Goal: Task Accomplishment & Management: Complete application form

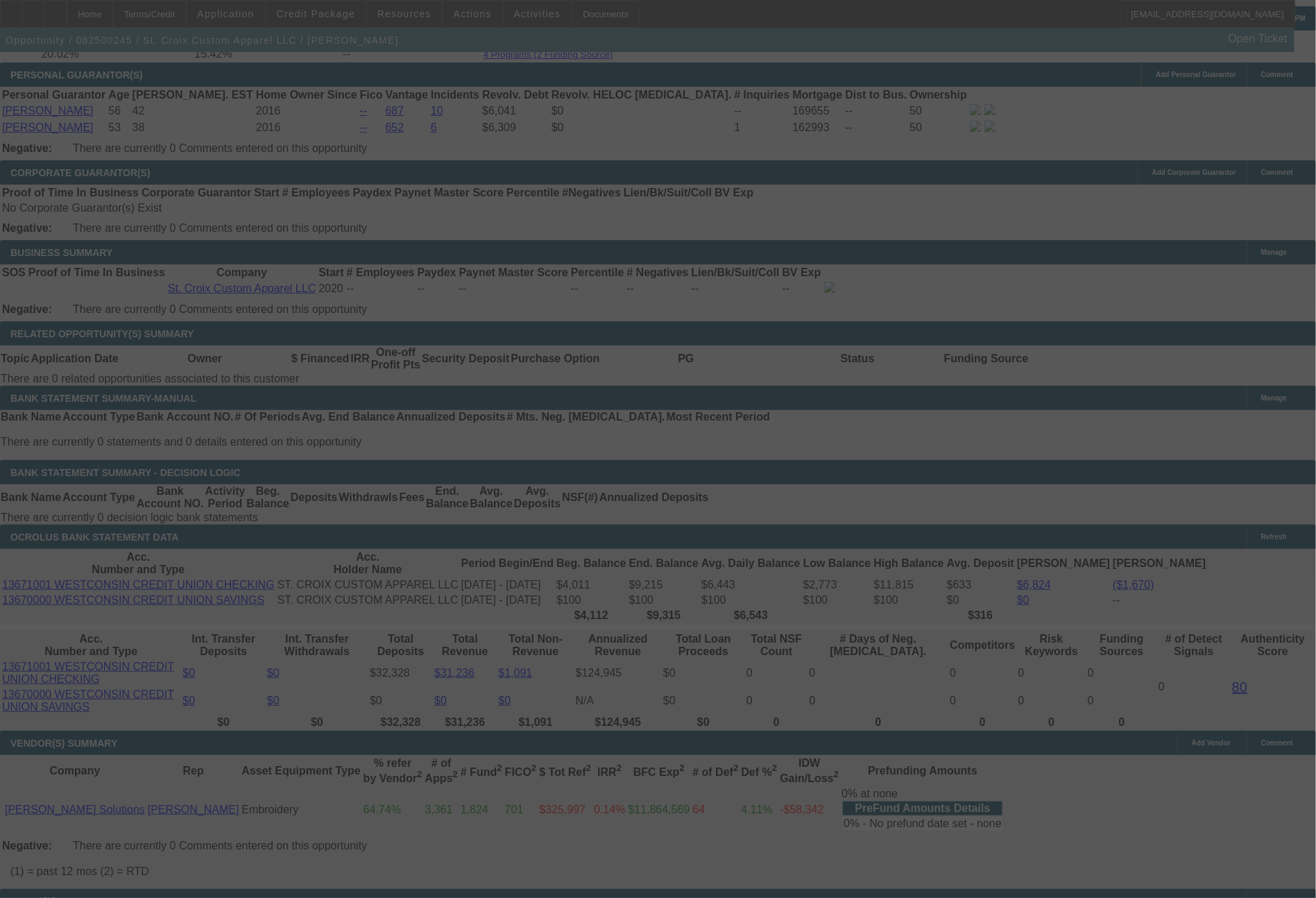
scroll to position [2065, 0]
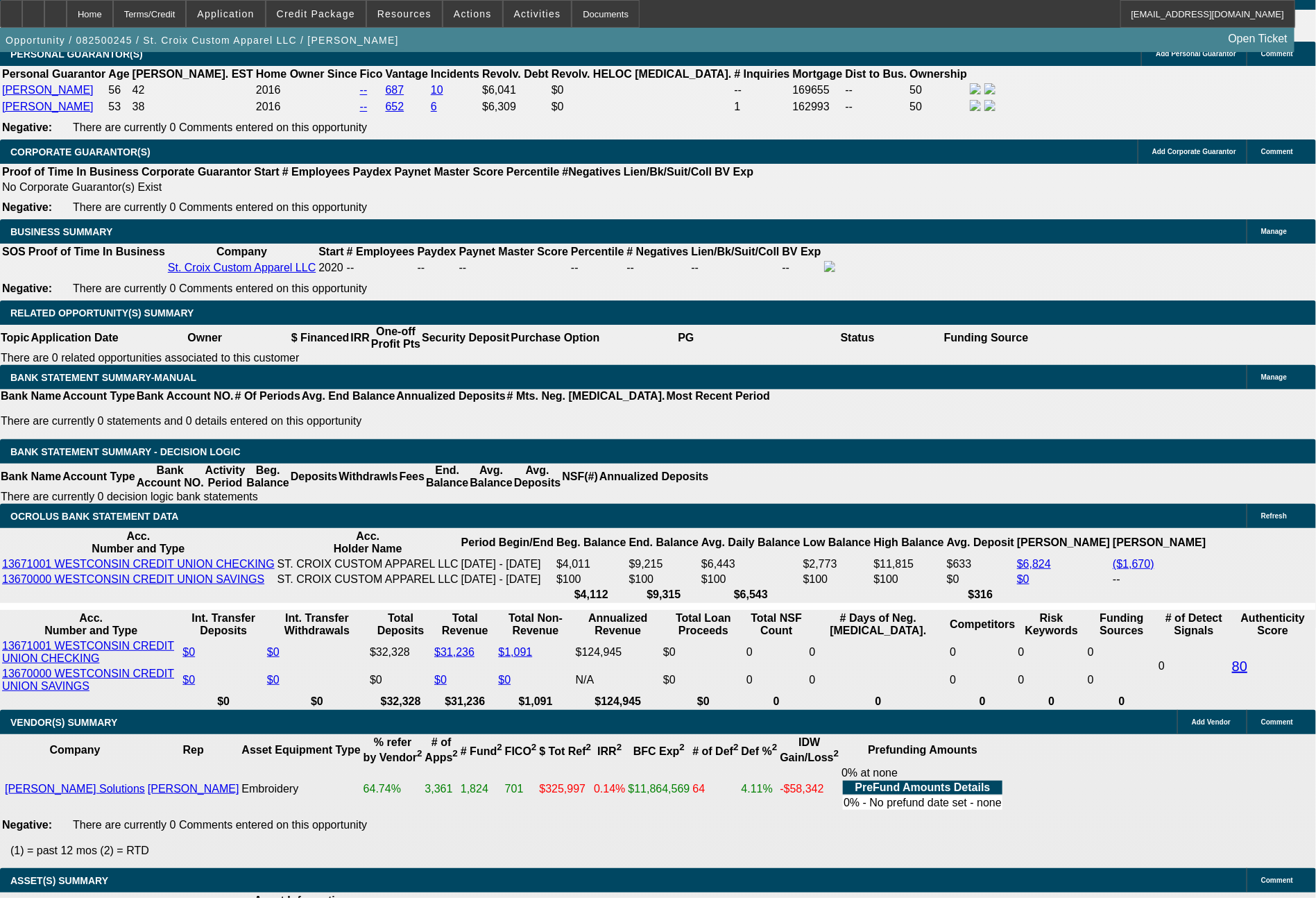
select select "0"
select select "2"
select select "0"
select select "2"
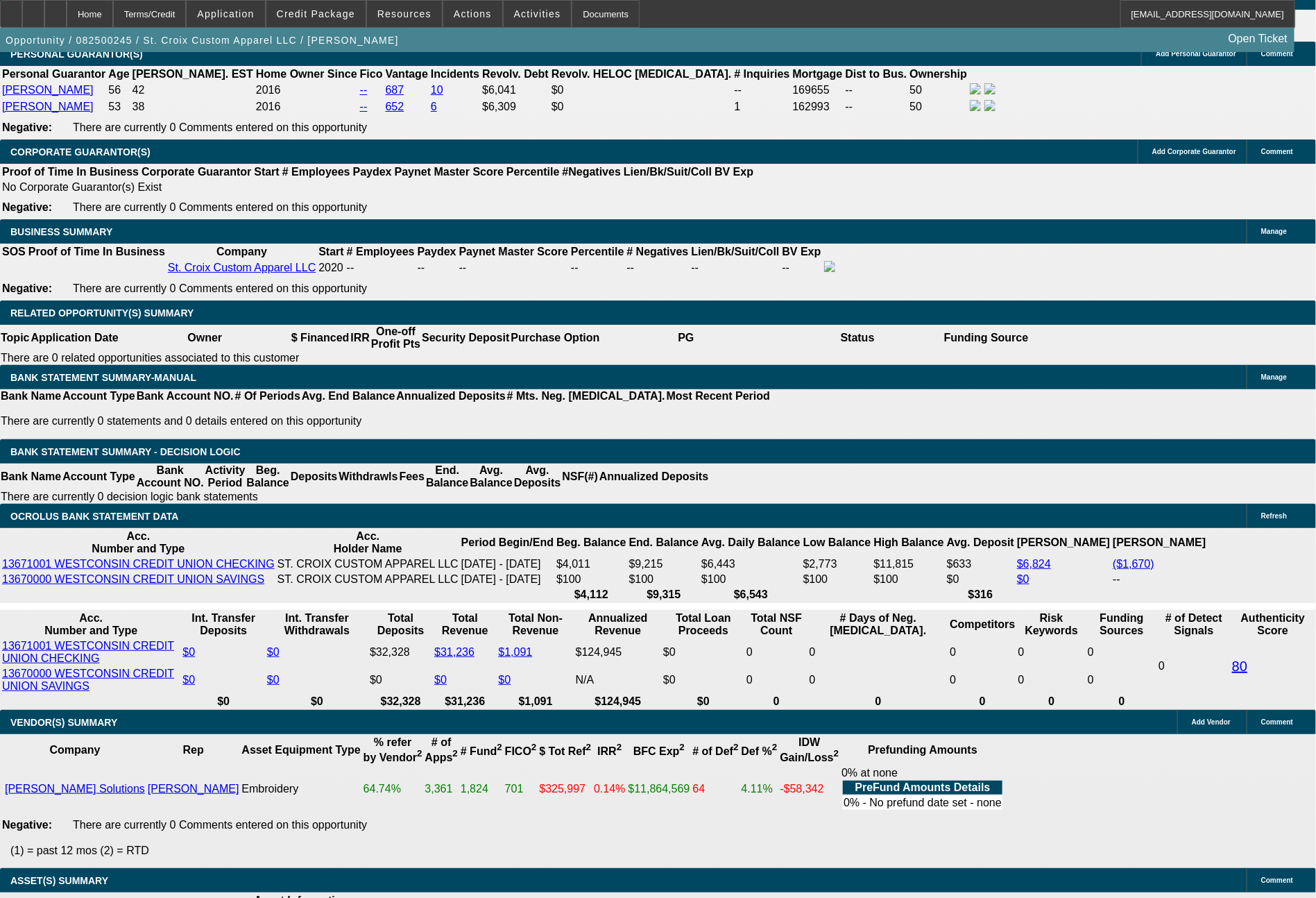
select select "0"
select select "2"
select select "0"
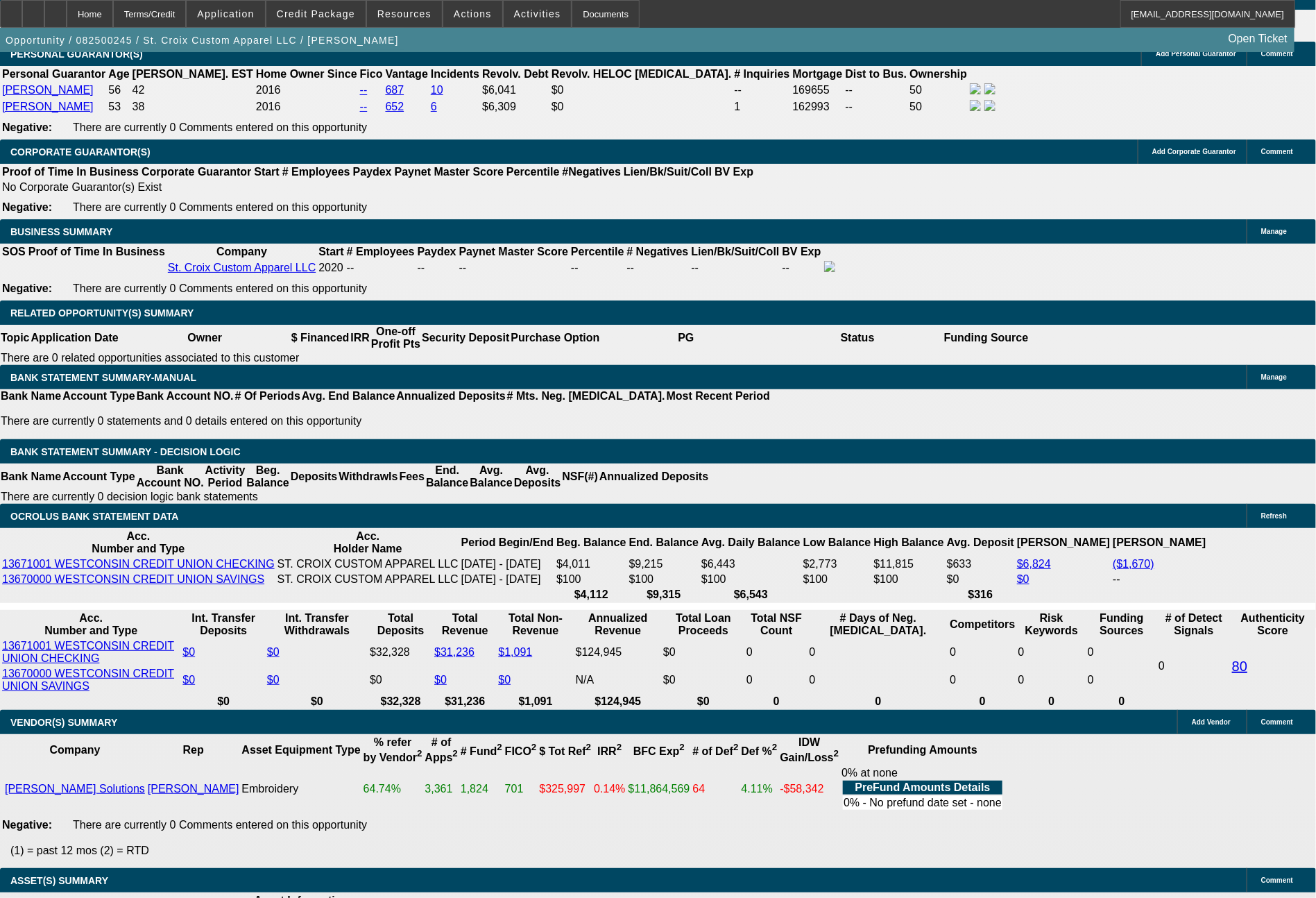
select select "2"
select select "0"
select select "1"
select select "2"
select select "6"
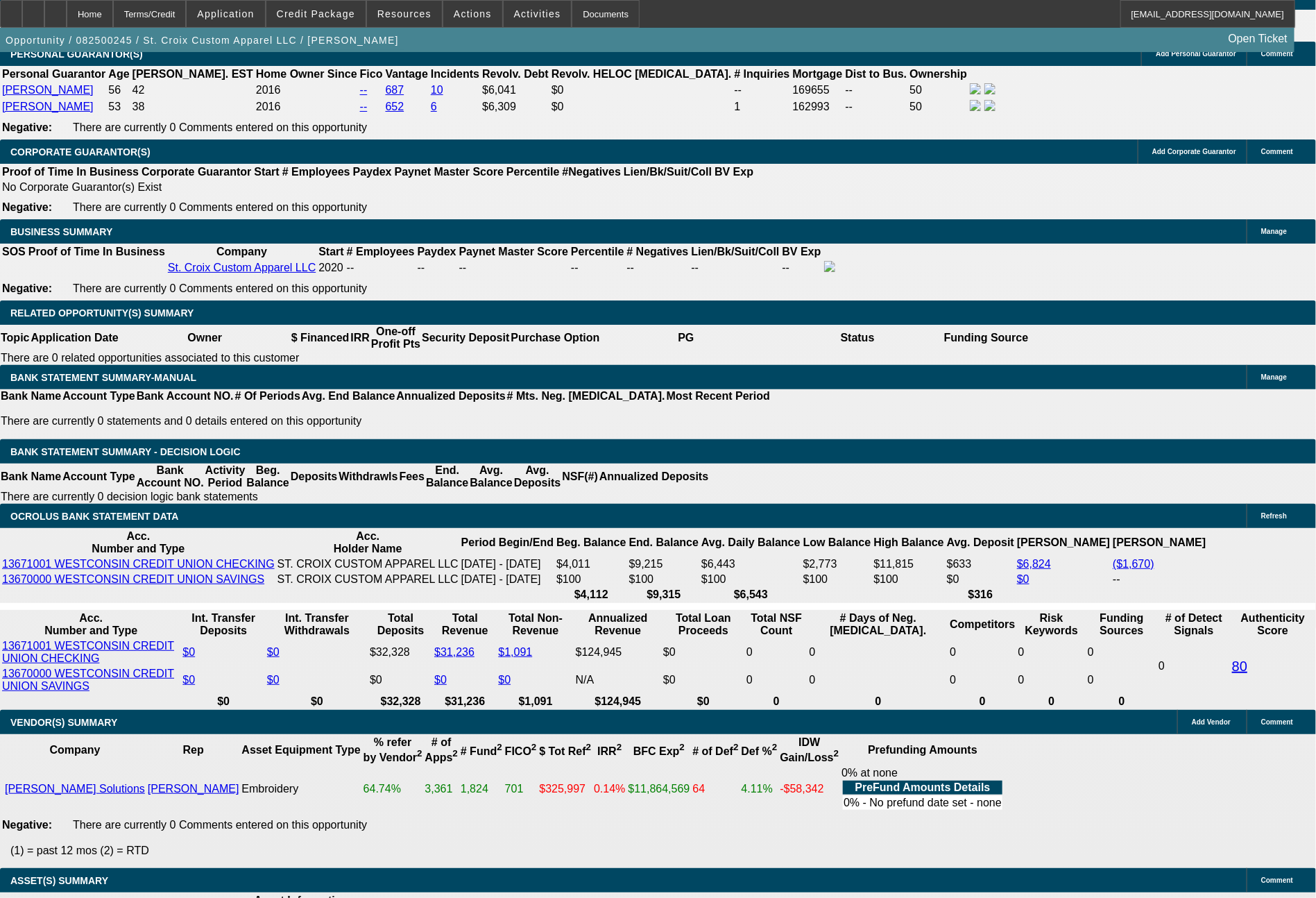
select select "1"
select select "2"
select select "6"
select select "1"
select select "2"
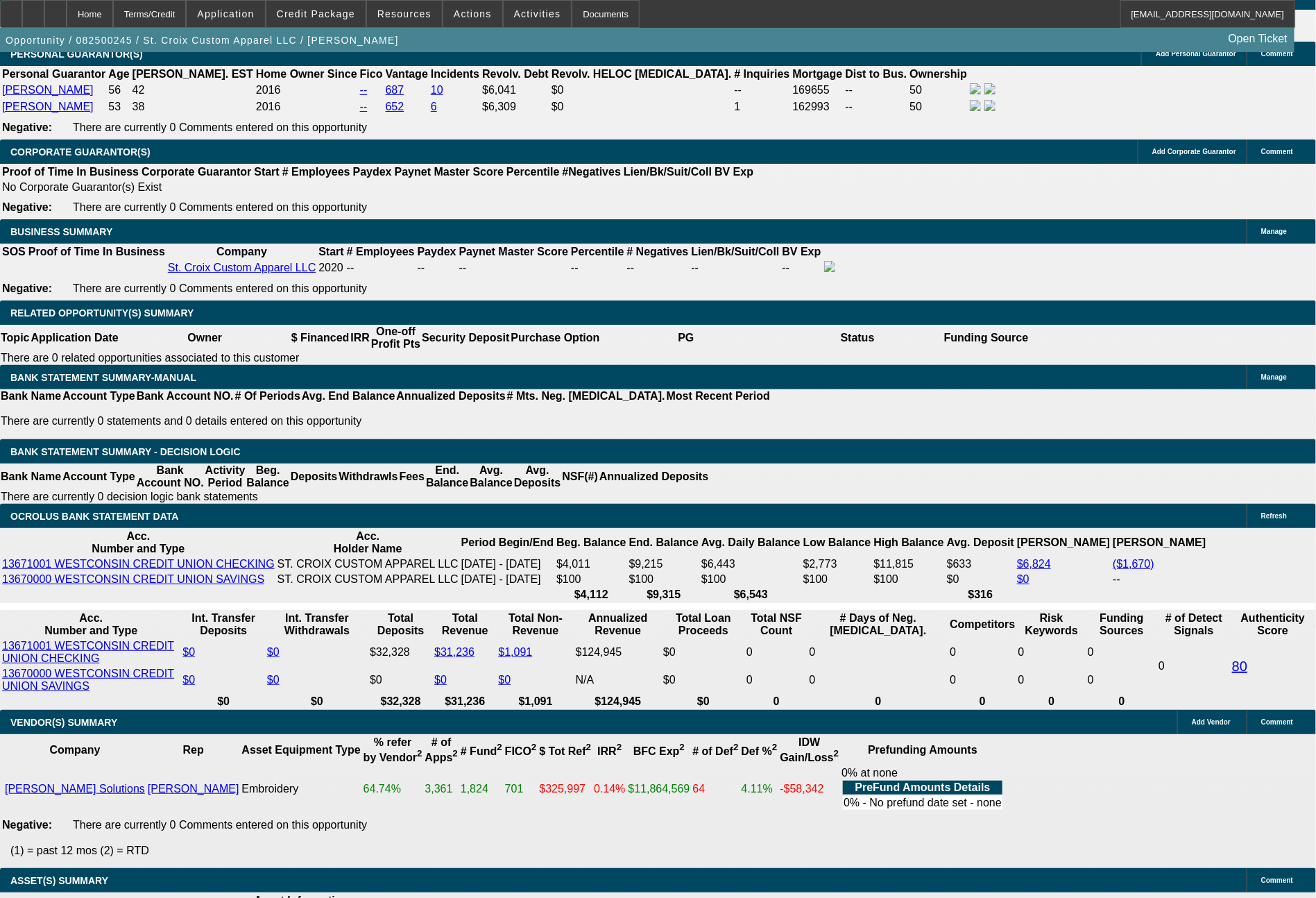
select select "6"
select select "1"
select select "2"
select select "6"
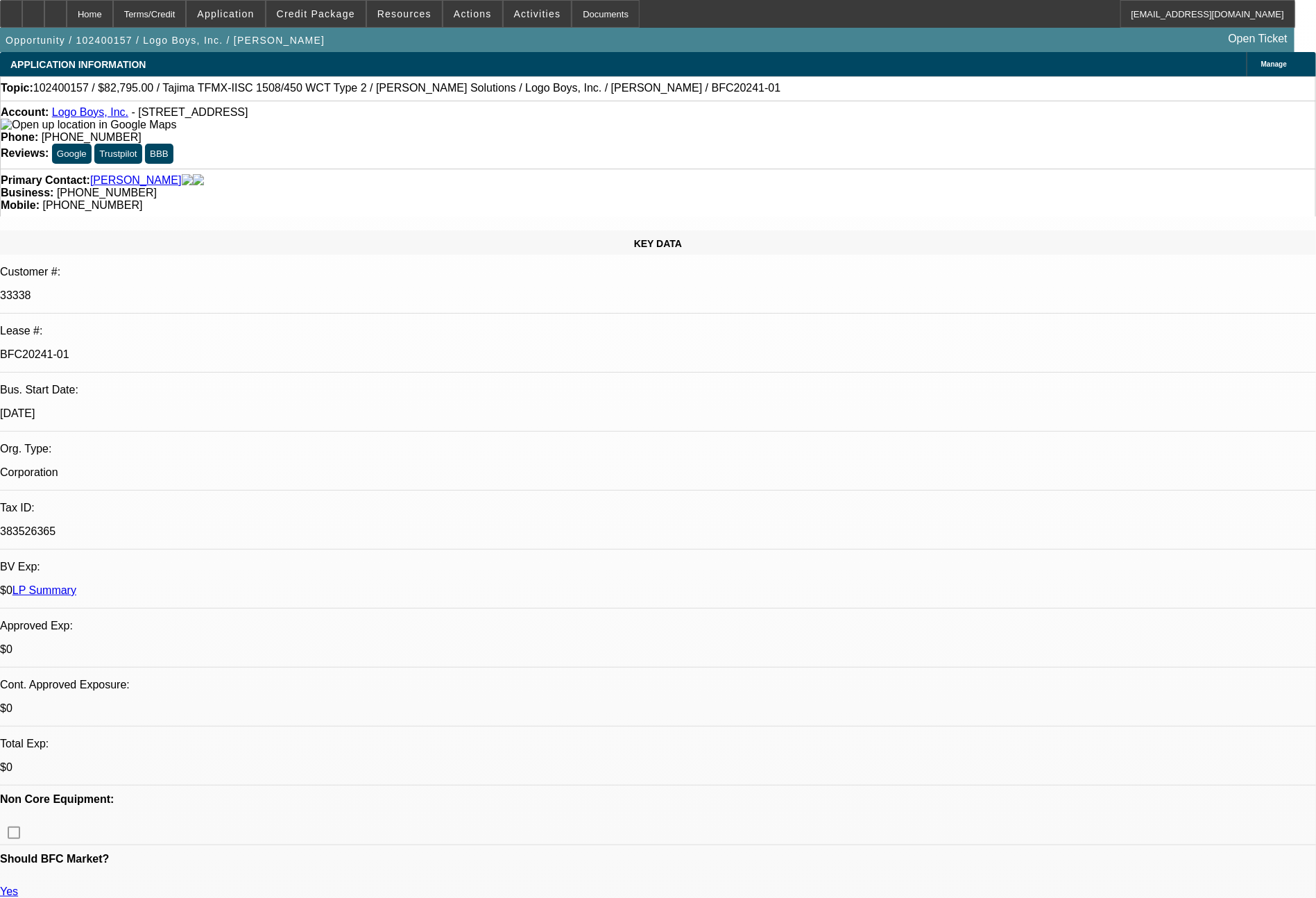
select select "0"
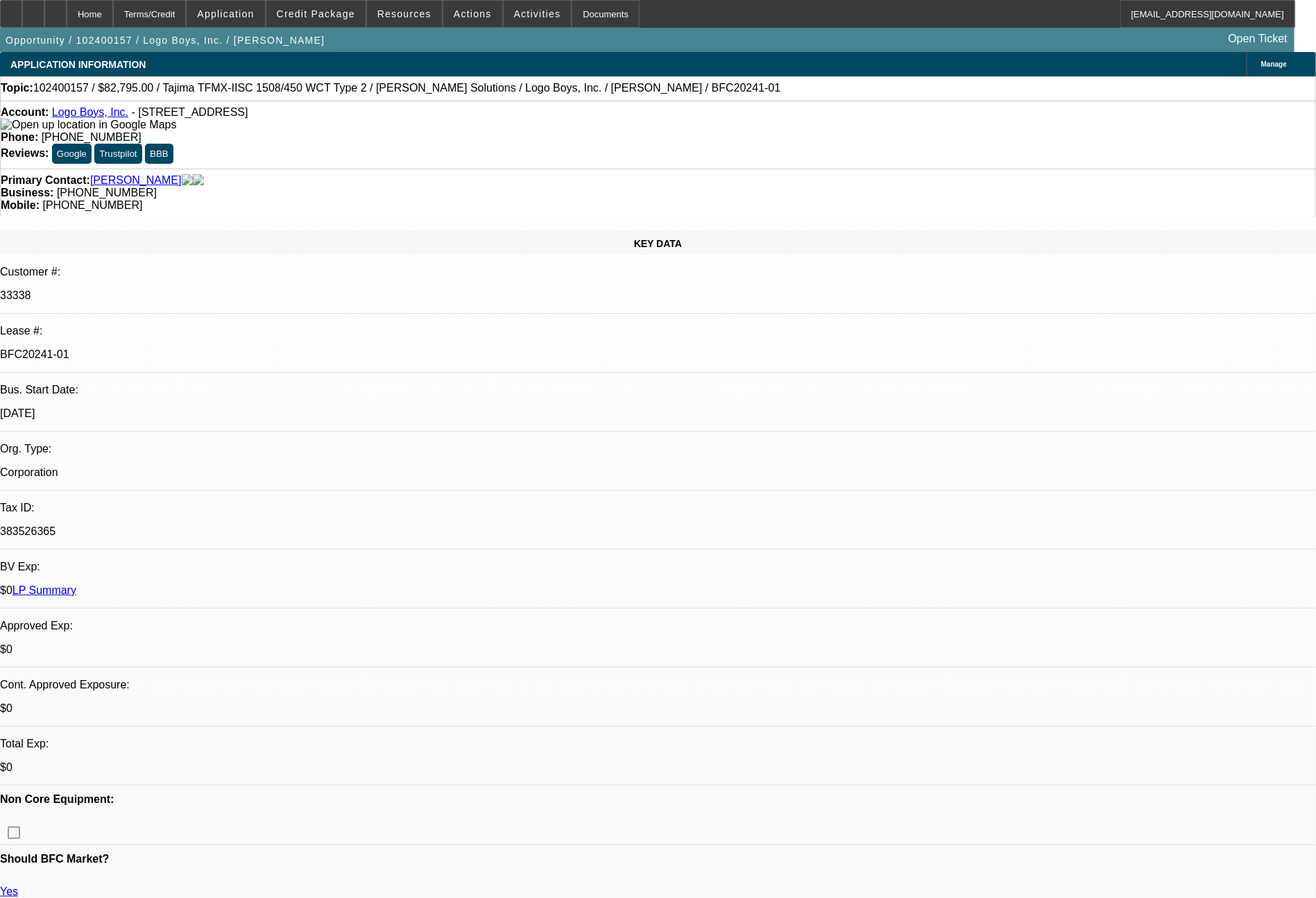
select select "0"
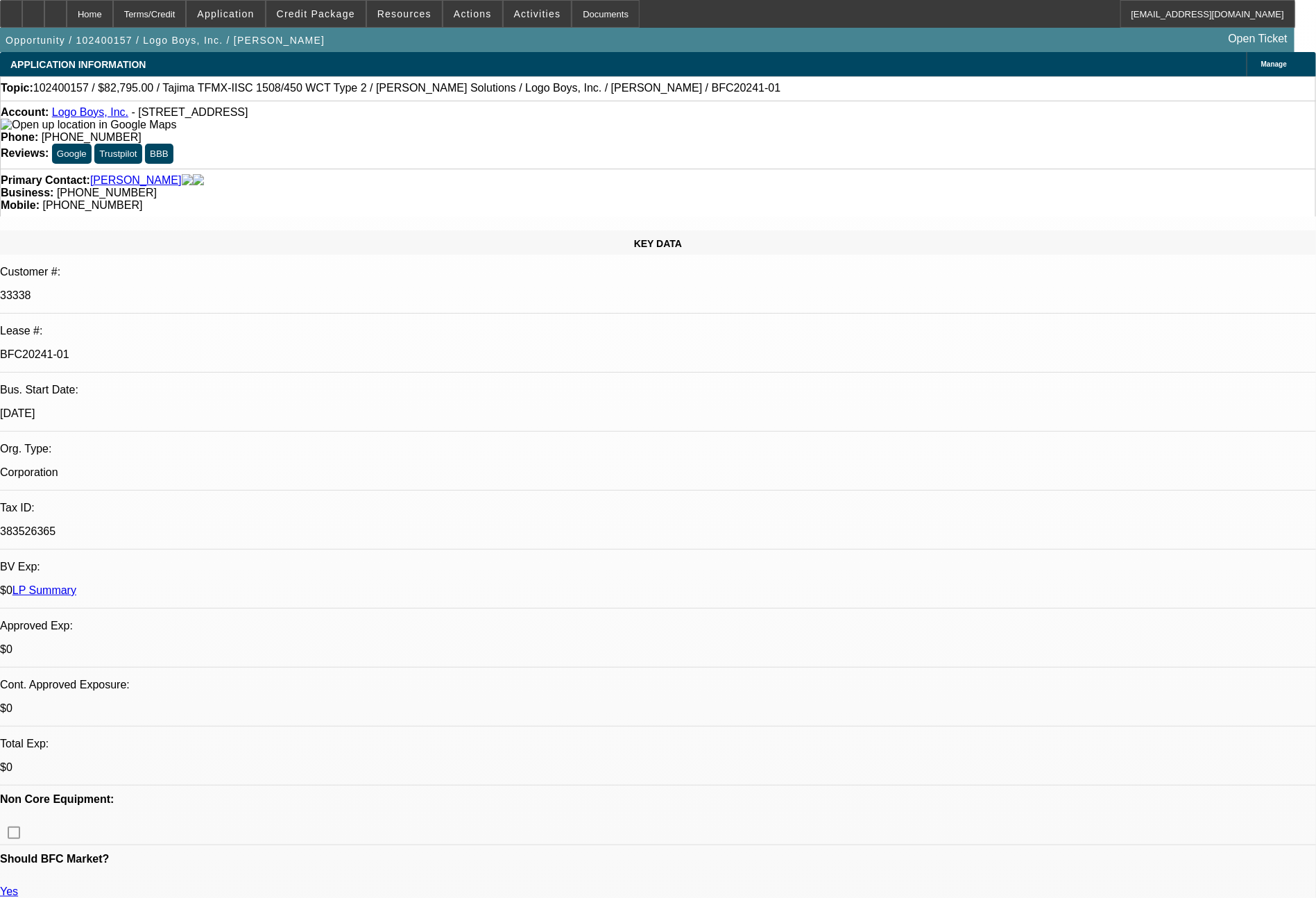
select select "0"
select select "1"
select select "6"
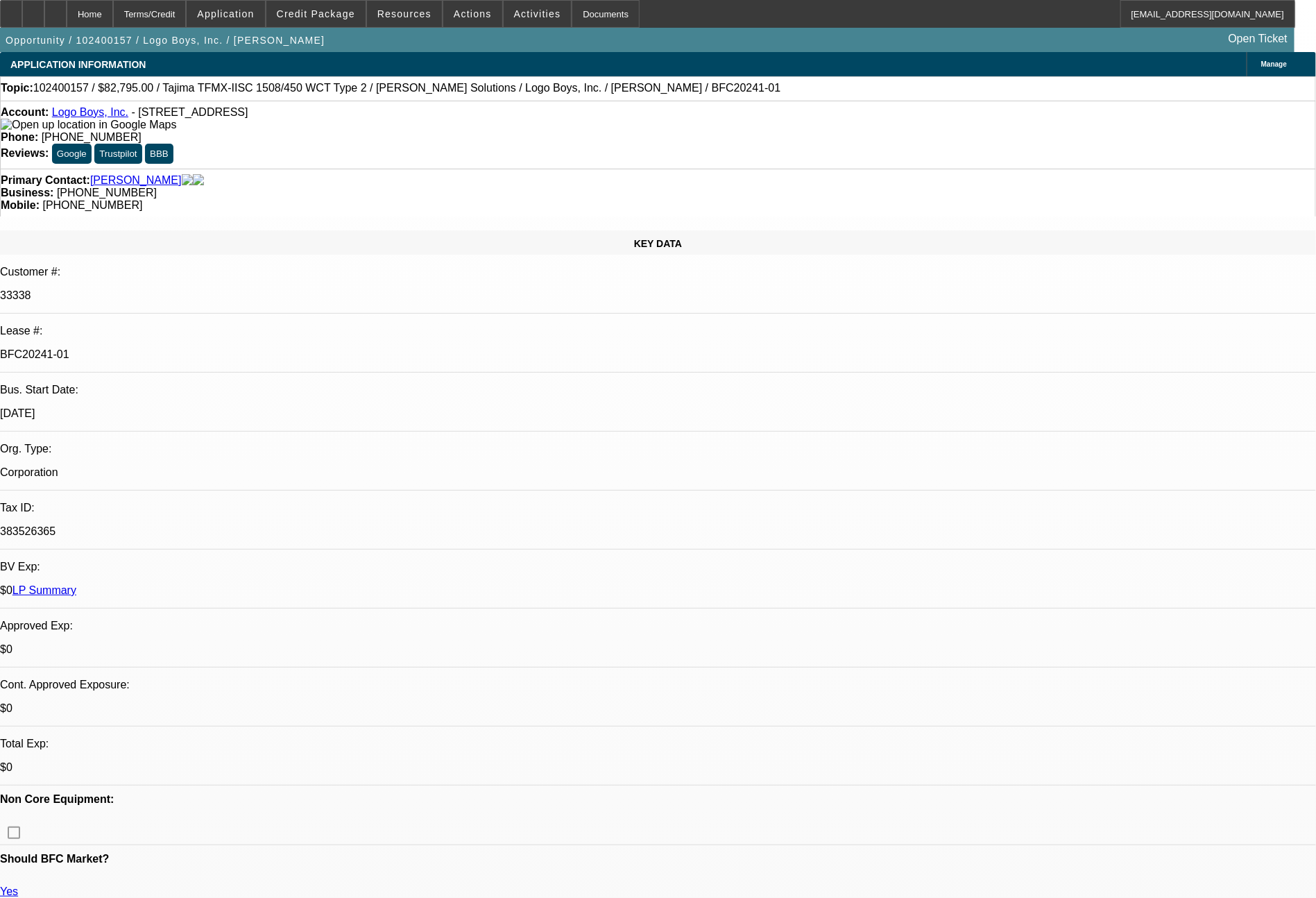
select select "1"
select select "6"
select select "1"
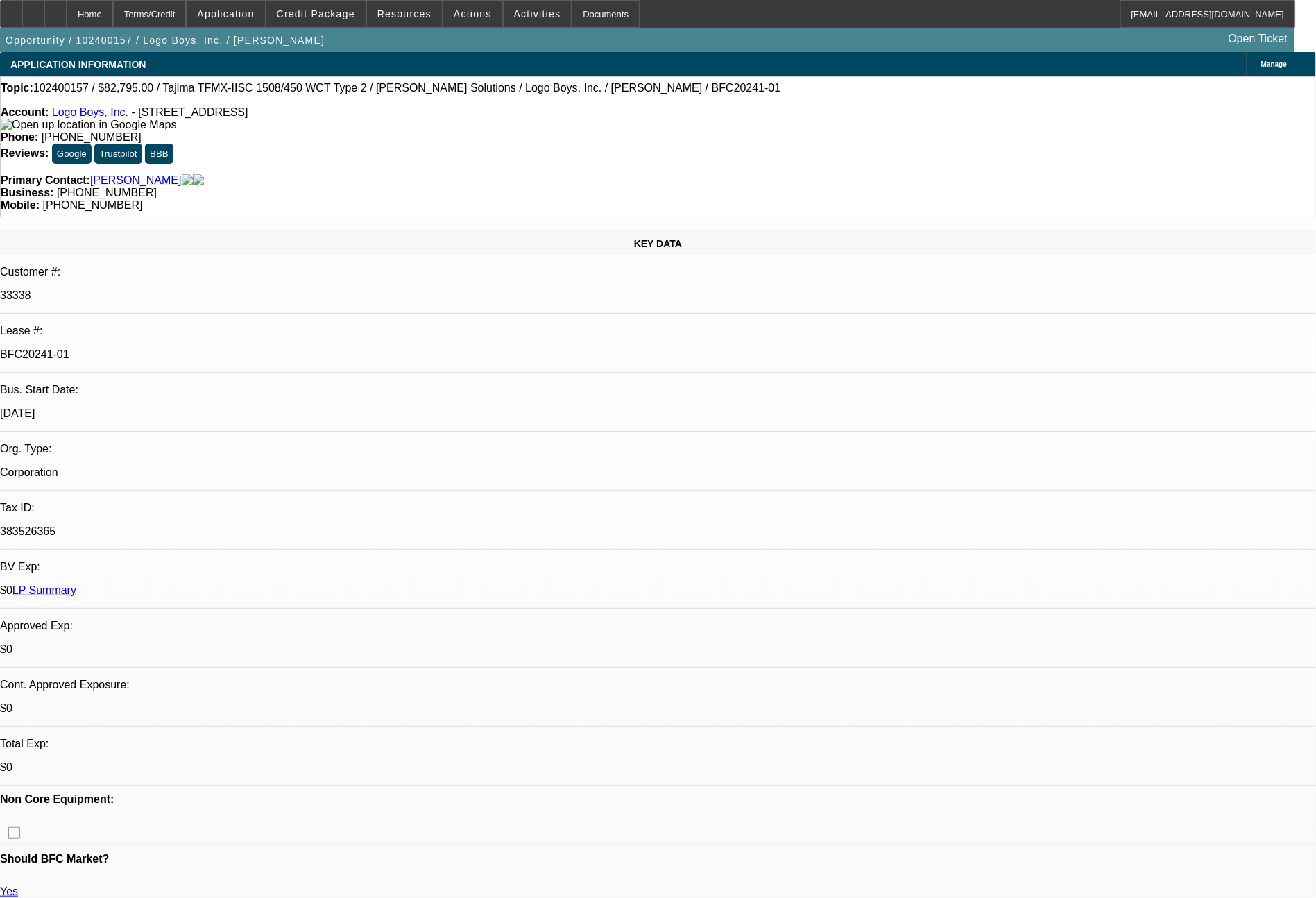
select select "6"
select select "1"
select select "6"
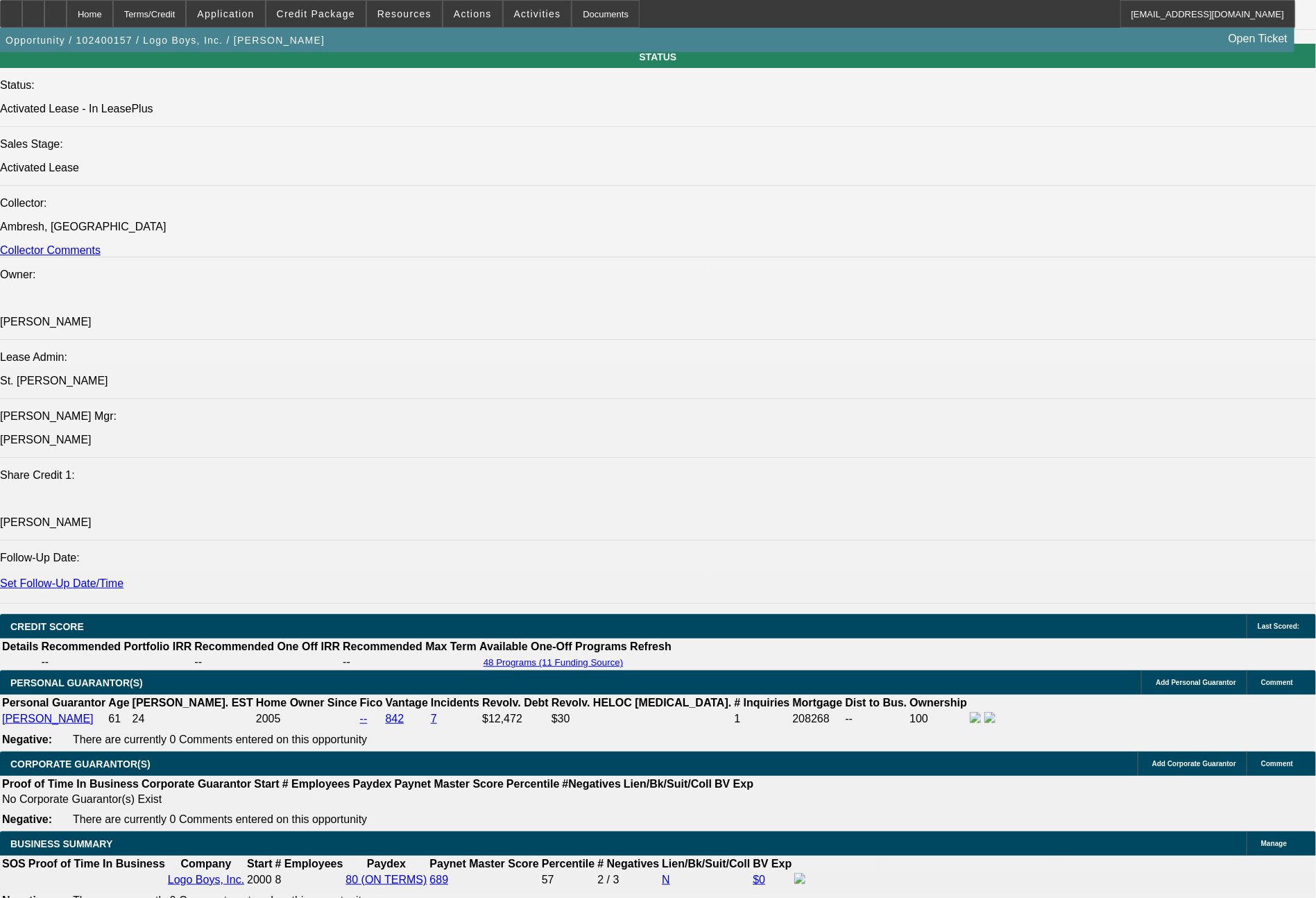
scroll to position [43, 0]
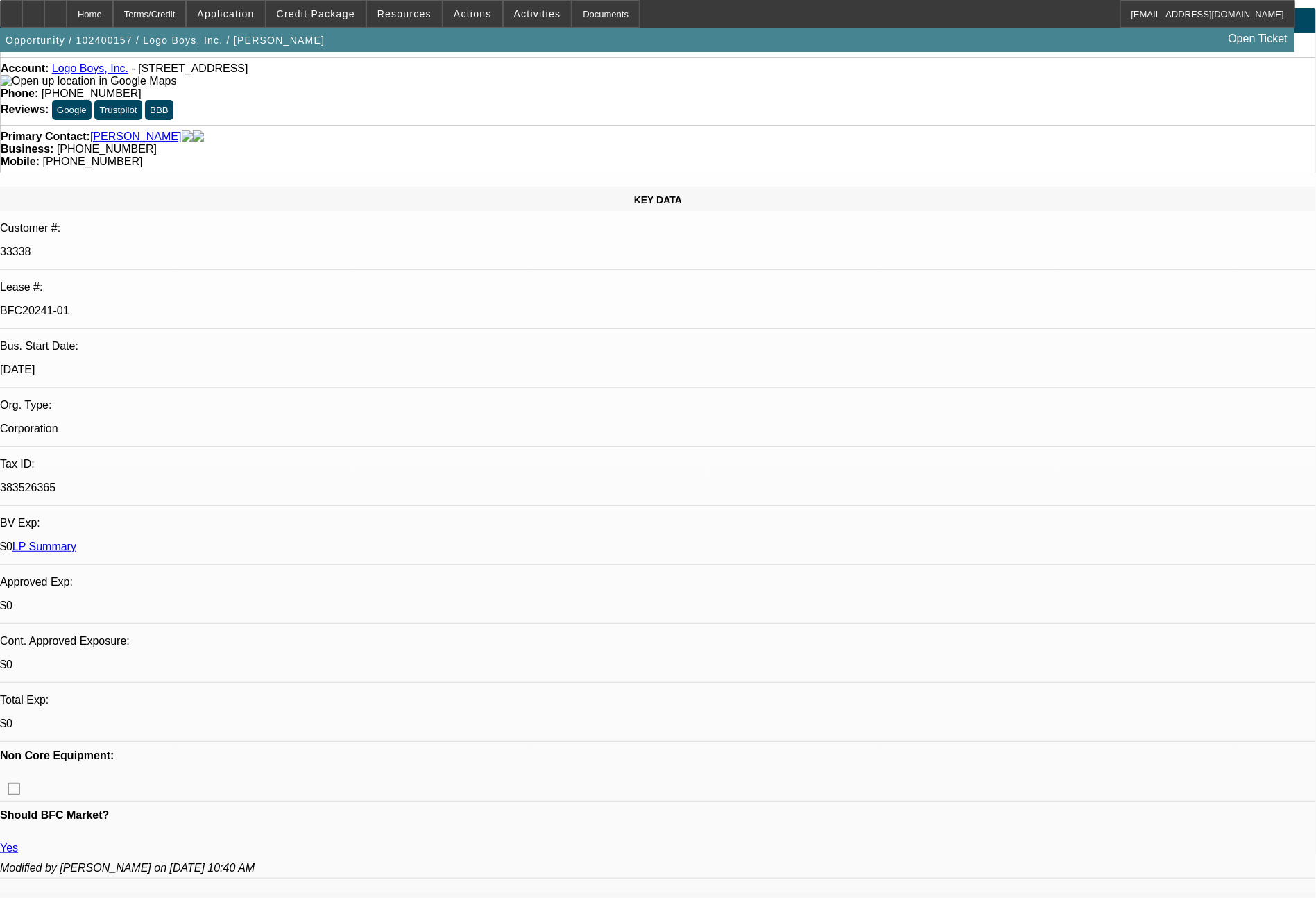
click at [77, 540] on link "LP Summary" at bounding box center [44, 546] width 64 height 12
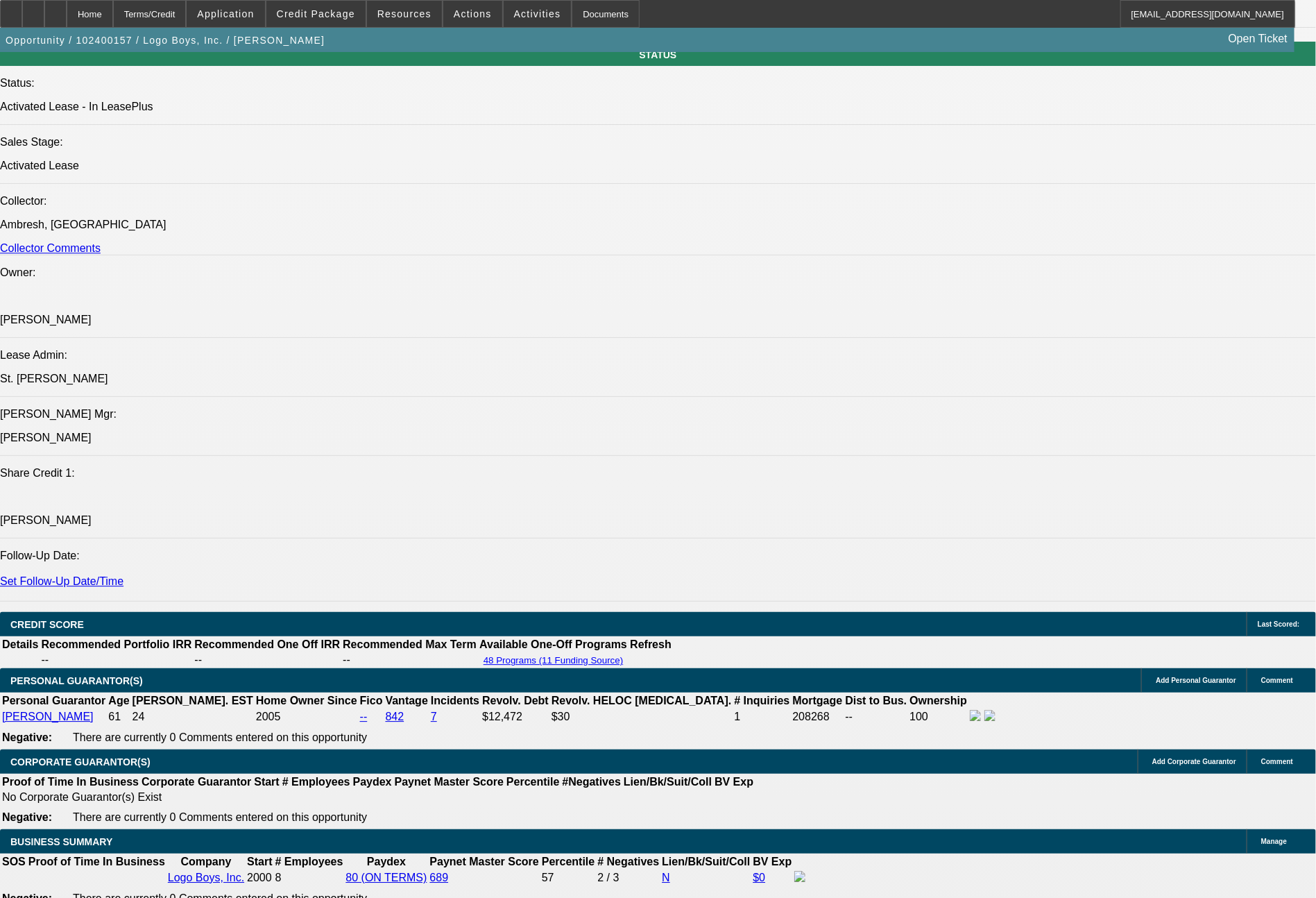
scroll to position [2400, 0]
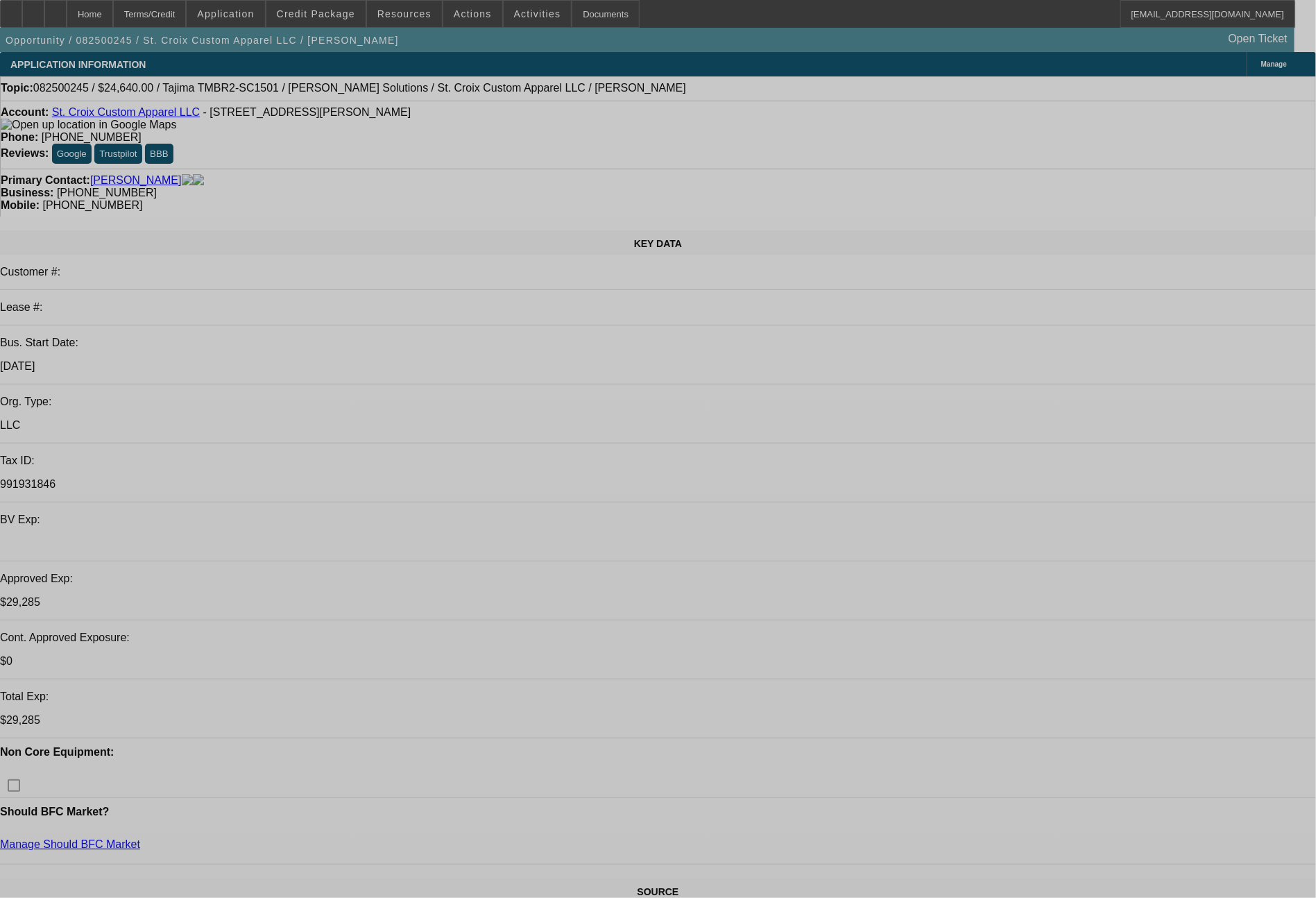
select select "0"
select select "2"
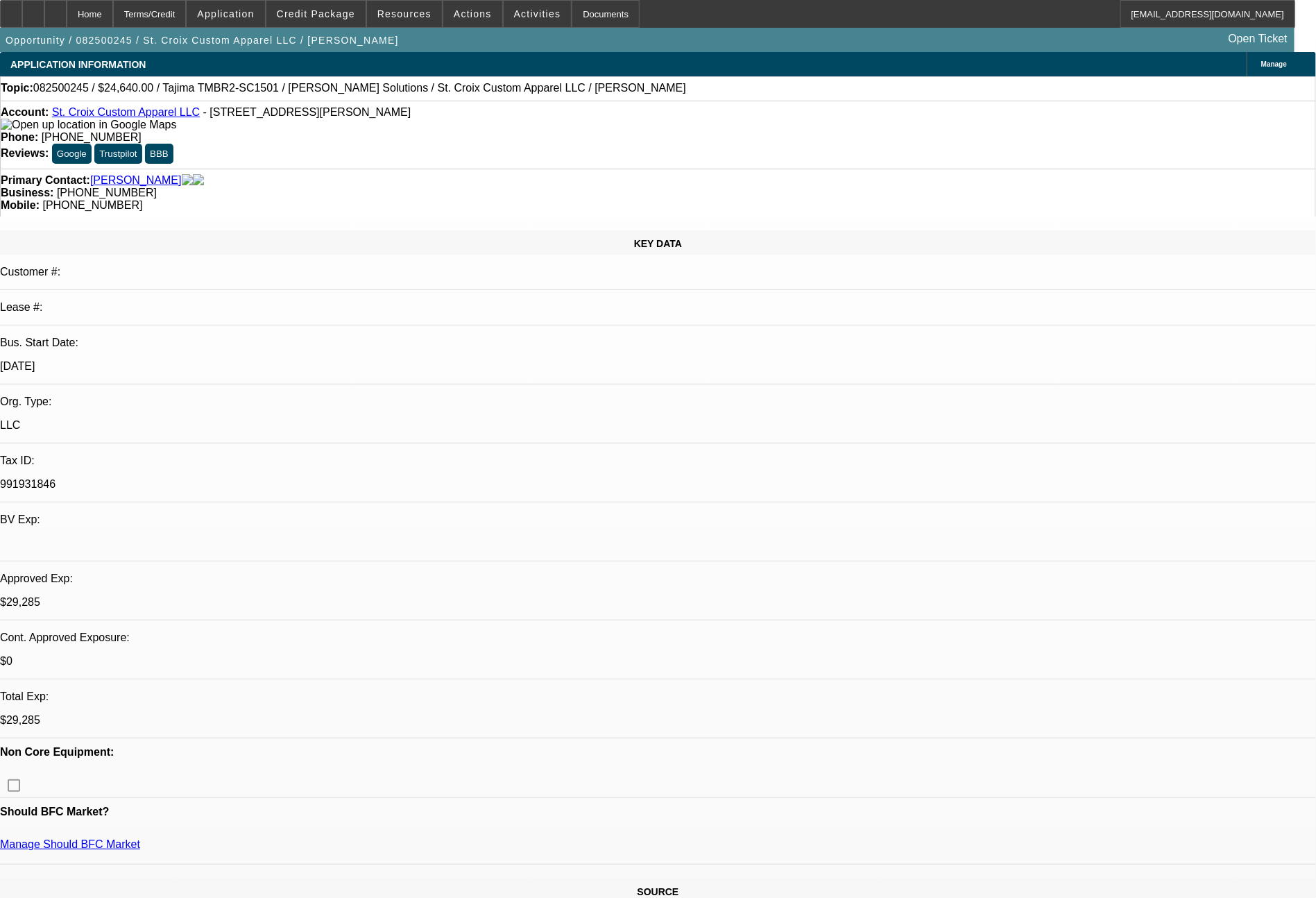
select select "2"
select select "0"
select select "6"
select select "0"
select select "2"
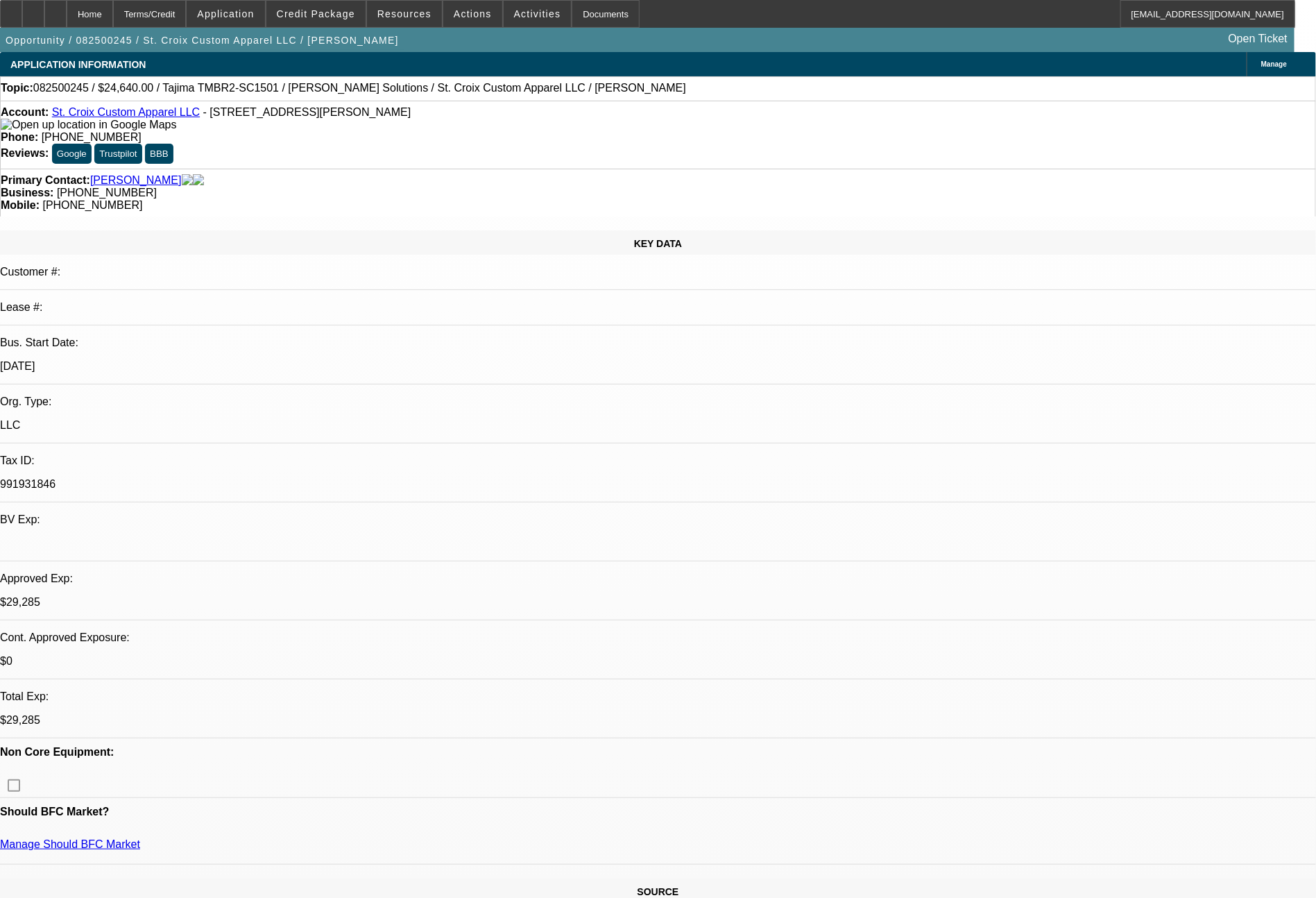
select select "2"
select select "0"
select select "6"
select select "0"
select select "2"
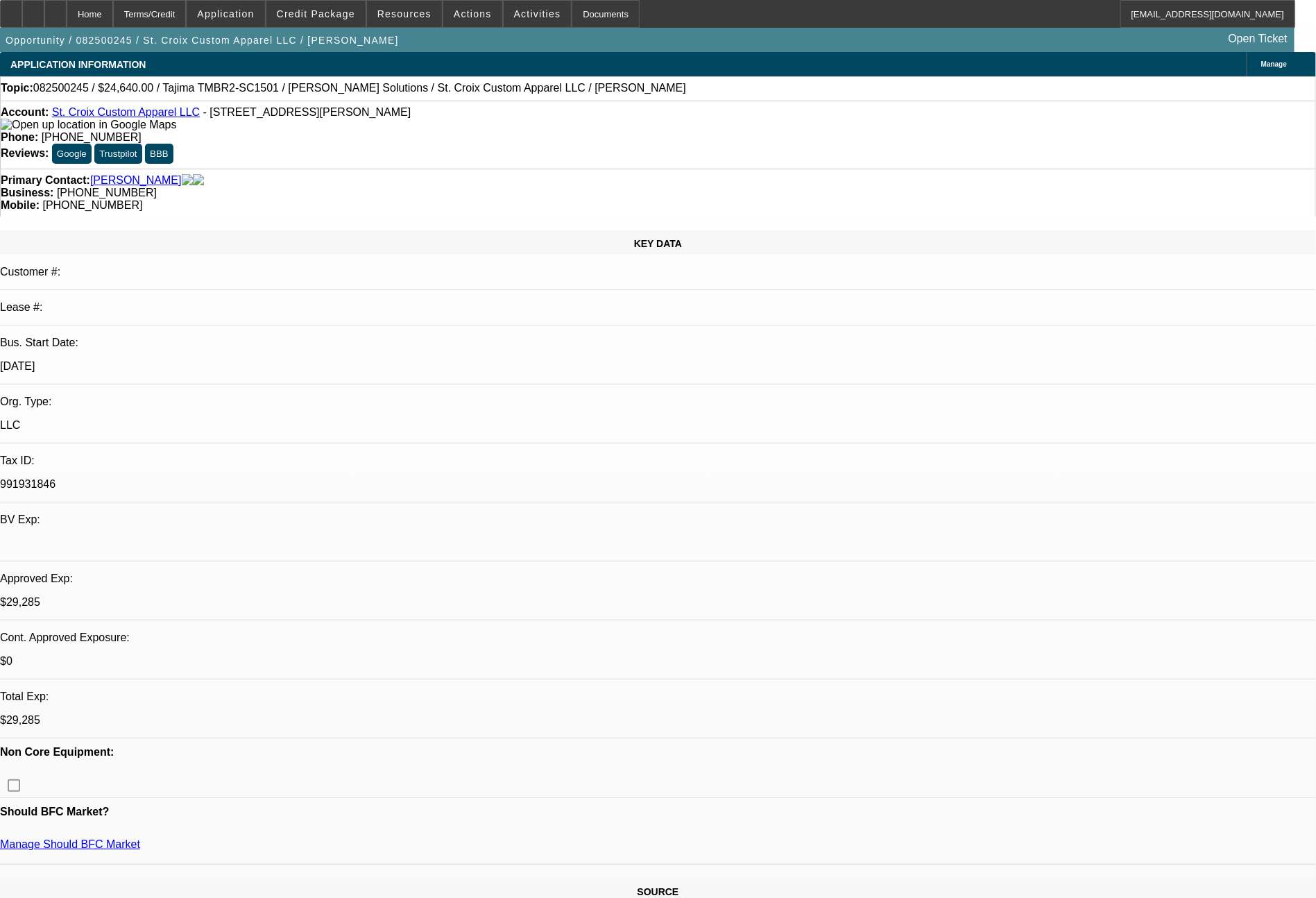
select select "2"
select select "0"
select select "6"
select select "0"
select select "2"
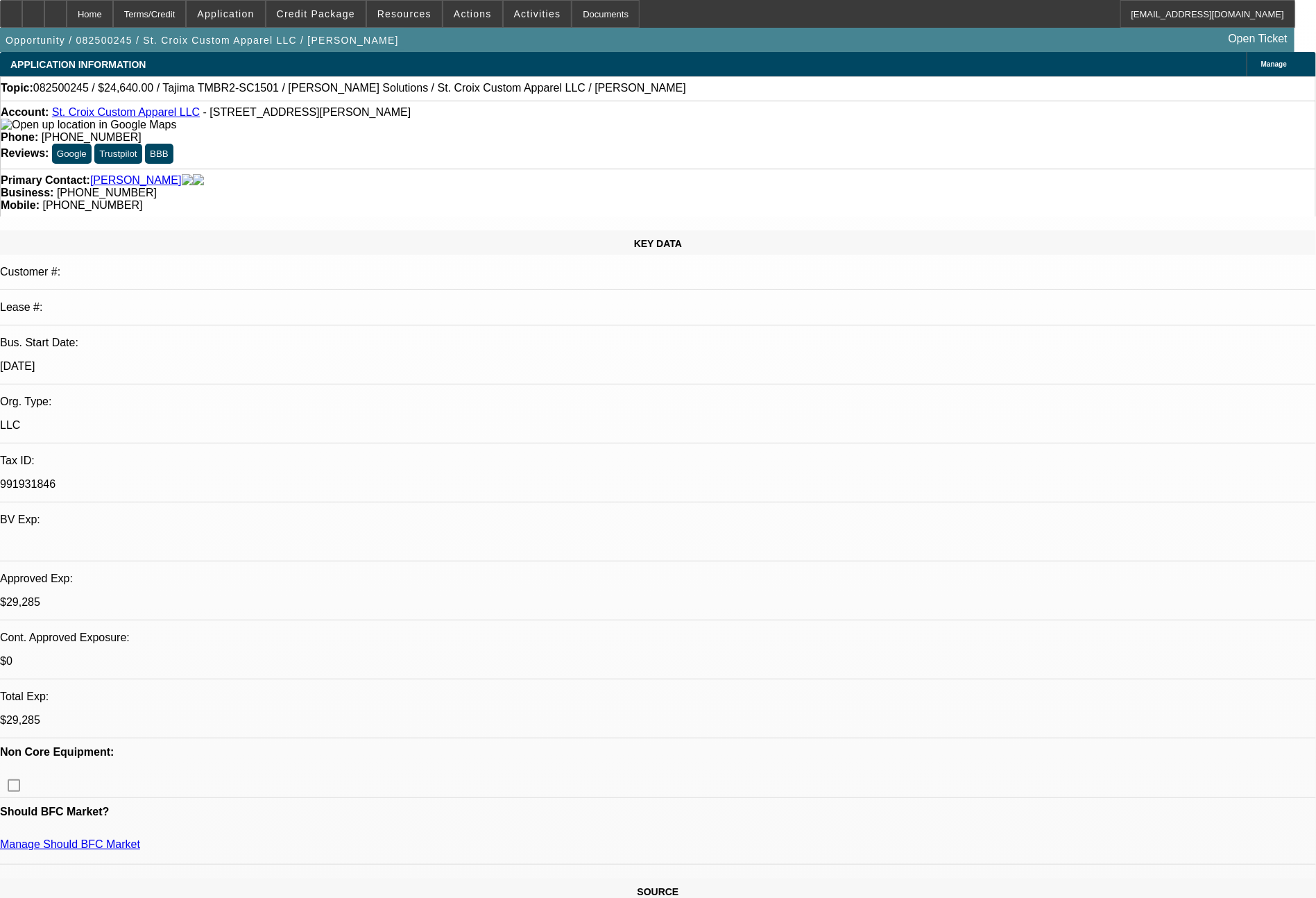
select select "2"
select select "0"
select select "6"
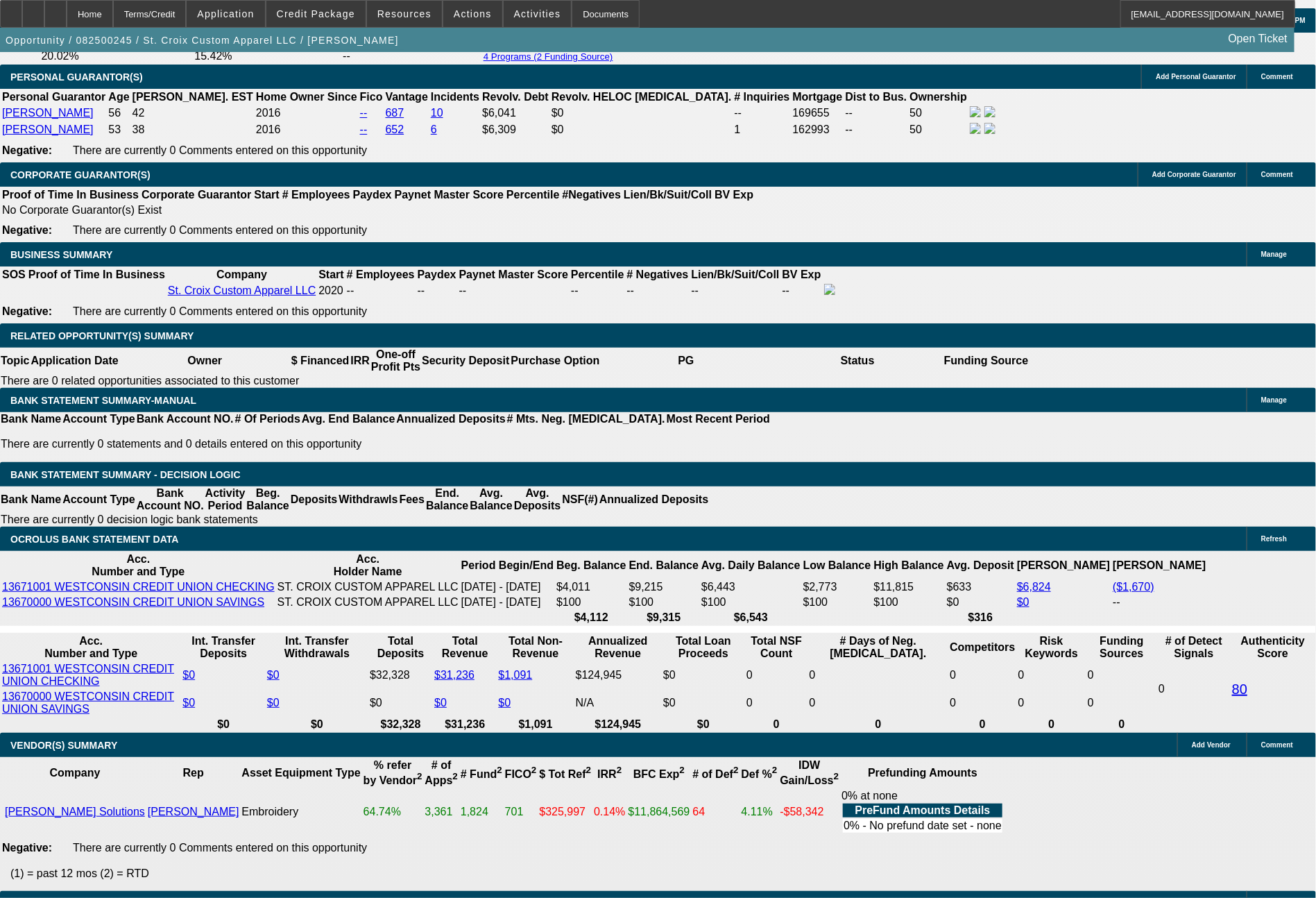
scroll to position [2067, 0]
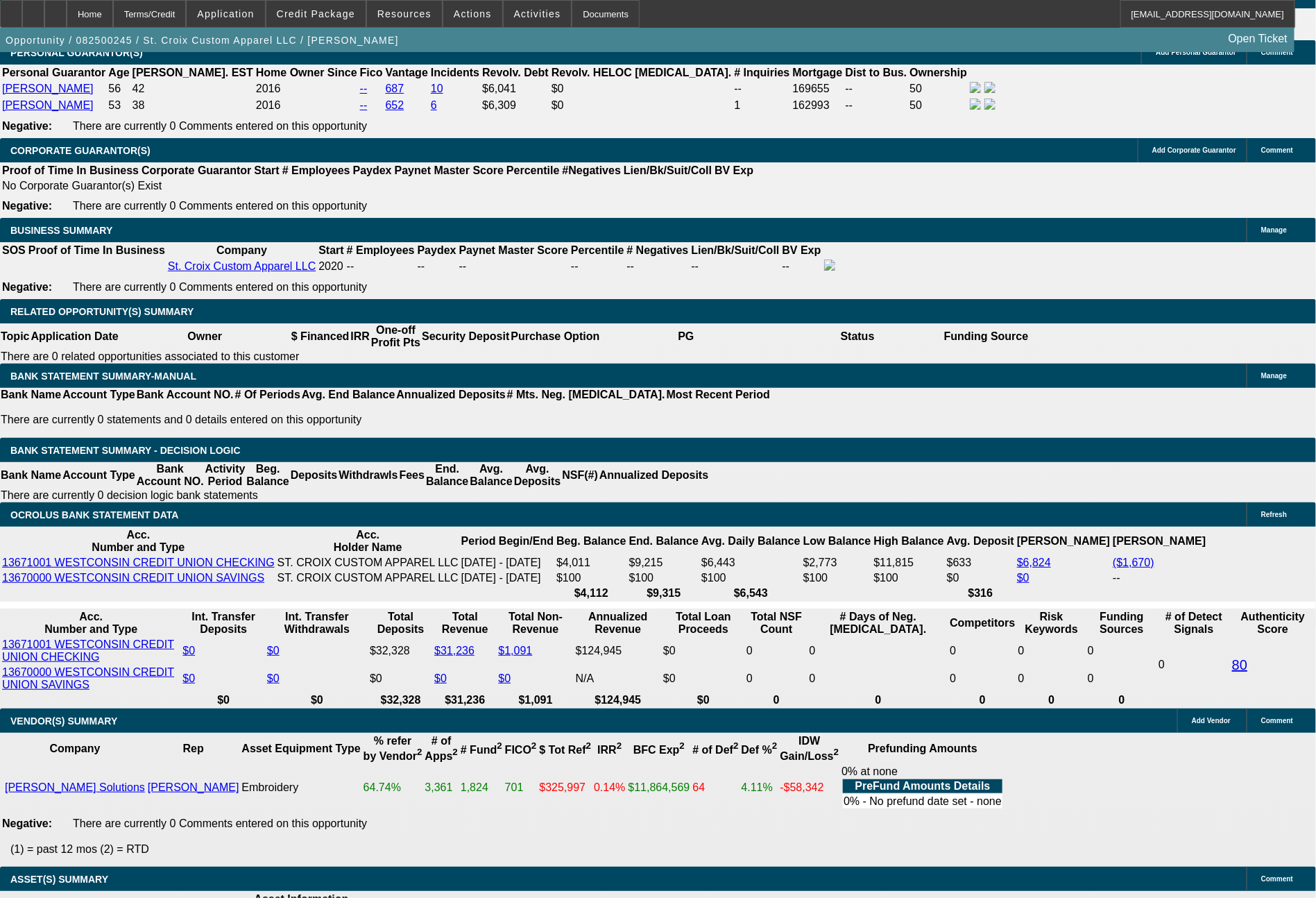
select select "0"
select select "2"
select select "0"
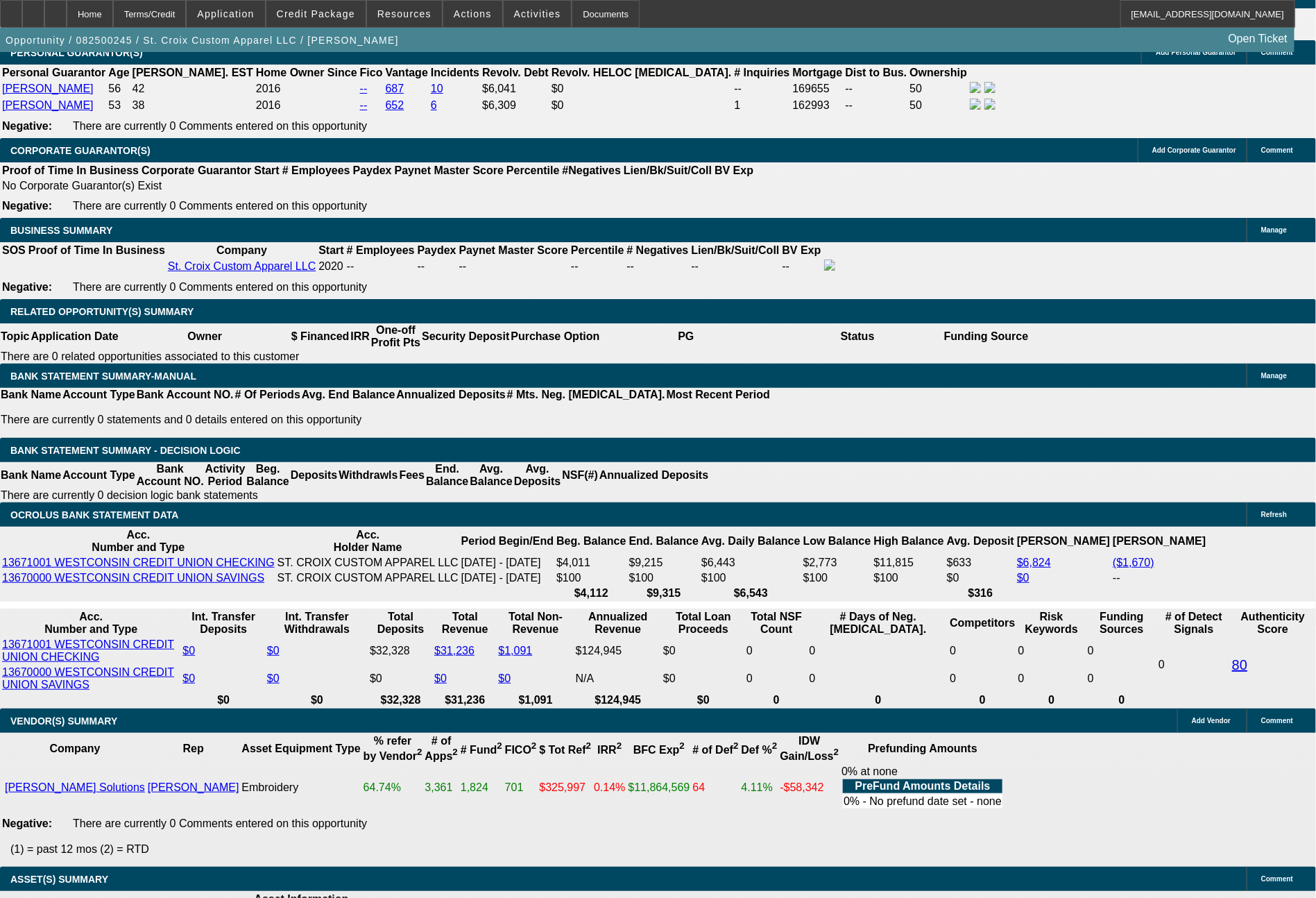
select select "6"
select select "0"
select select "2"
select select "0"
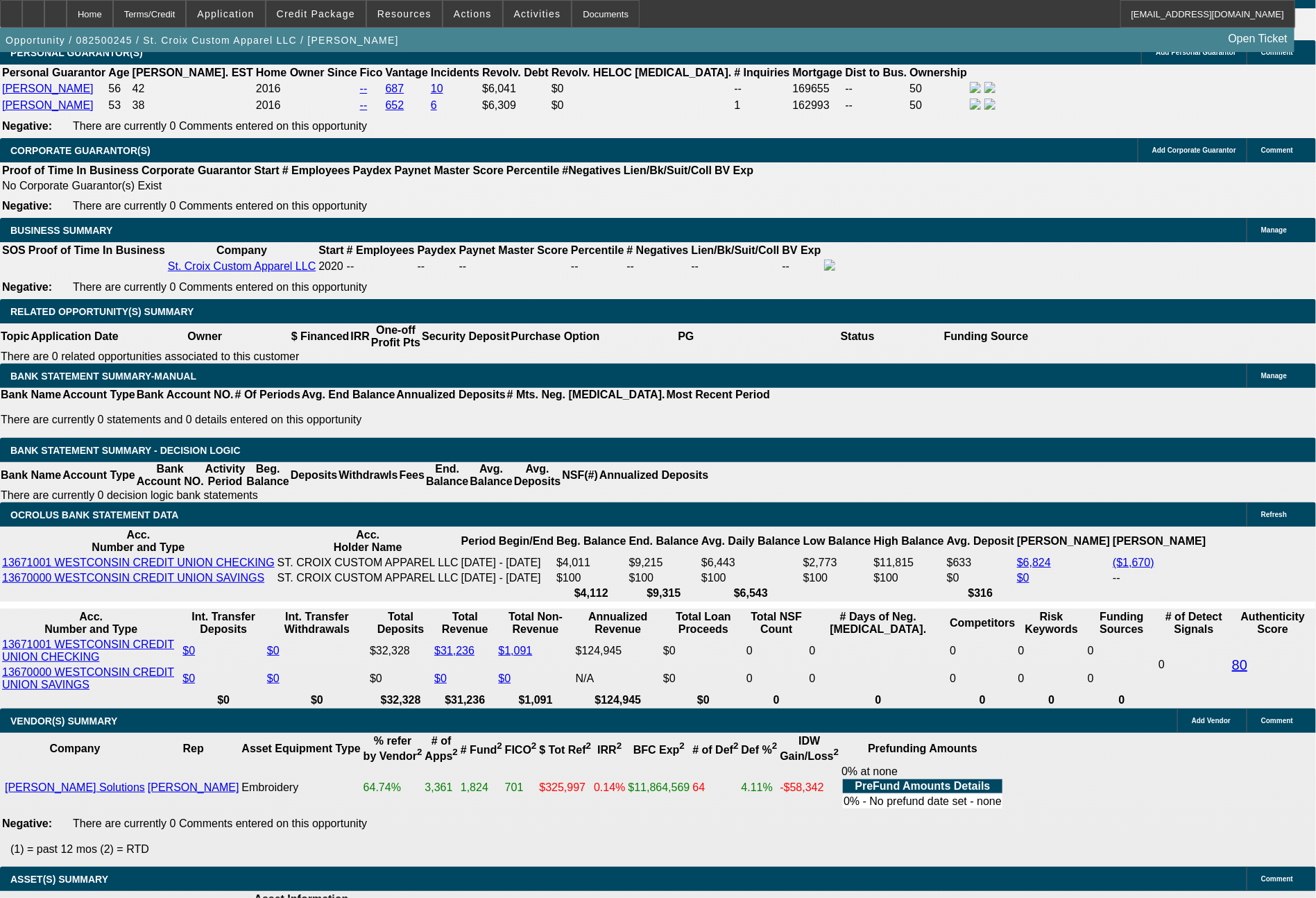
select select "6"
select select "0"
select select "2"
select select "0"
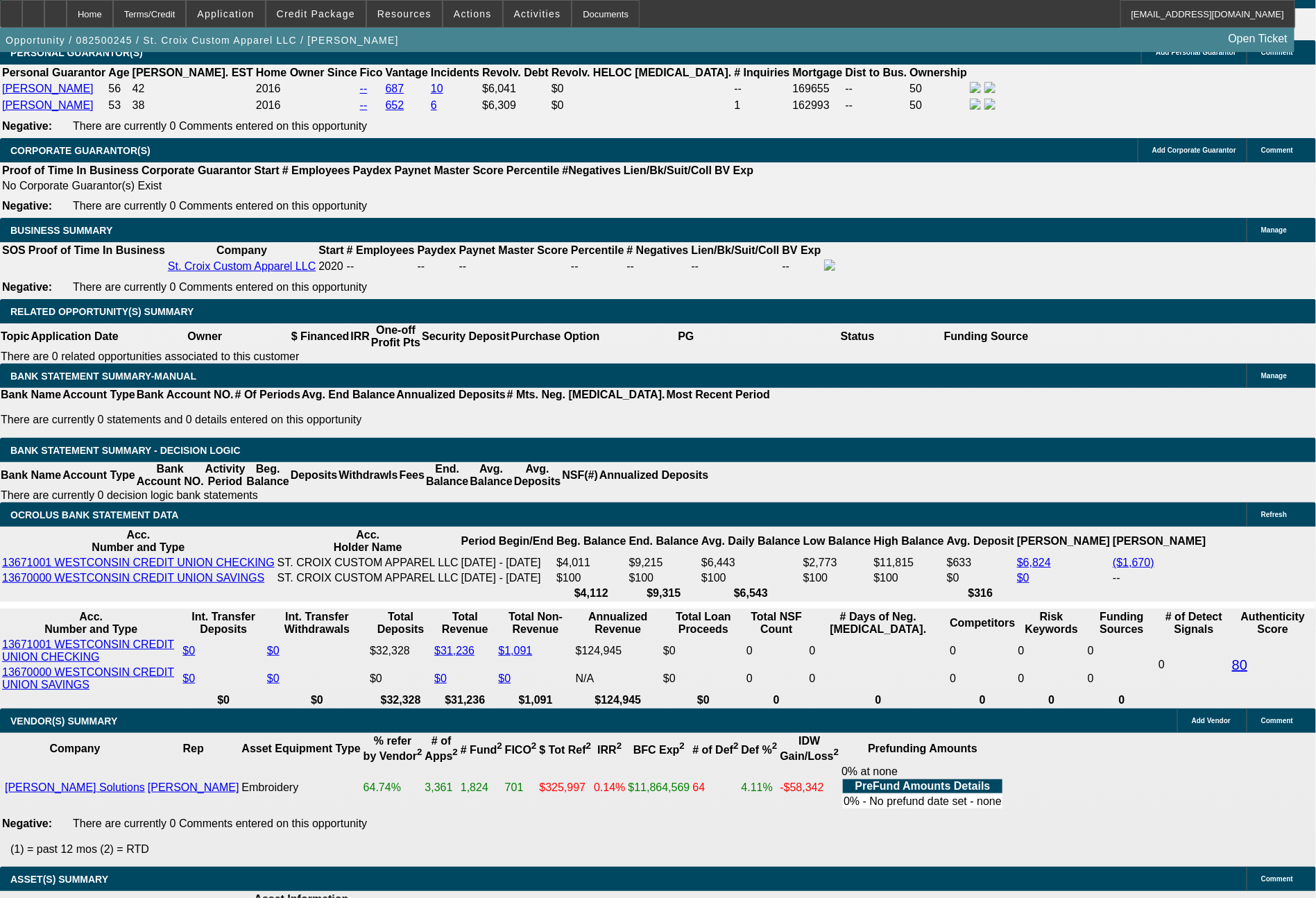
select select "6"
select select "0"
select select "2"
select select "0"
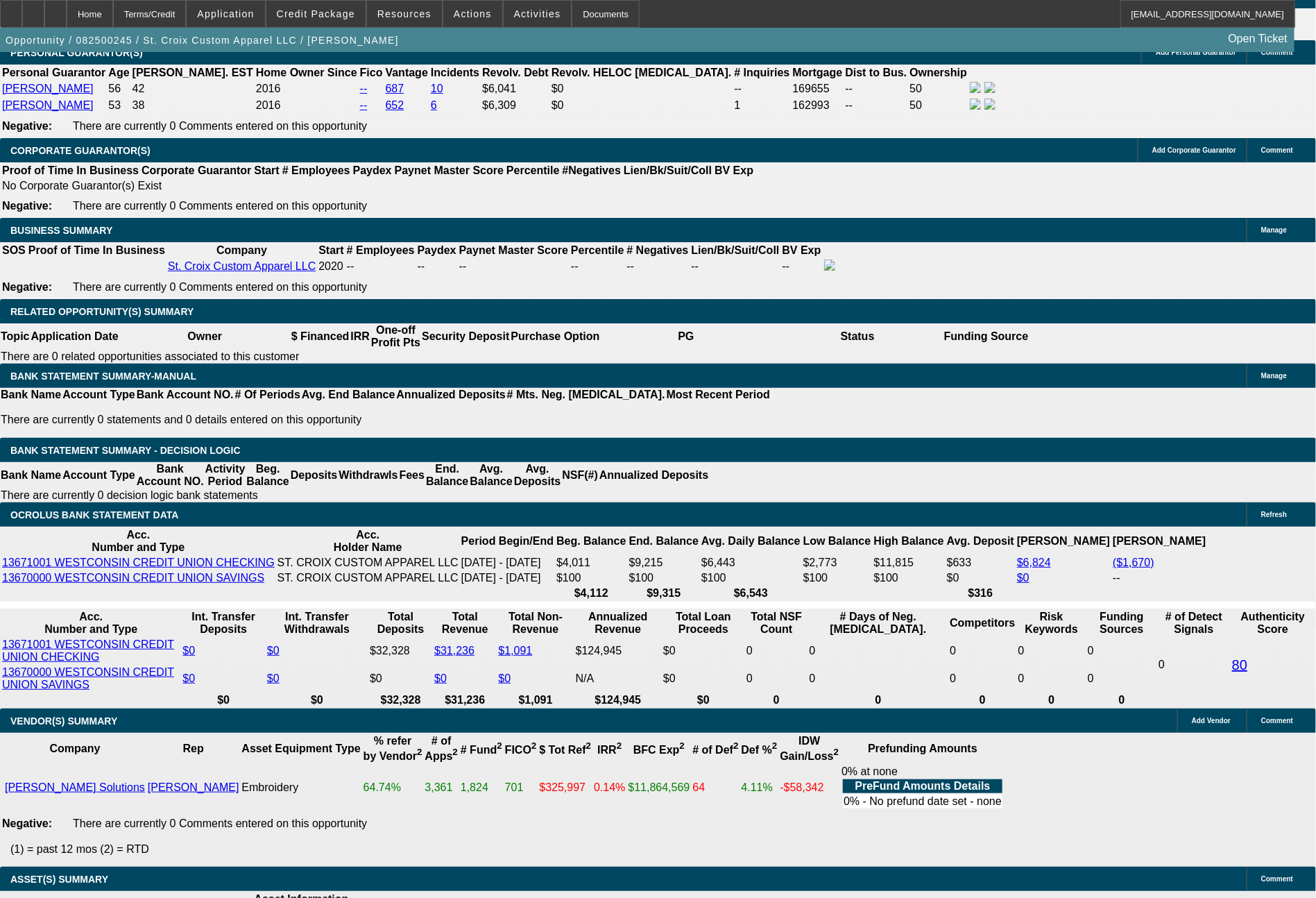
select select "6"
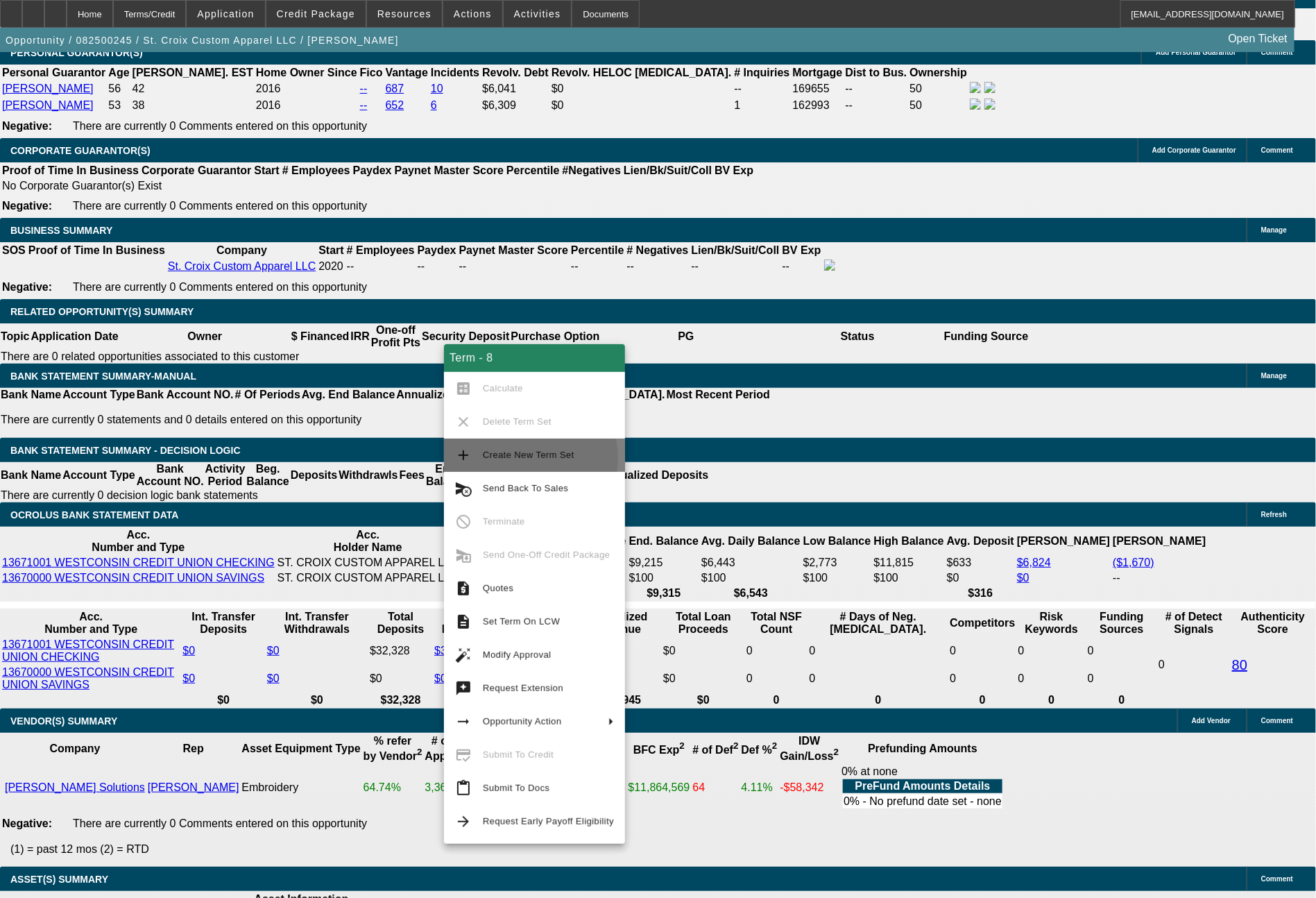
click at [514, 458] on span "Create New Term Set" at bounding box center [529, 455] width 91 height 10
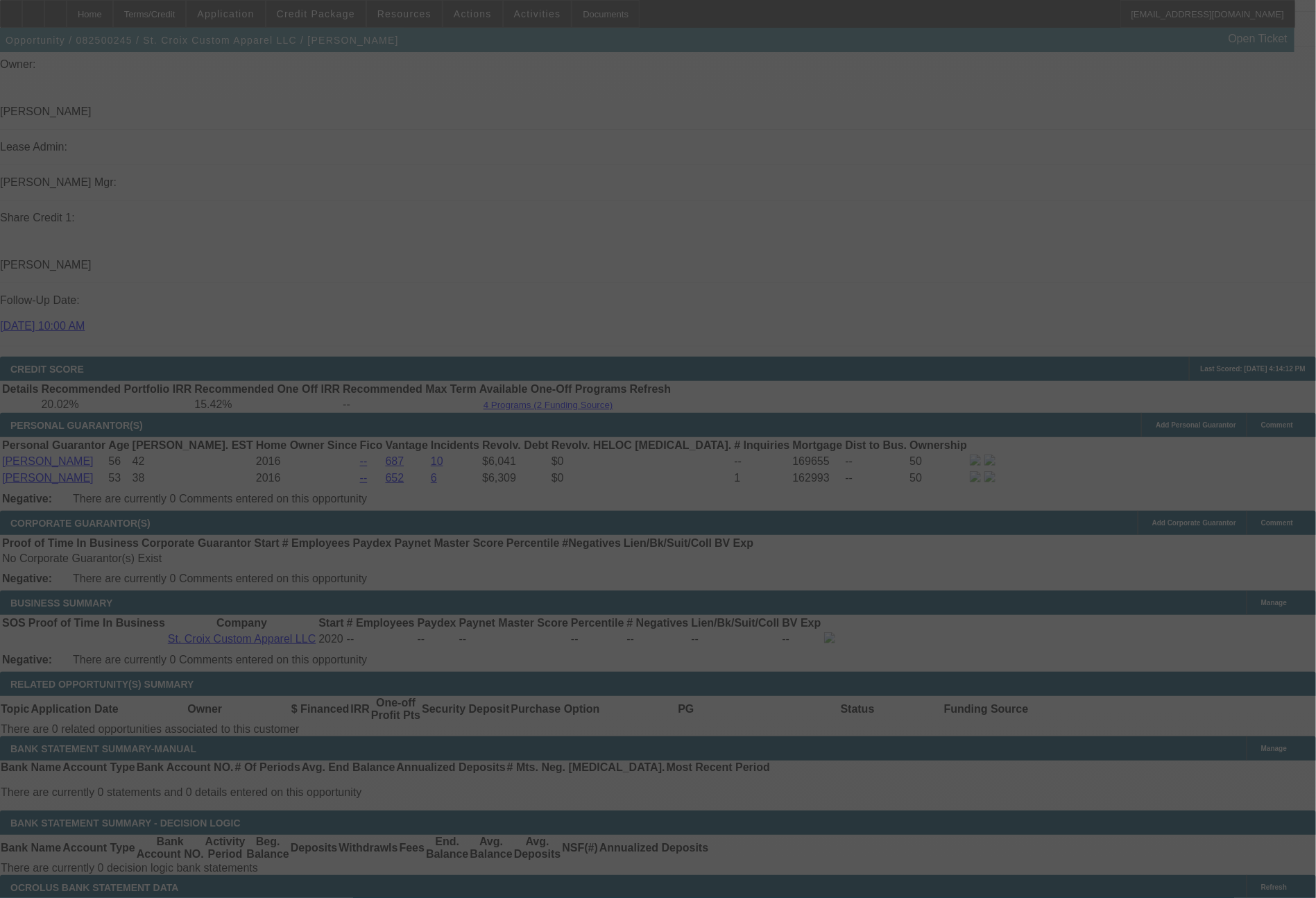
select select "0"
select select "2"
select select "0"
select select "6"
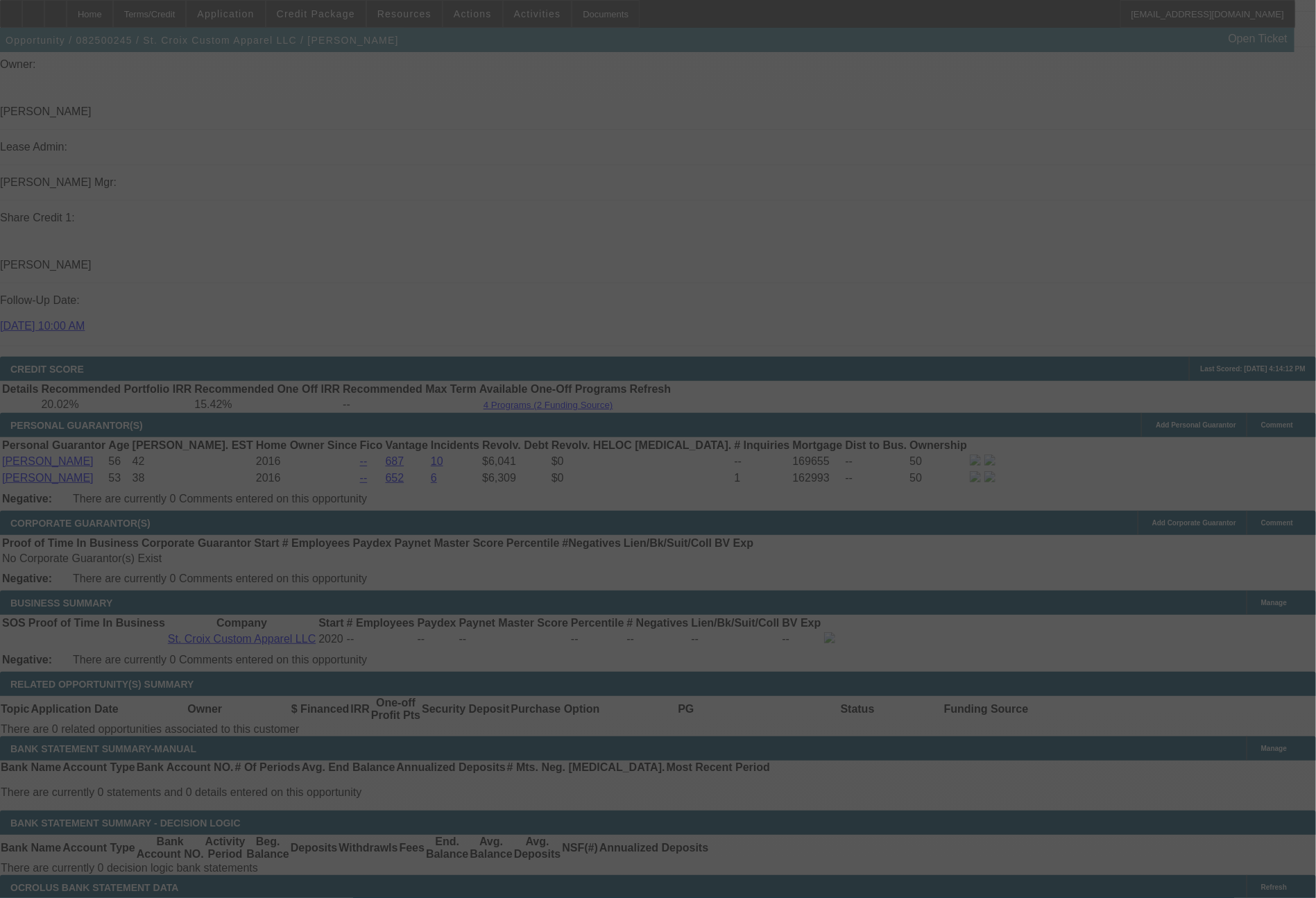
select select "0"
select select "2"
select select "0"
select select "6"
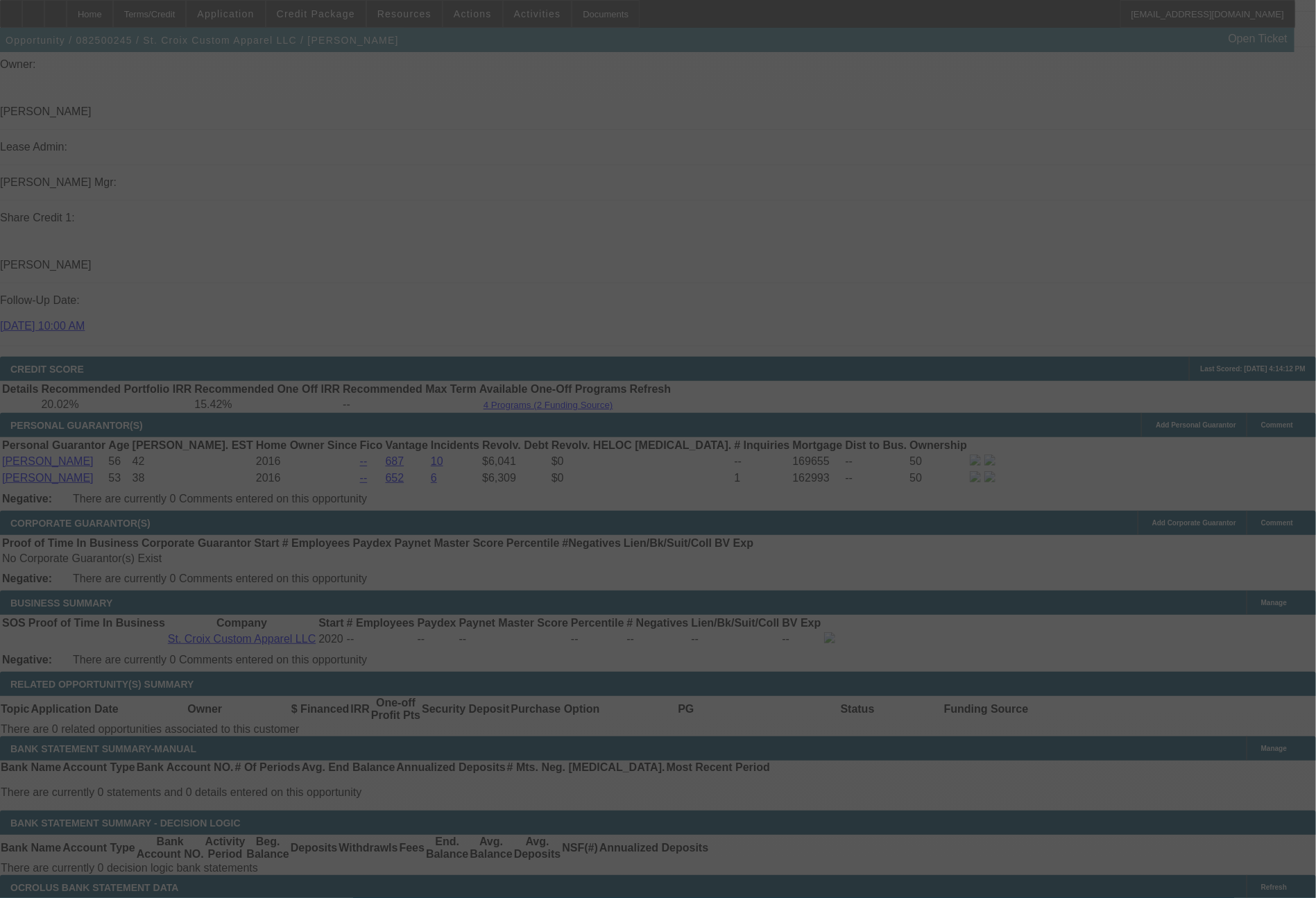
select select "0"
select select "2"
select select "0"
select select "6"
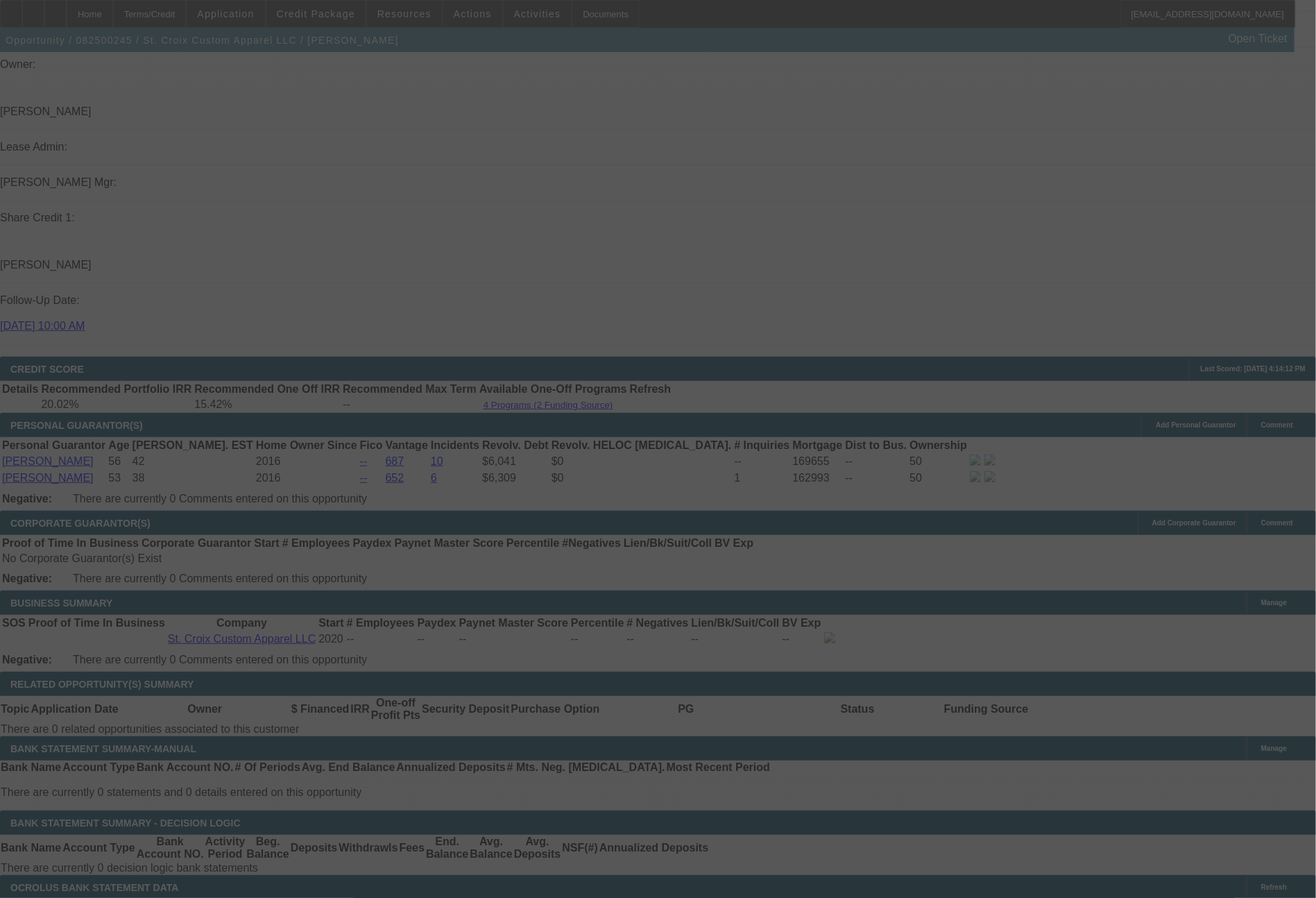
select select "0"
select select "2"
select select "0"
select select "6"
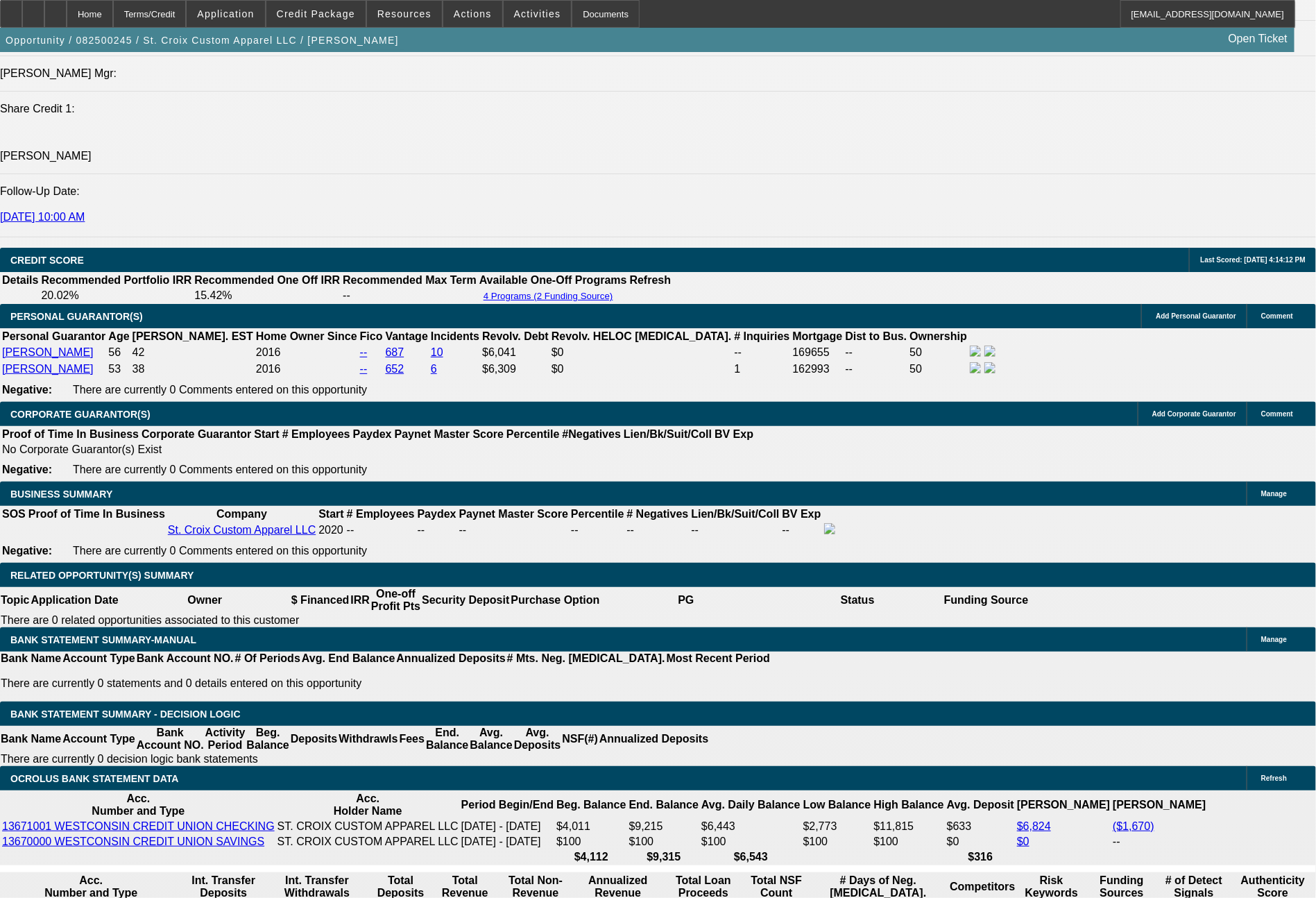
scroll to position [1804, 0]
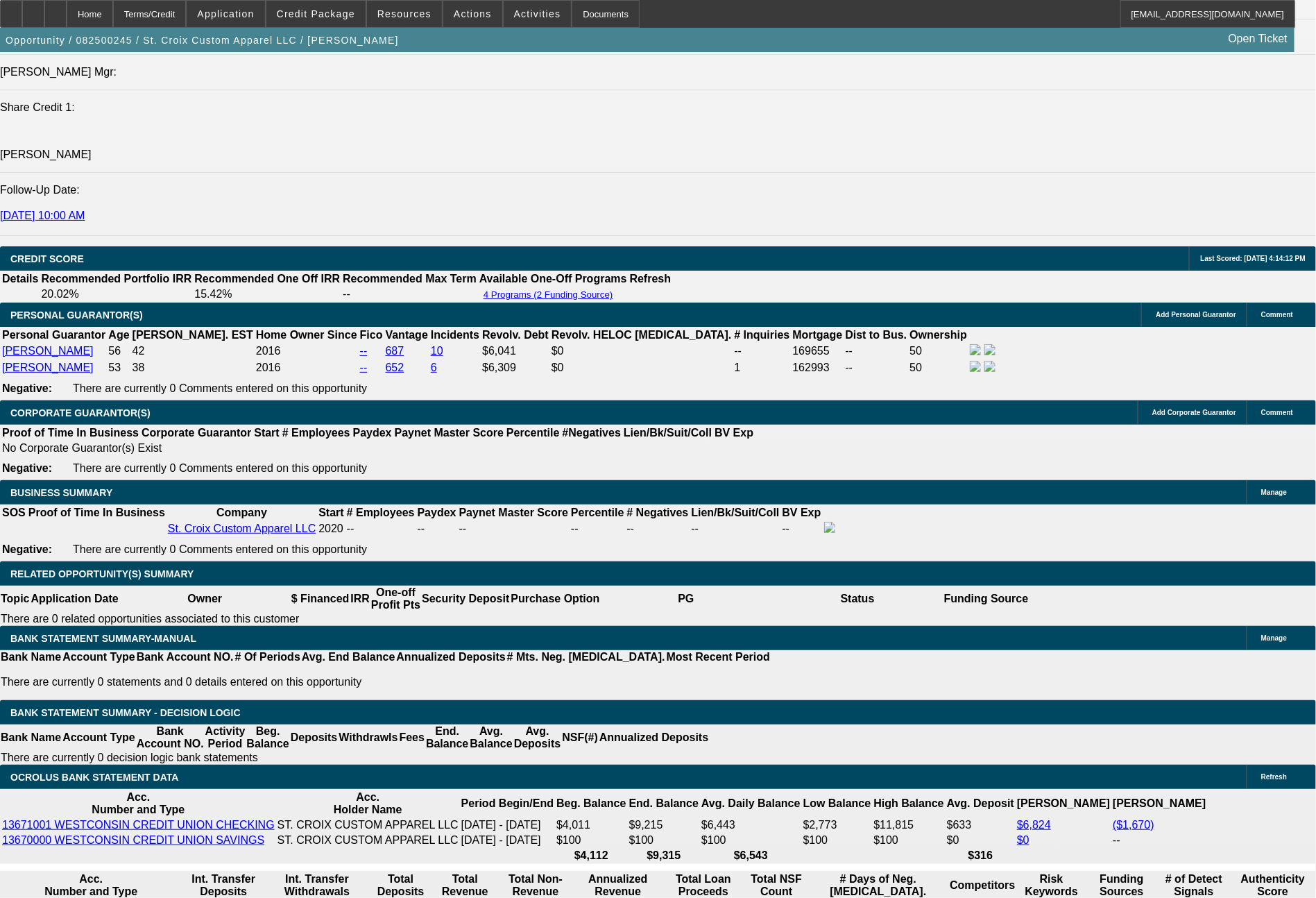
select select "0"
select select "2"
select select "0"
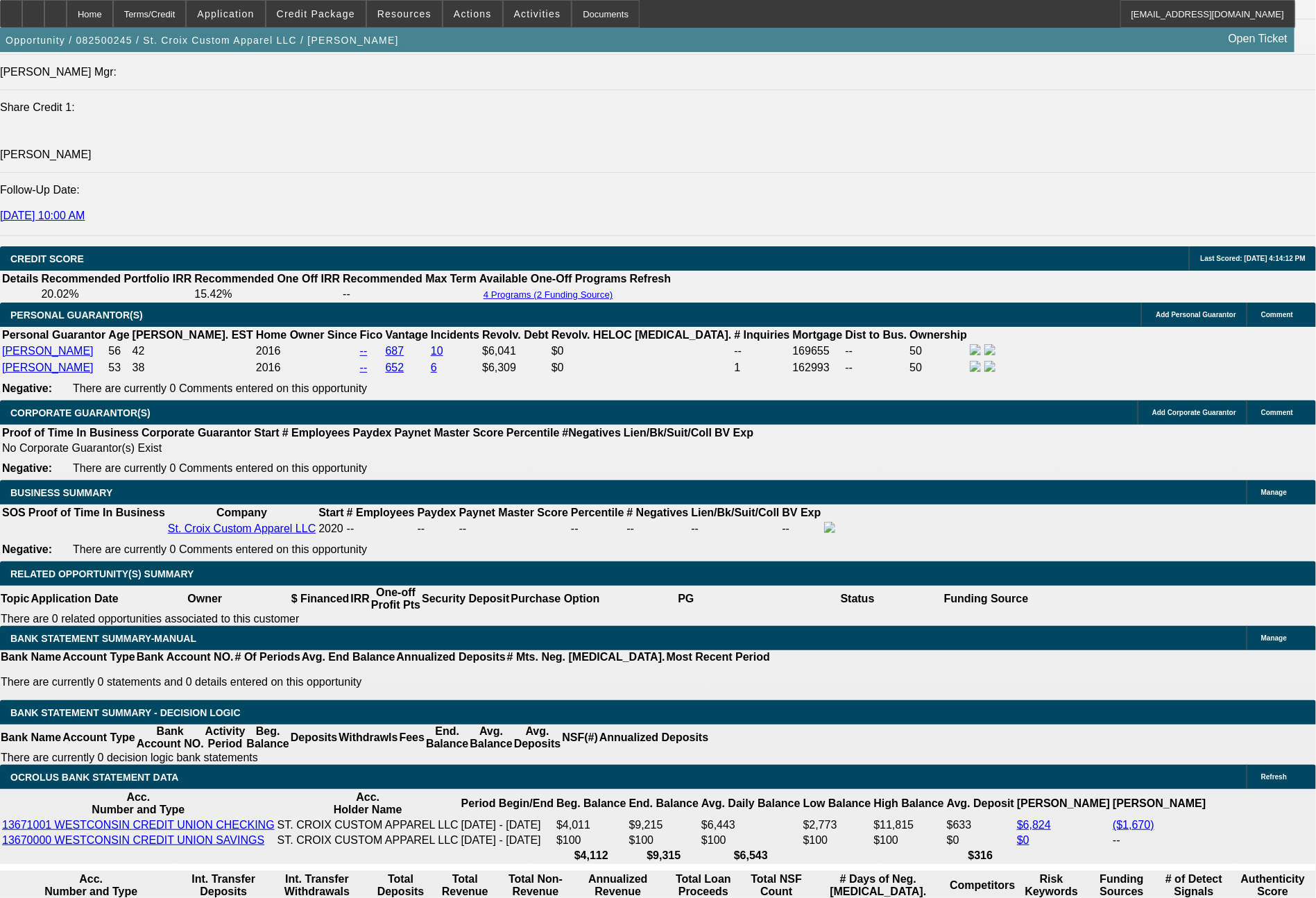
select select "6"
select select "0"
select select "2"
select select "0"
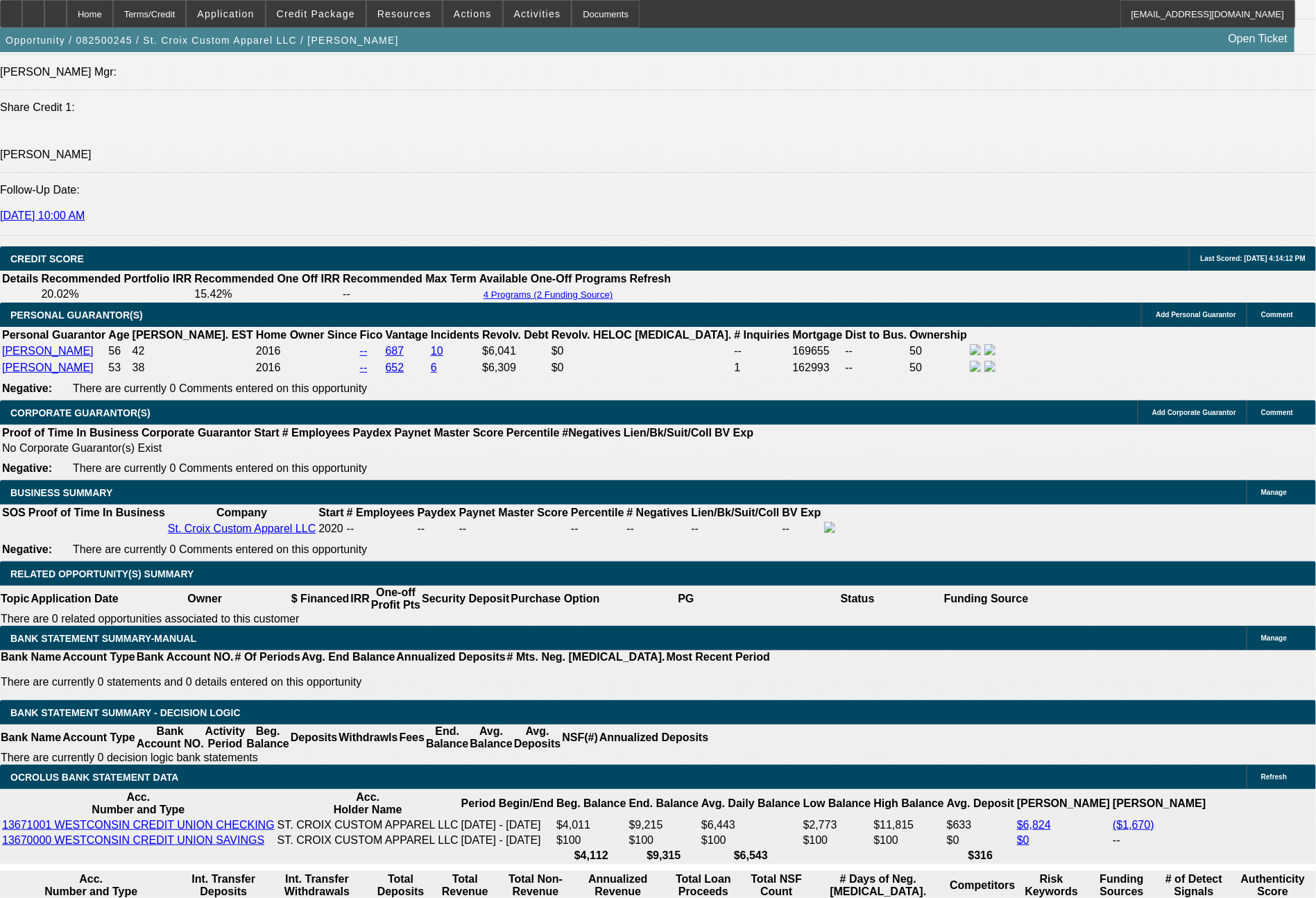
select select "6"
select select "0"
select select "2"
select select "0"
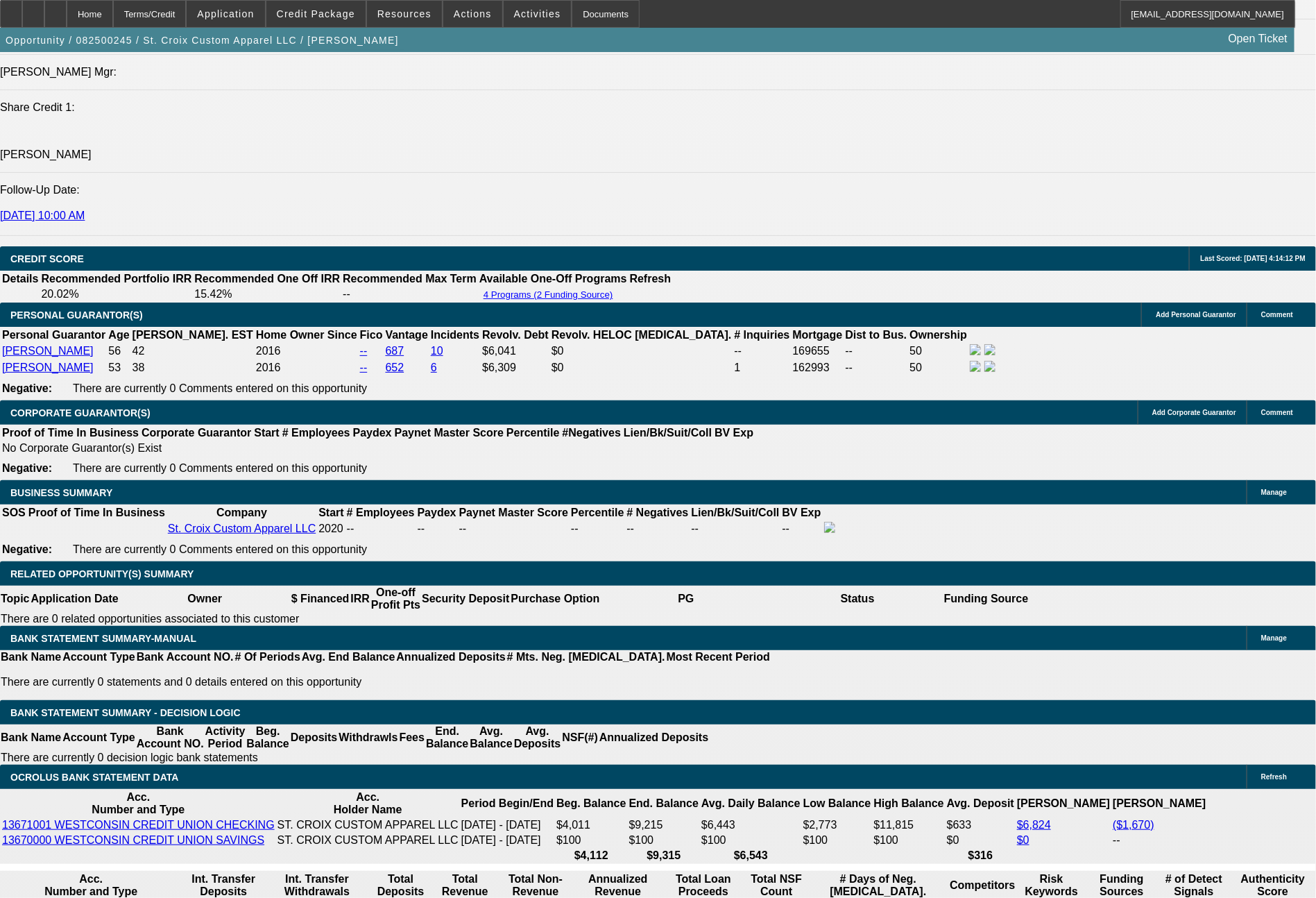
select select "6"
select select "0"
select select "2"
select select "0"
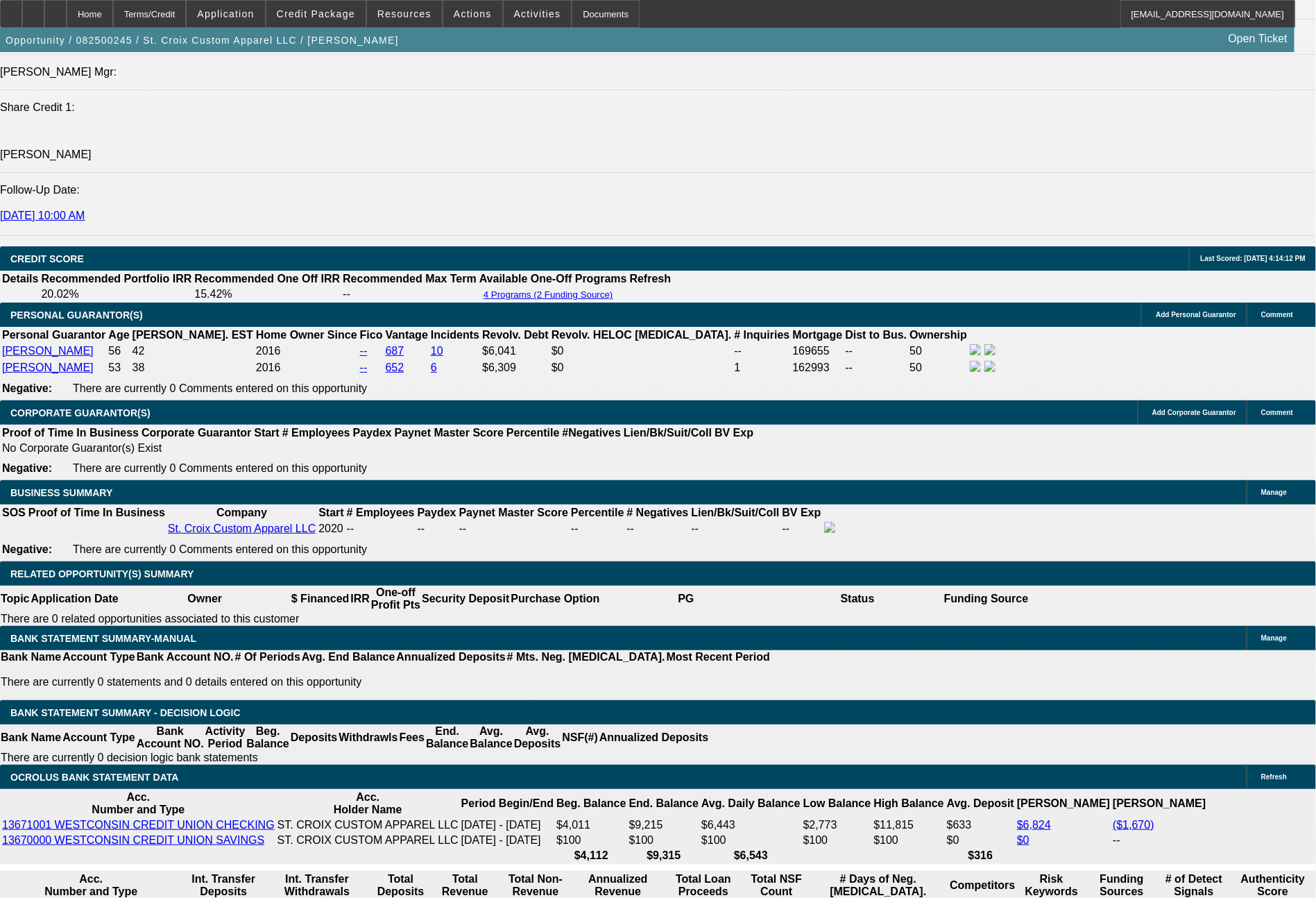
select select "6"
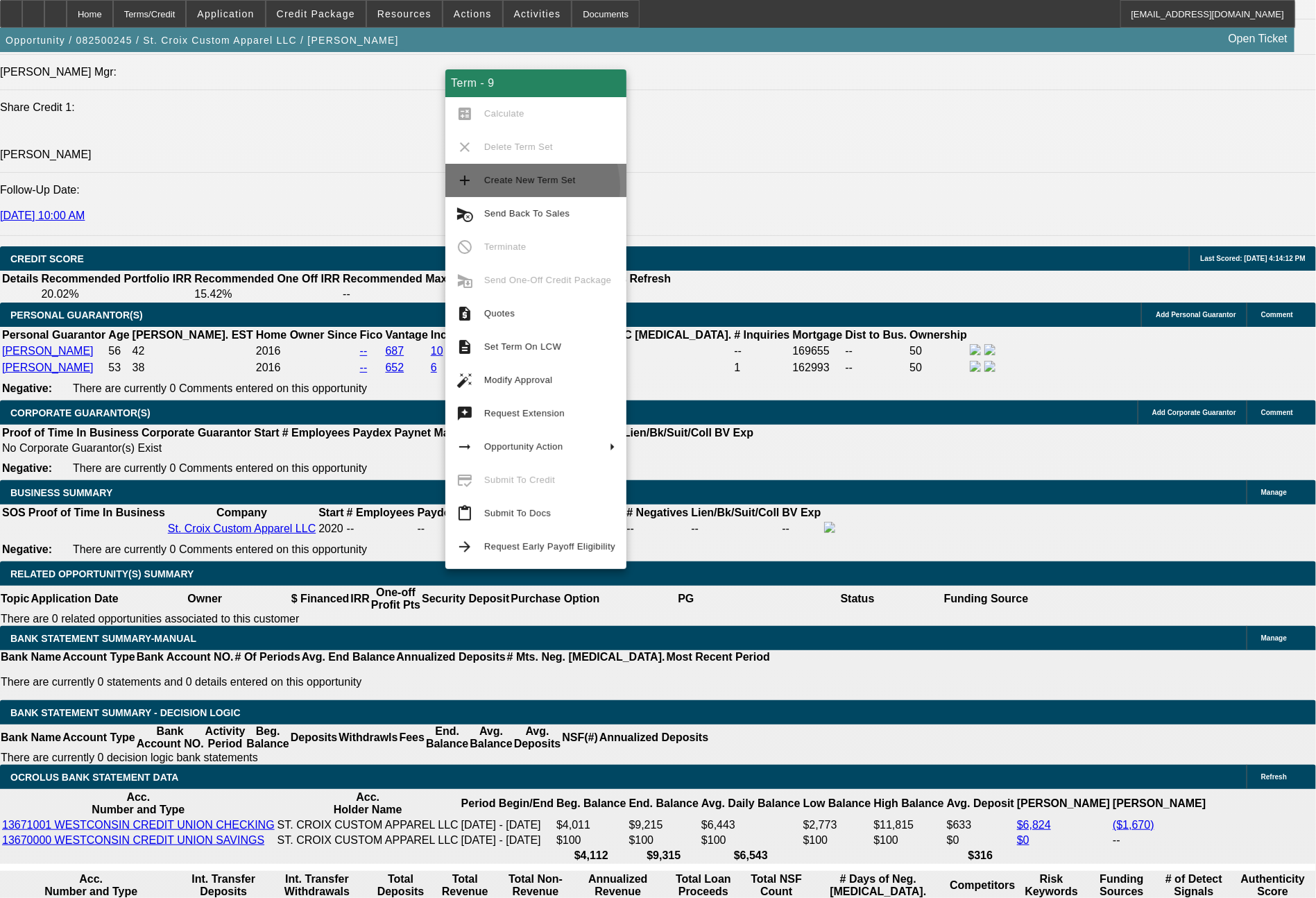
click at [517, 188] on span "Create New Term Set" at bounding box center [550, 180] width 131 height 17
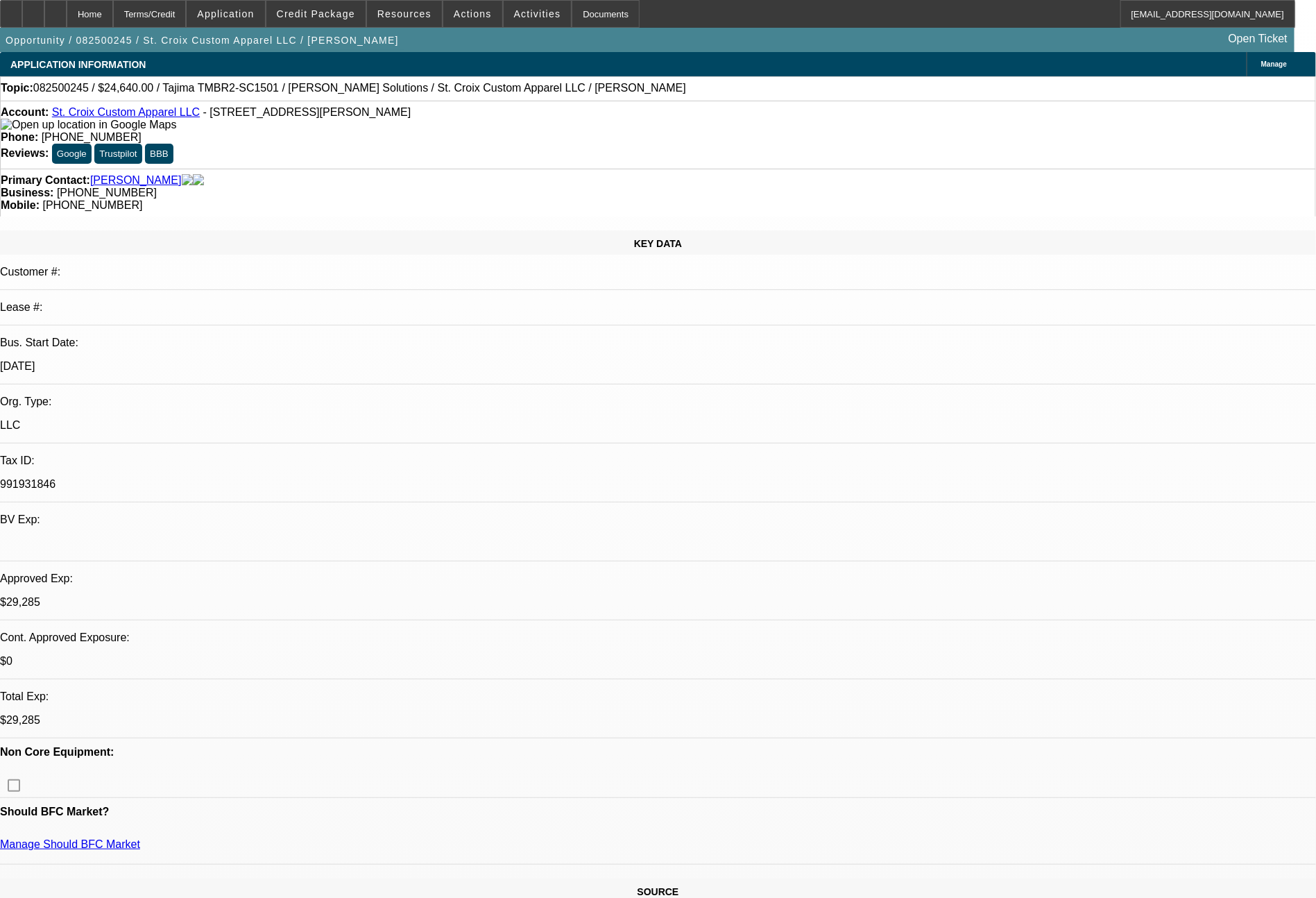
select select "0"
select select "2"
select select "0"
select select "6"
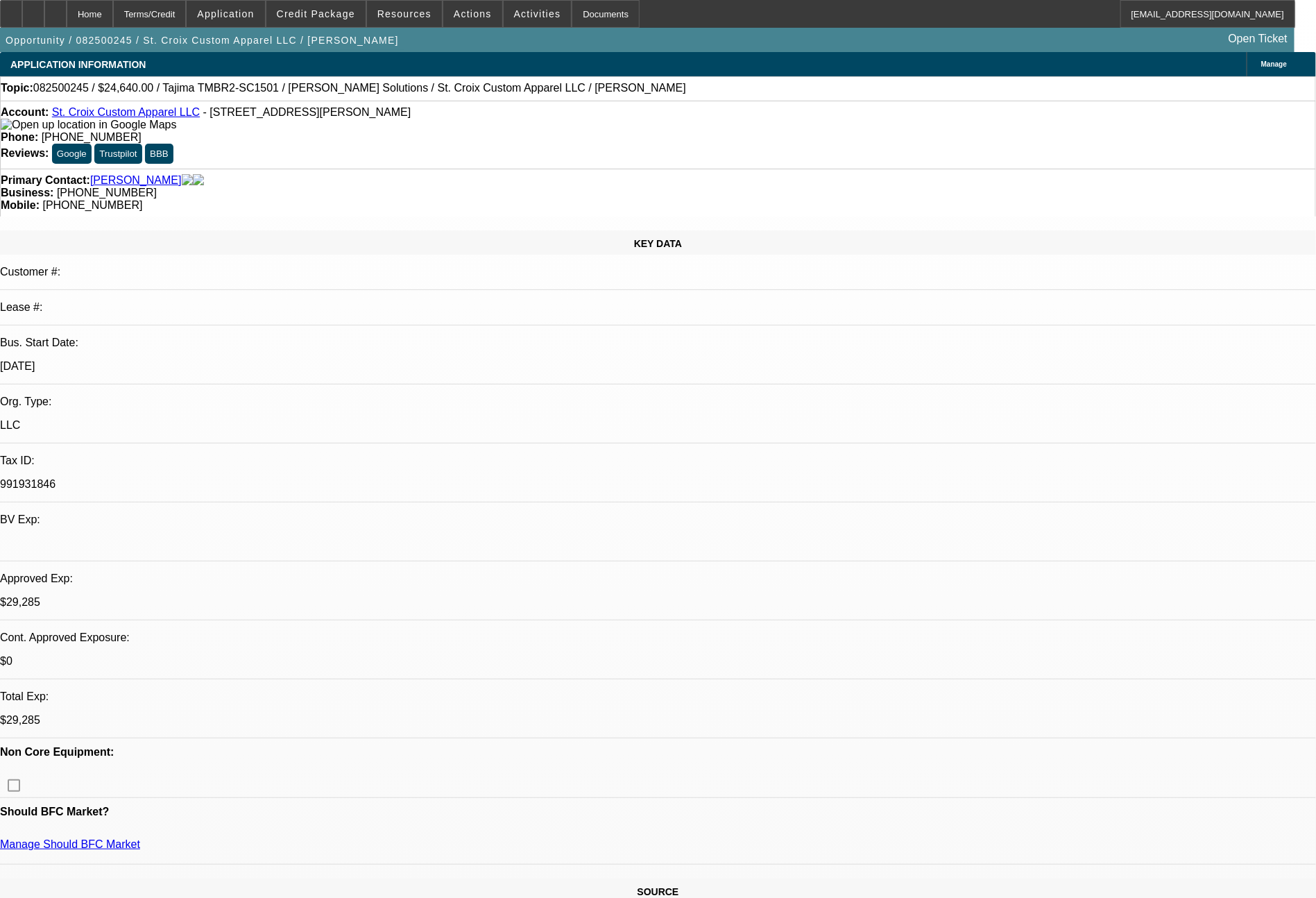
select select "0"
select select "2"
select select "0"
select select "6"
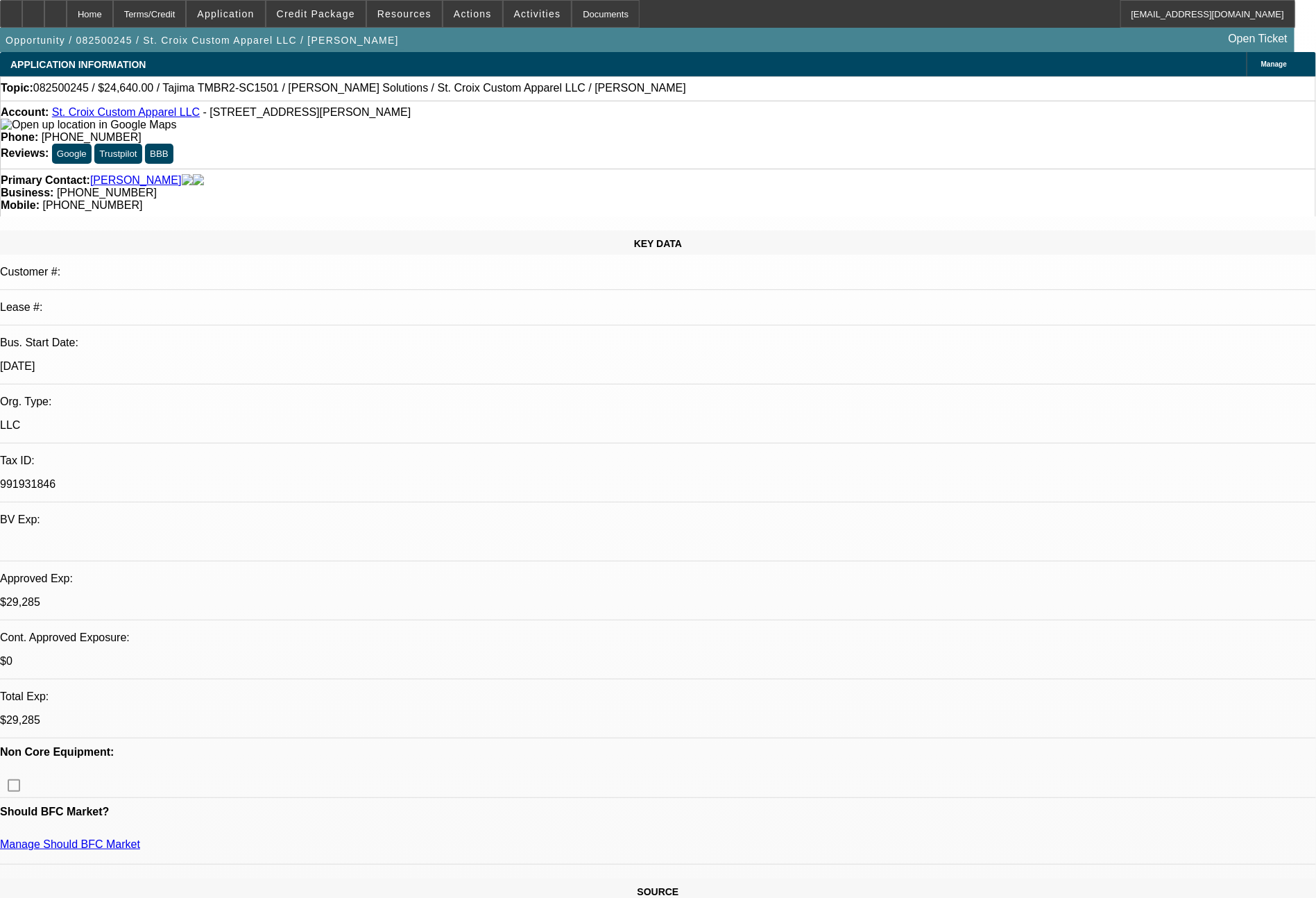
select select "0"
select select "2"
select select "0"
select select "6"
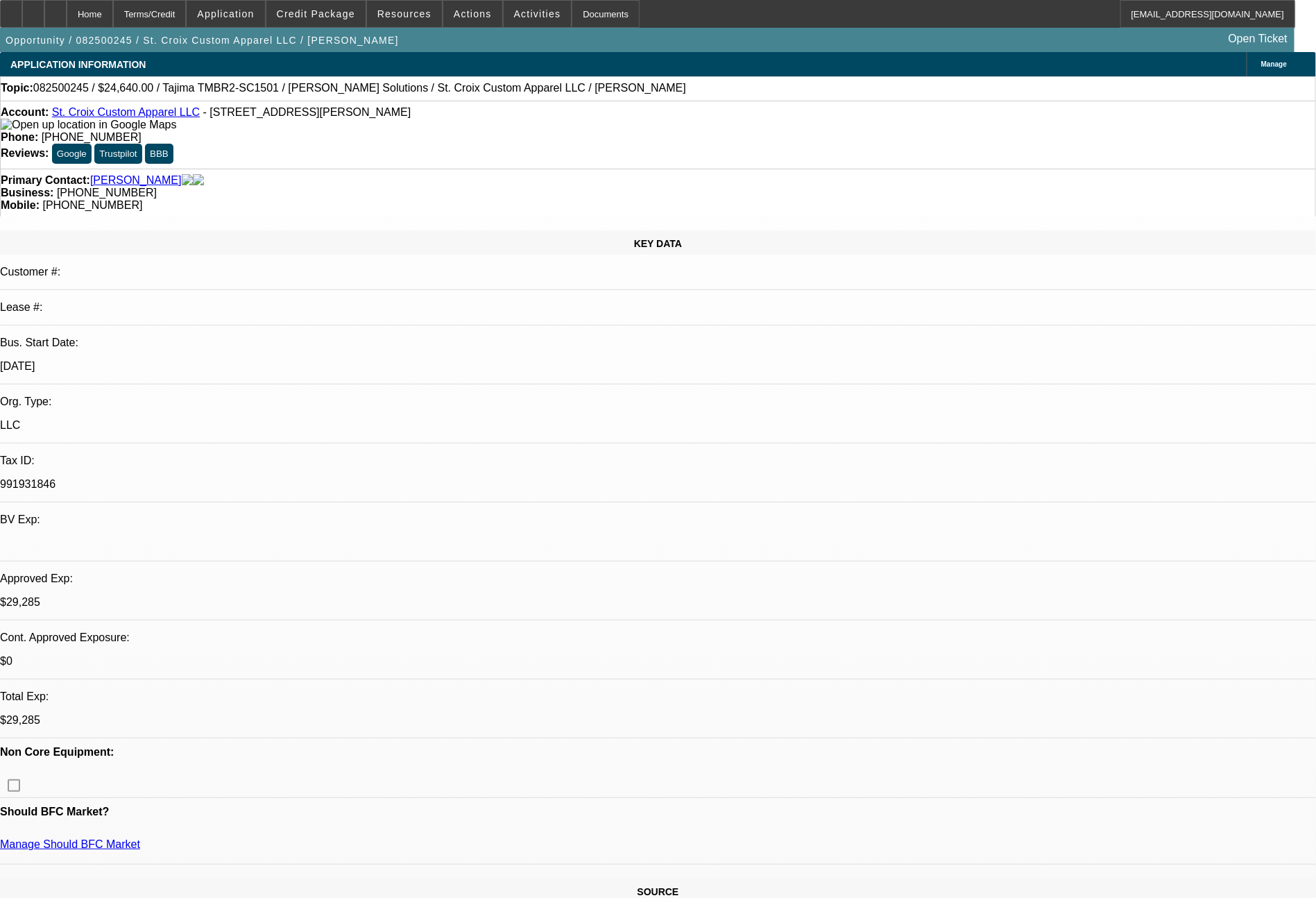
select select "0"
select select "2"
select select "0"
select select "6"
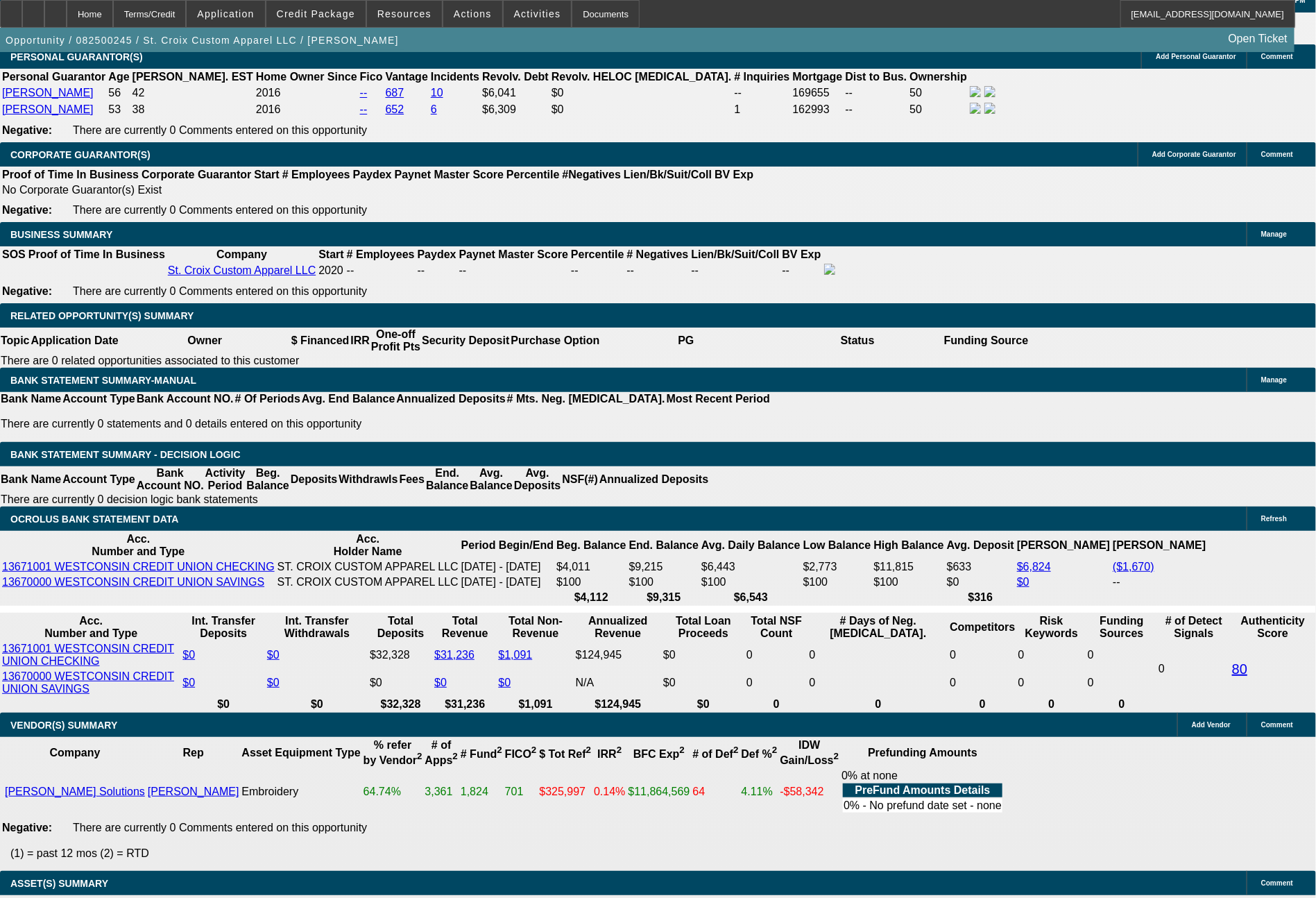
scroll to position [2070, 0]
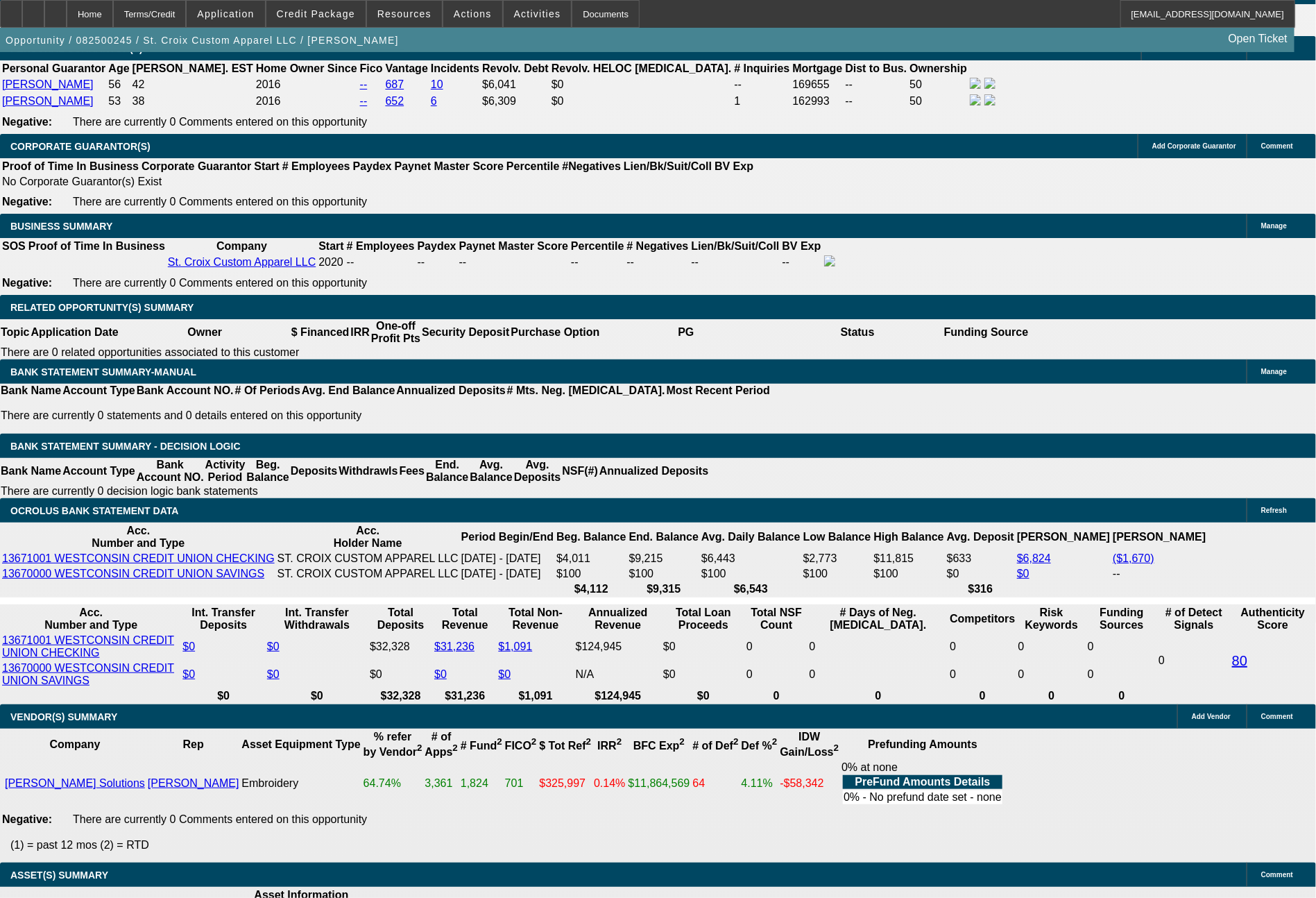
drag, startPoint x: 383, startPoint y: 521, endPoint x: 448, endPoint y: 527, distance: 65.3
type input "7"
type input "$14.00"
type input "UNKNOWN"
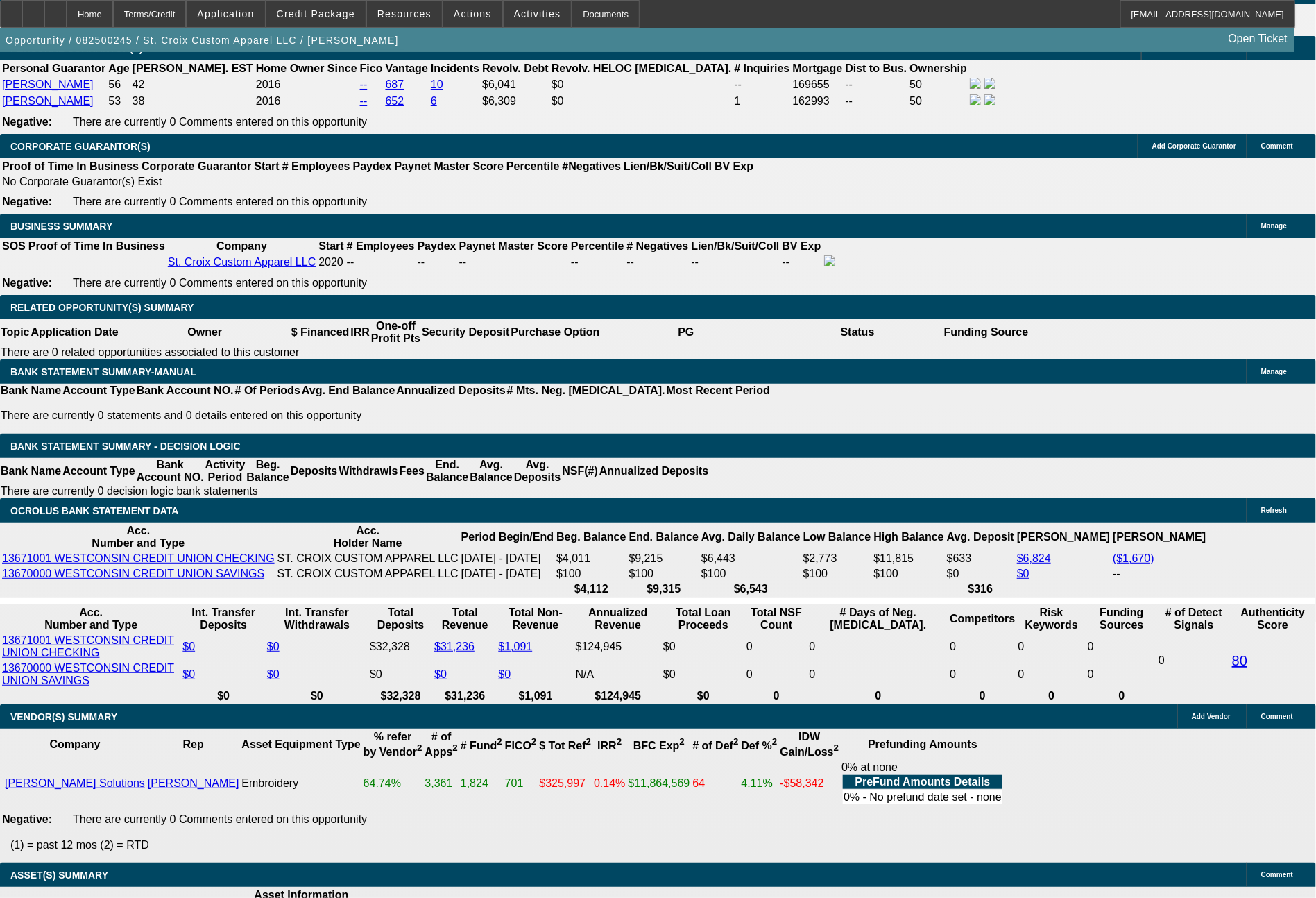
type input "733"
type input "18.1"
type input "$1,466.00"
type input "727"
type input "17.7"
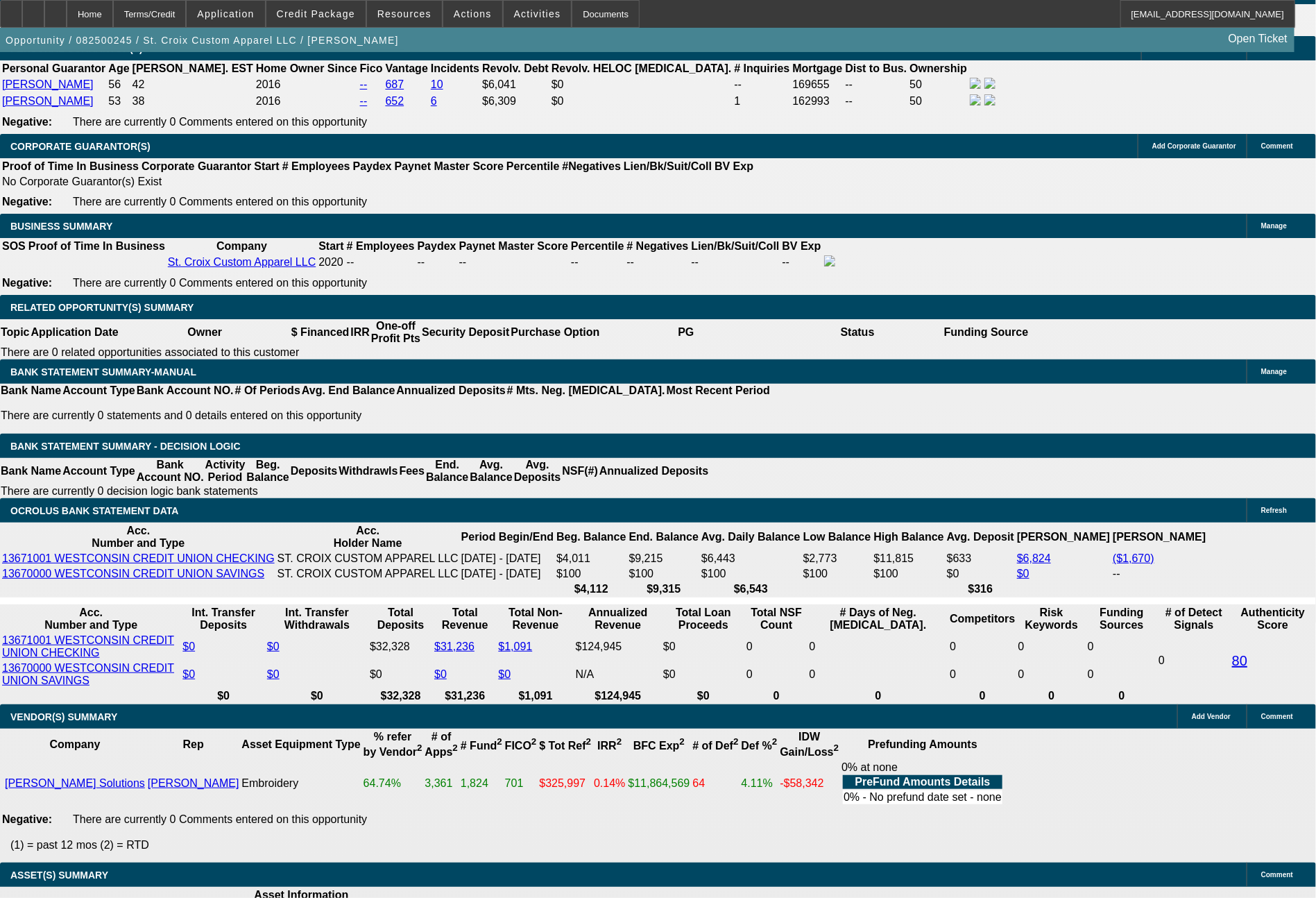
type input "$1,454.00"
type input "72"
type input "$144.00"
type input "726"
type input "17.7"
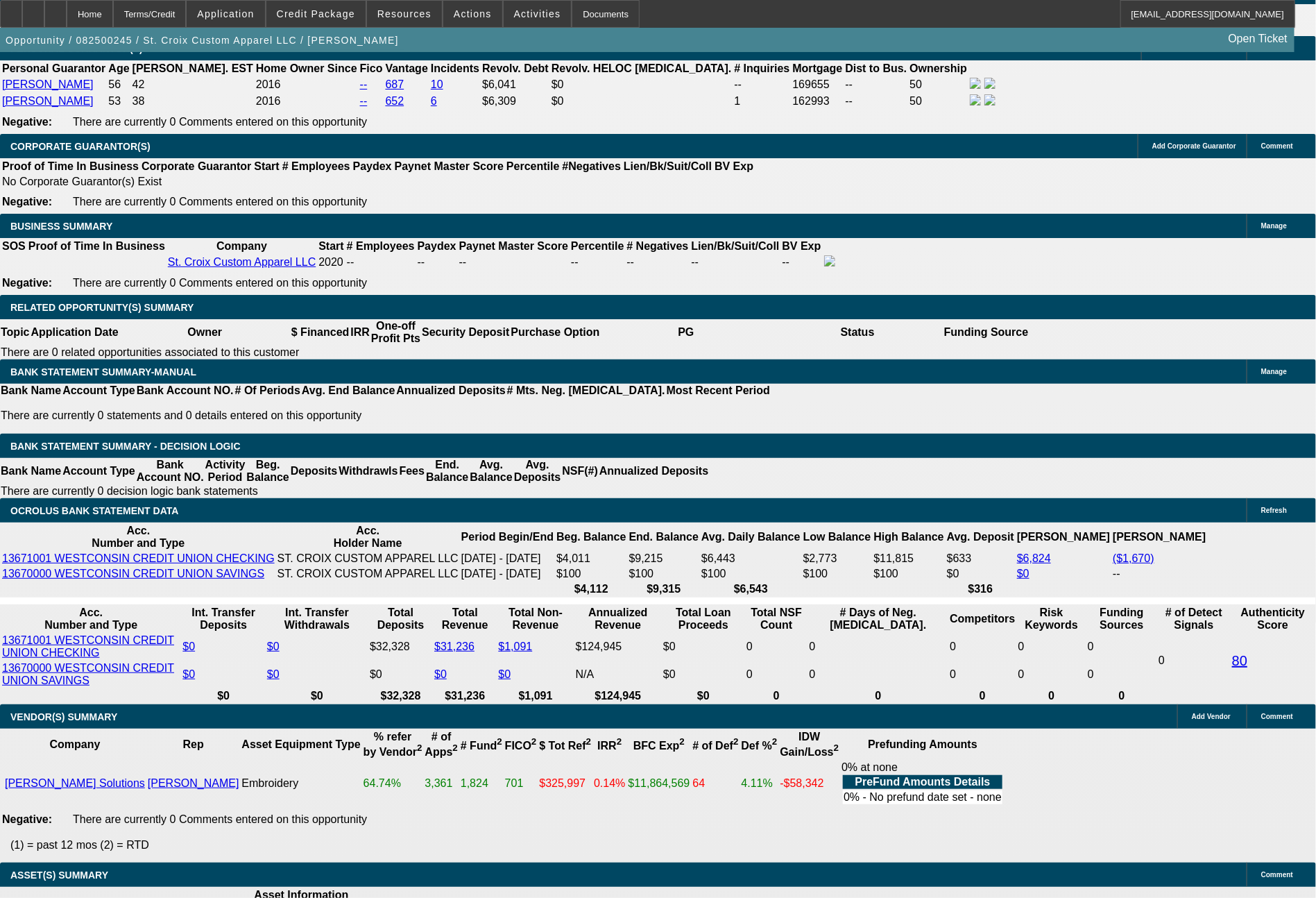
type input "$1,452.00"
type input "726"
type input "809"
type input "$726.00"
drag, startPoint x: 216, startPoint y: 522, endPoint x: 297, endPoint y: 531, distance: 81.5
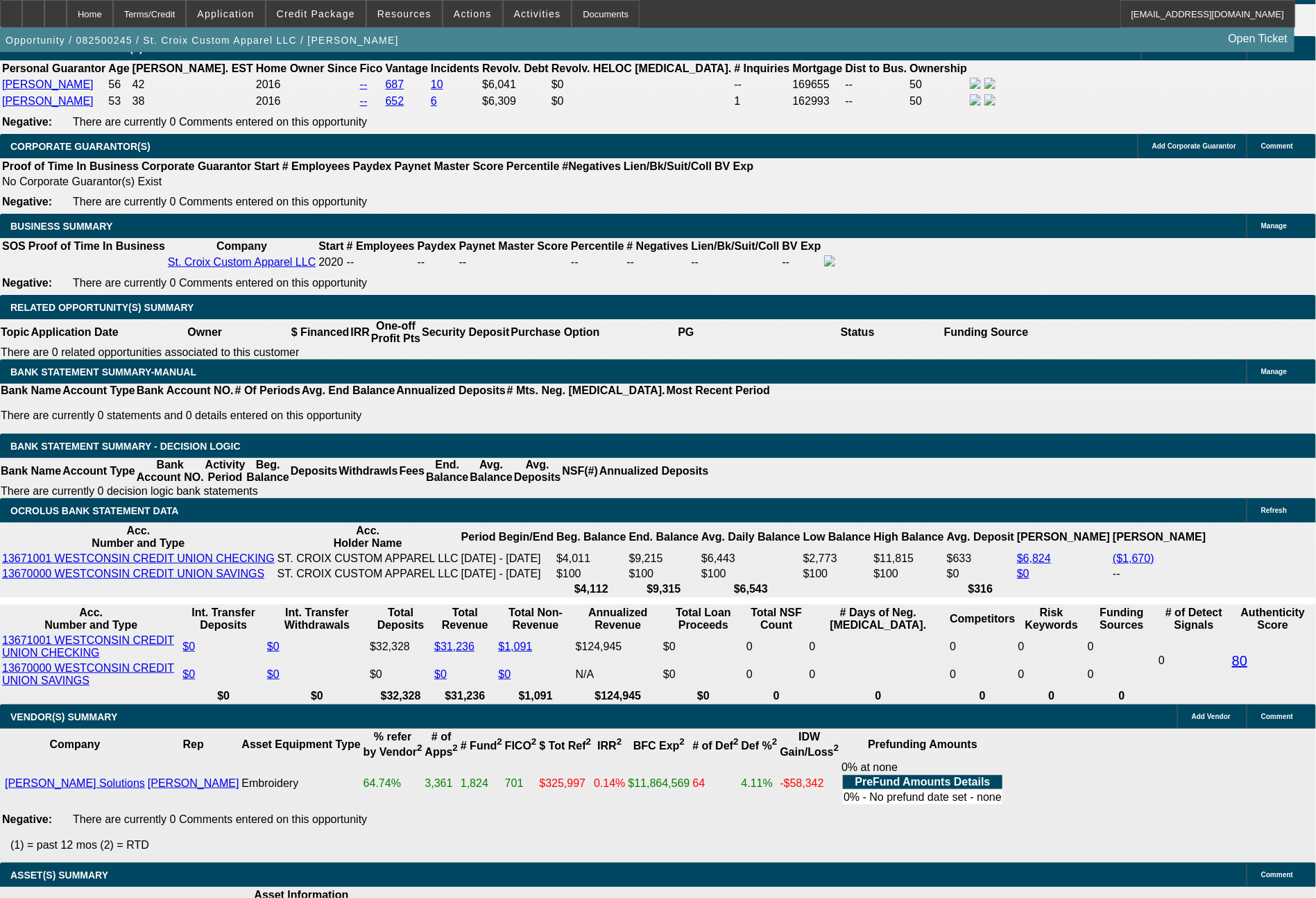
type input "78"
type input "$156.00"
type input "UNKNOWN"
type input "787"
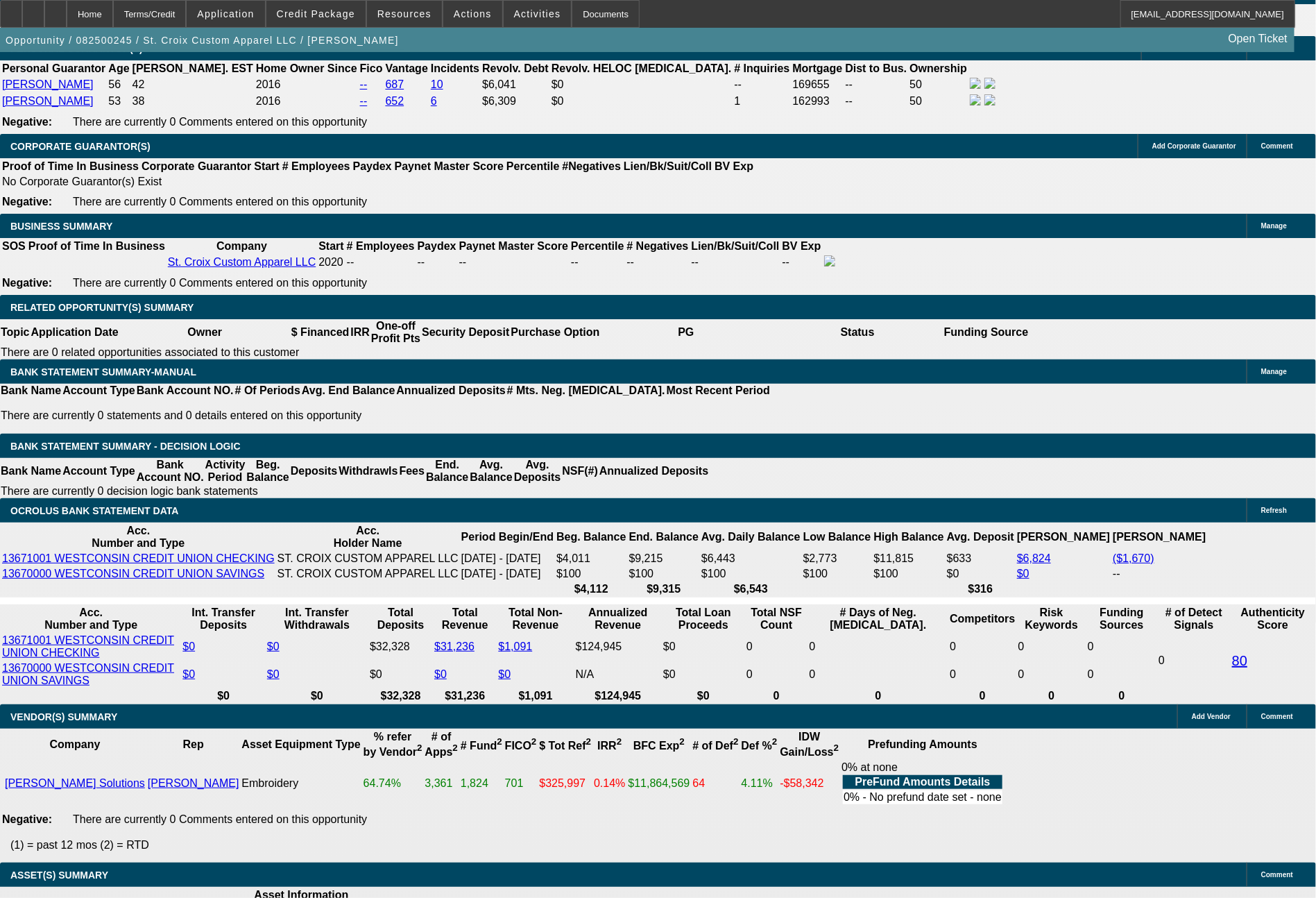
type input "17.5"
type input "$1,574.00"
type input "78"
type input "$156.00"
type input "783"
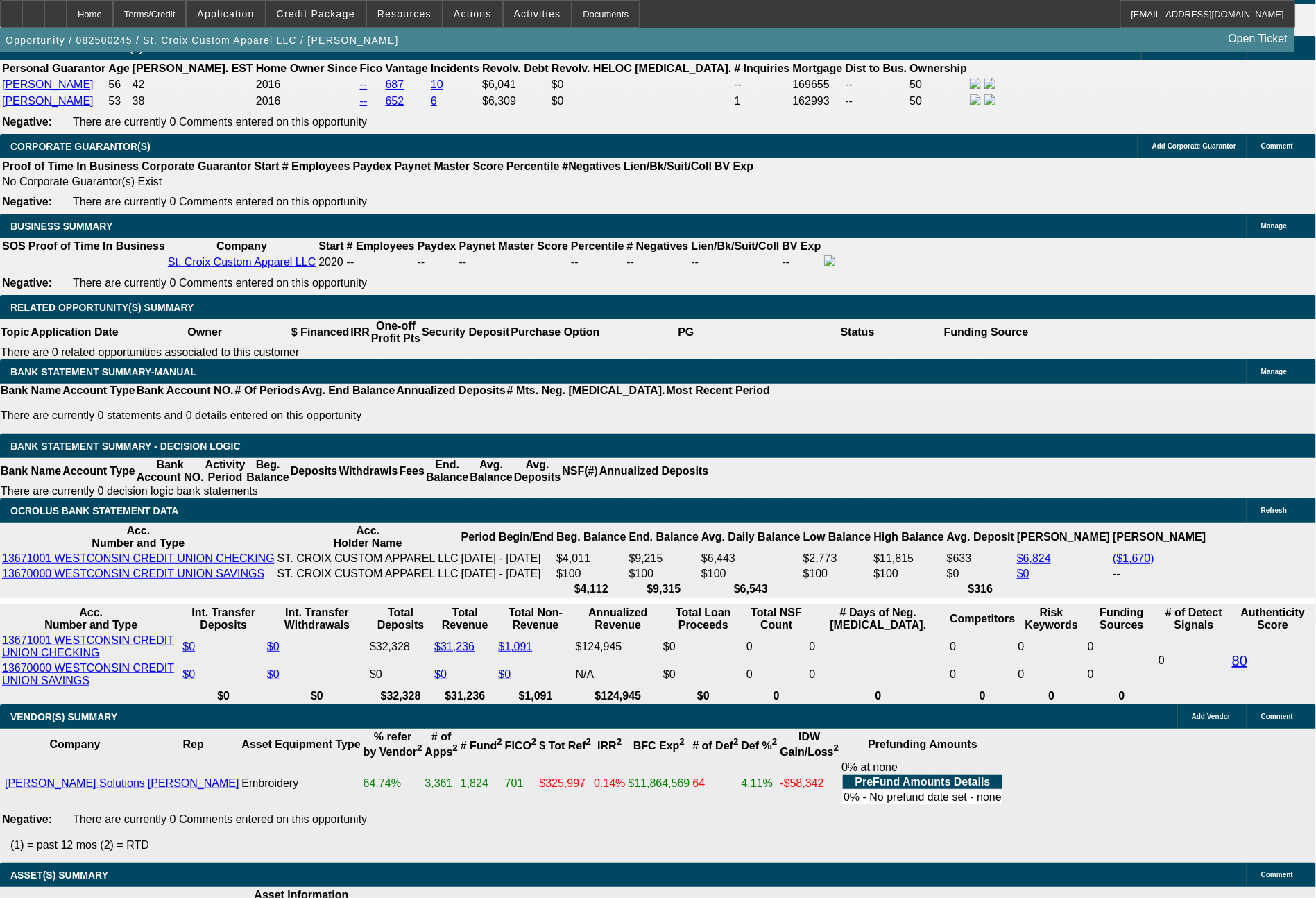
type input "17.2"
type input "$1,566.00"
type input "$783.00"
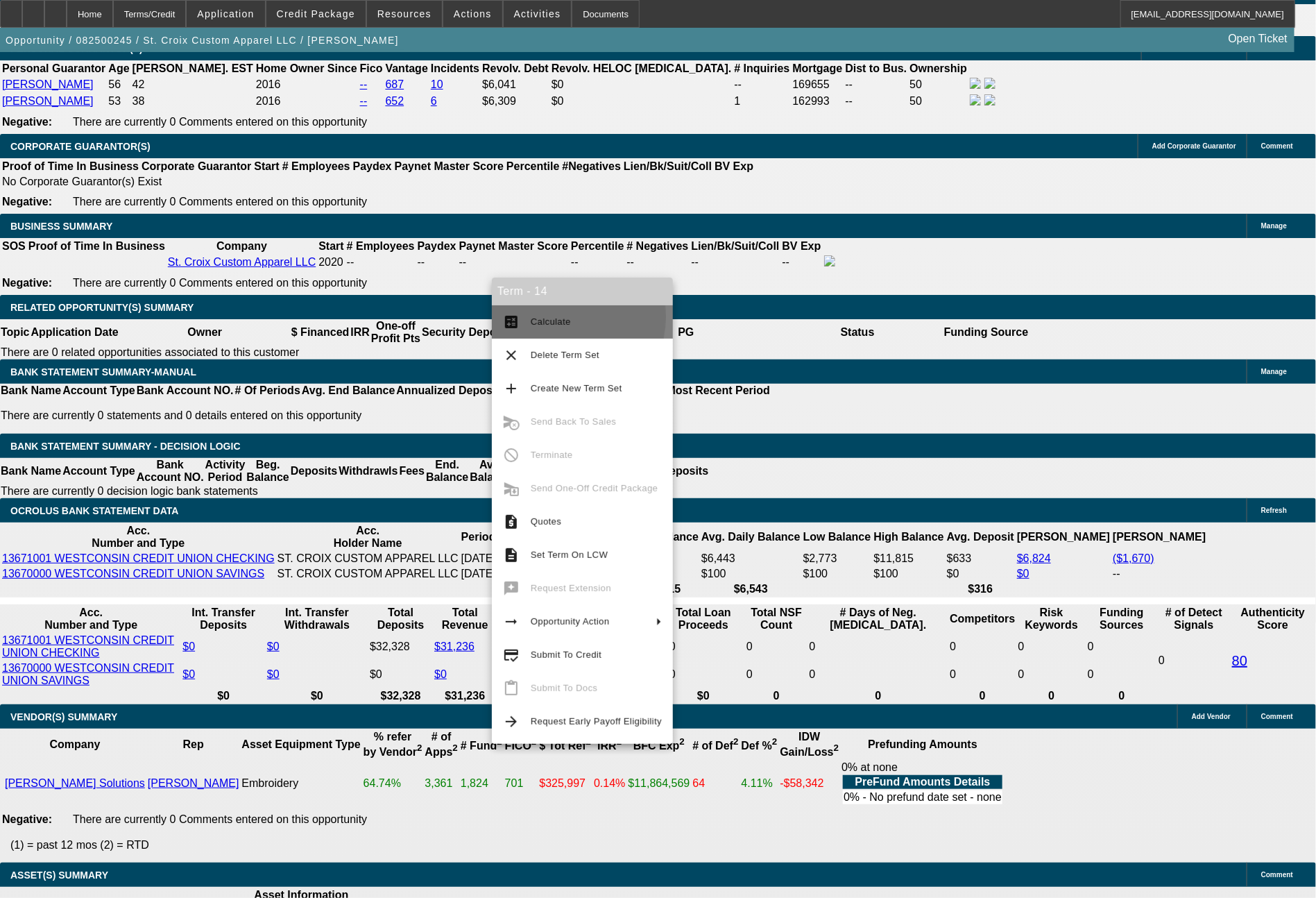
click at [558, 317] on span "Calculate" at bounding box center [551, 321] width 41 height 10
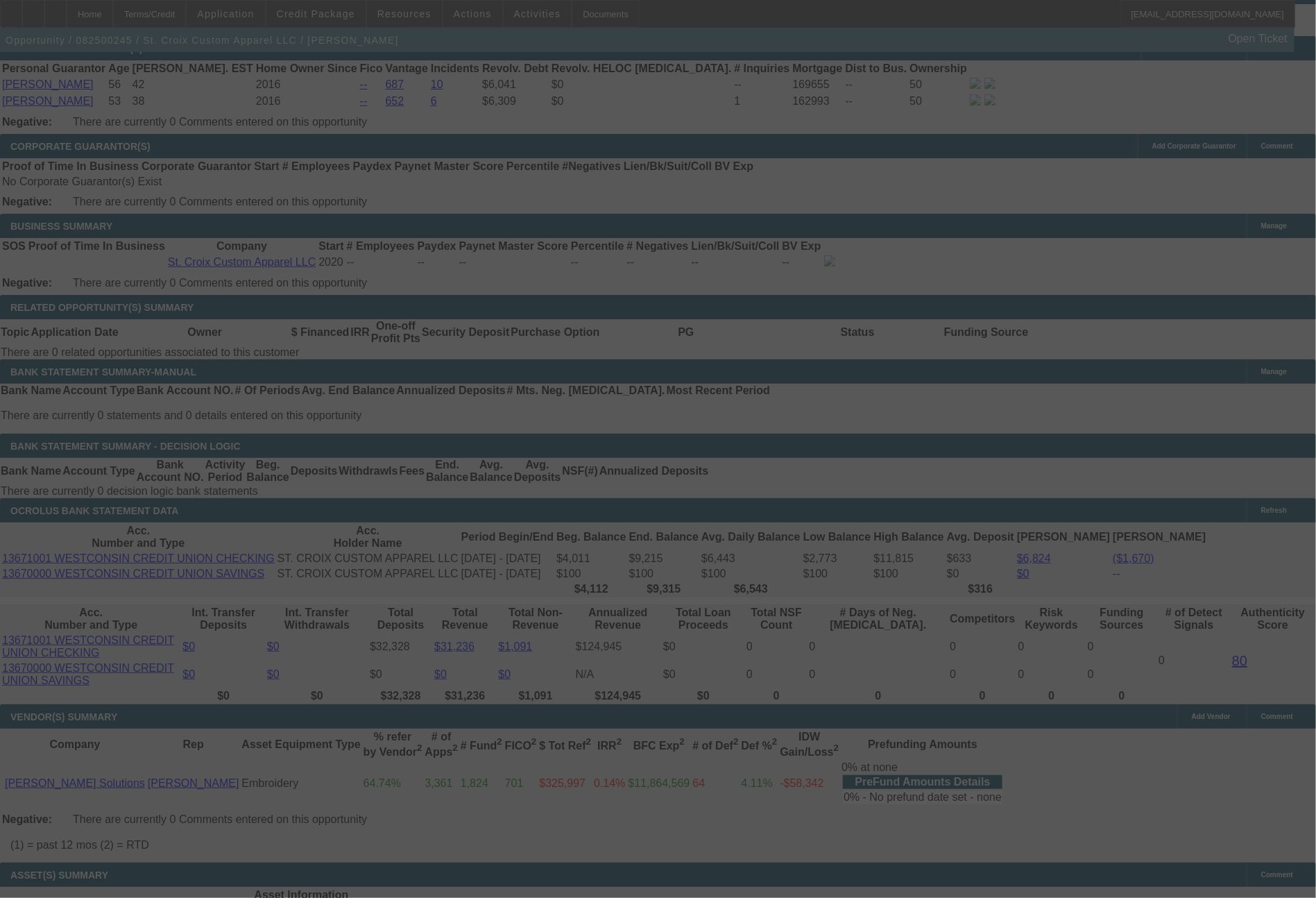
select select "0"
select select "2"
select select "0"
select select "6"
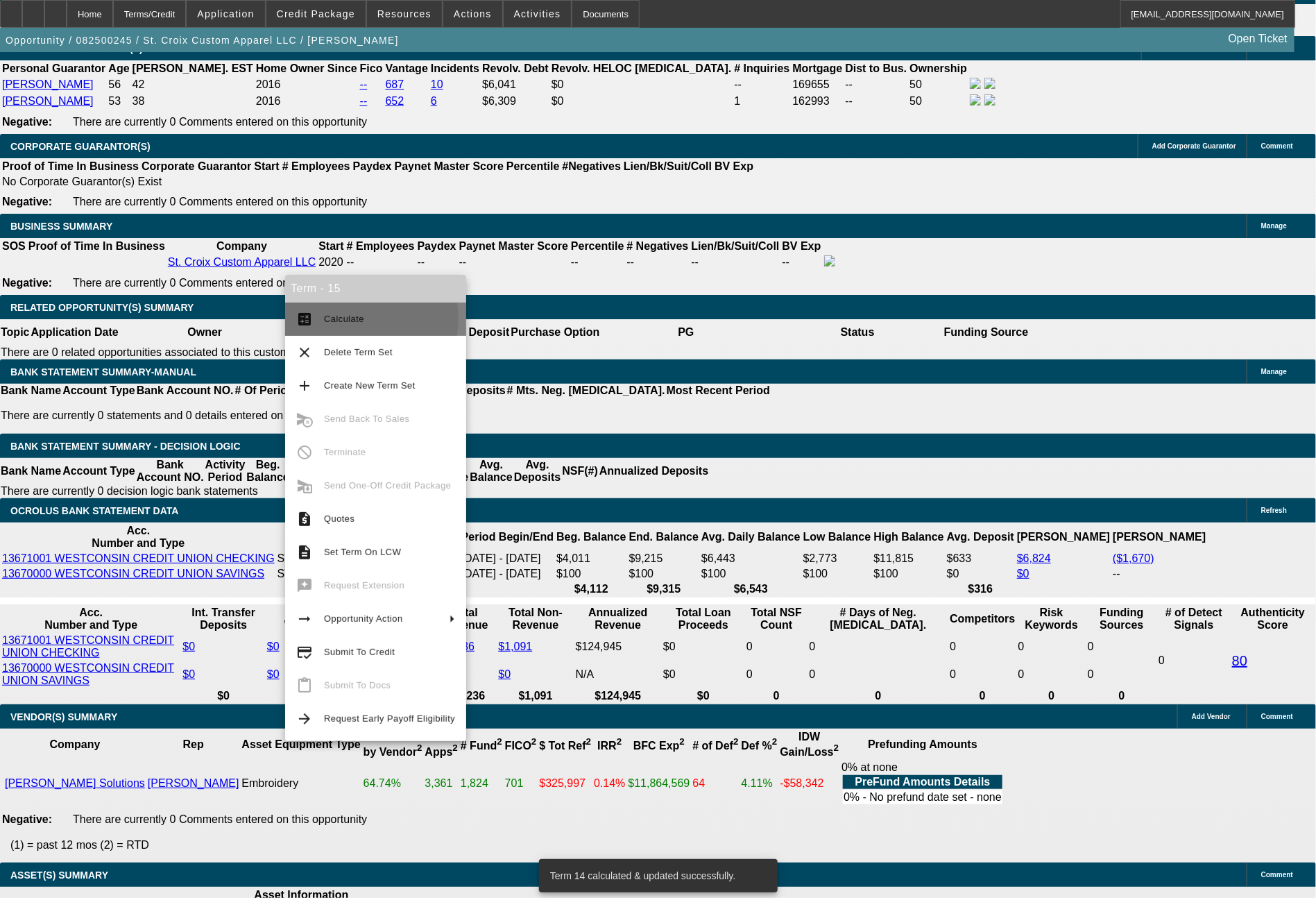
click at [352, 319] on span "Calculate" at bounding box center [345, 318] width 41 height 10
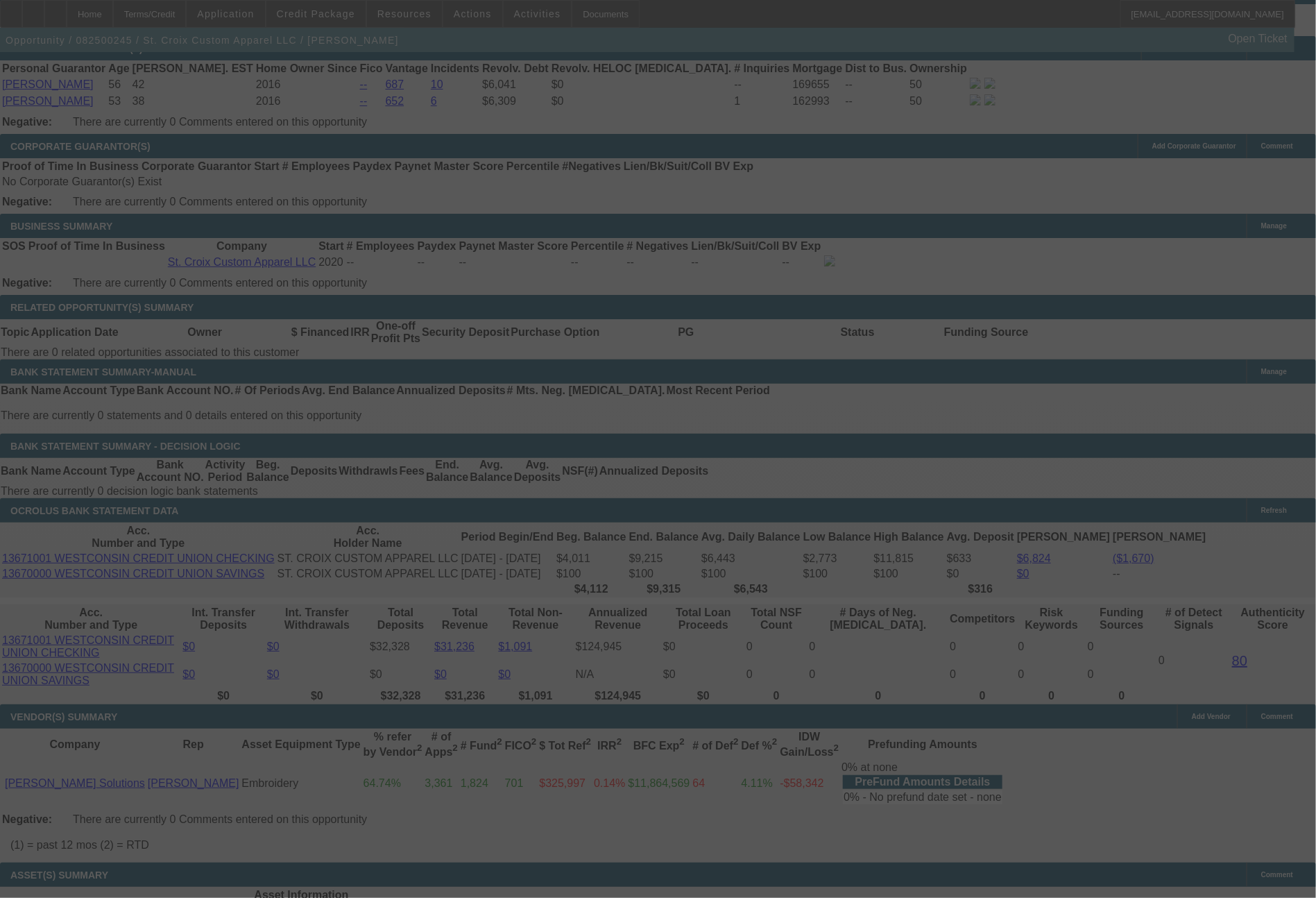
select select "0"
select select "2"
select select "0"
select select "6"
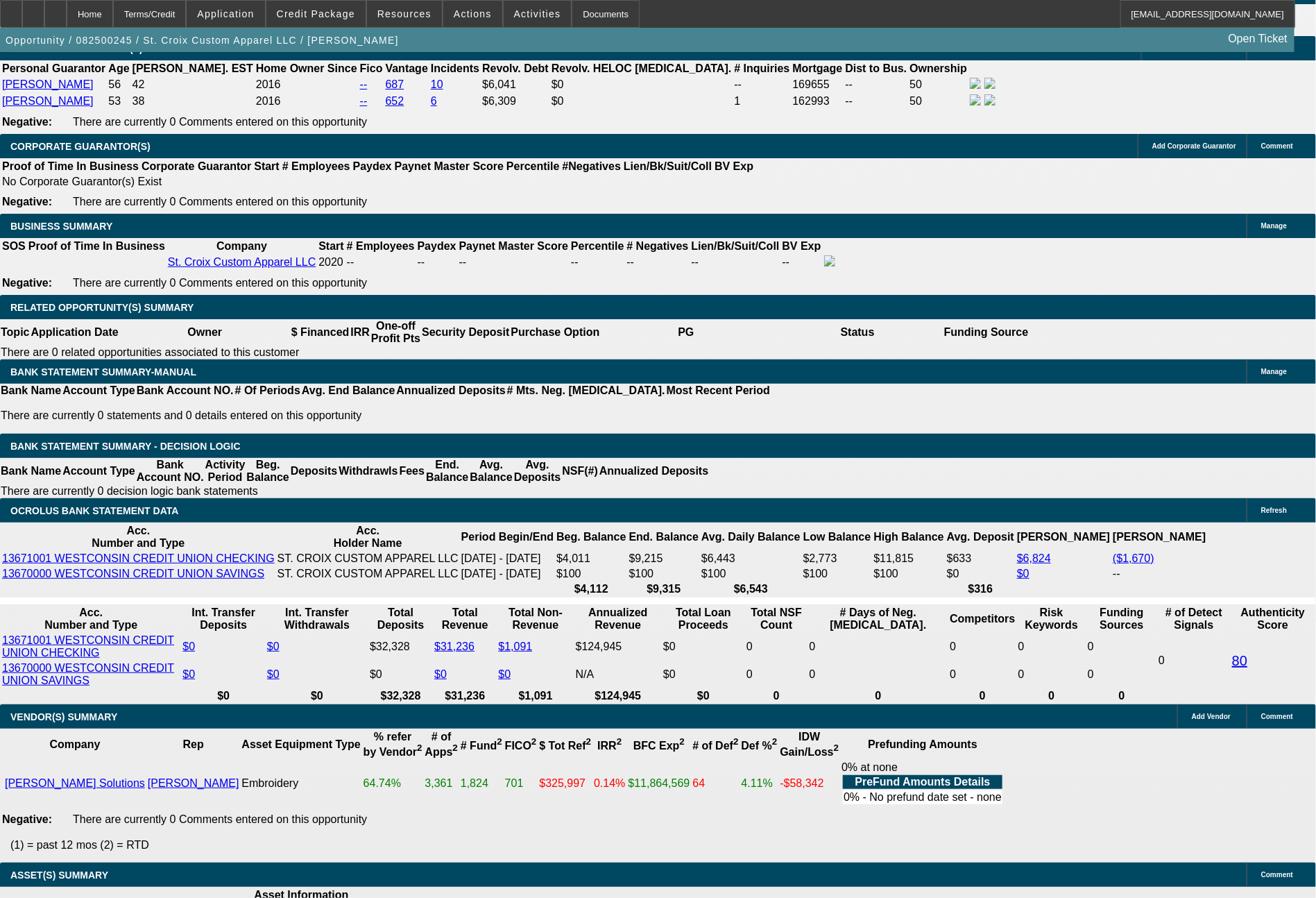
select select "0"
select select "2"
select select "0"
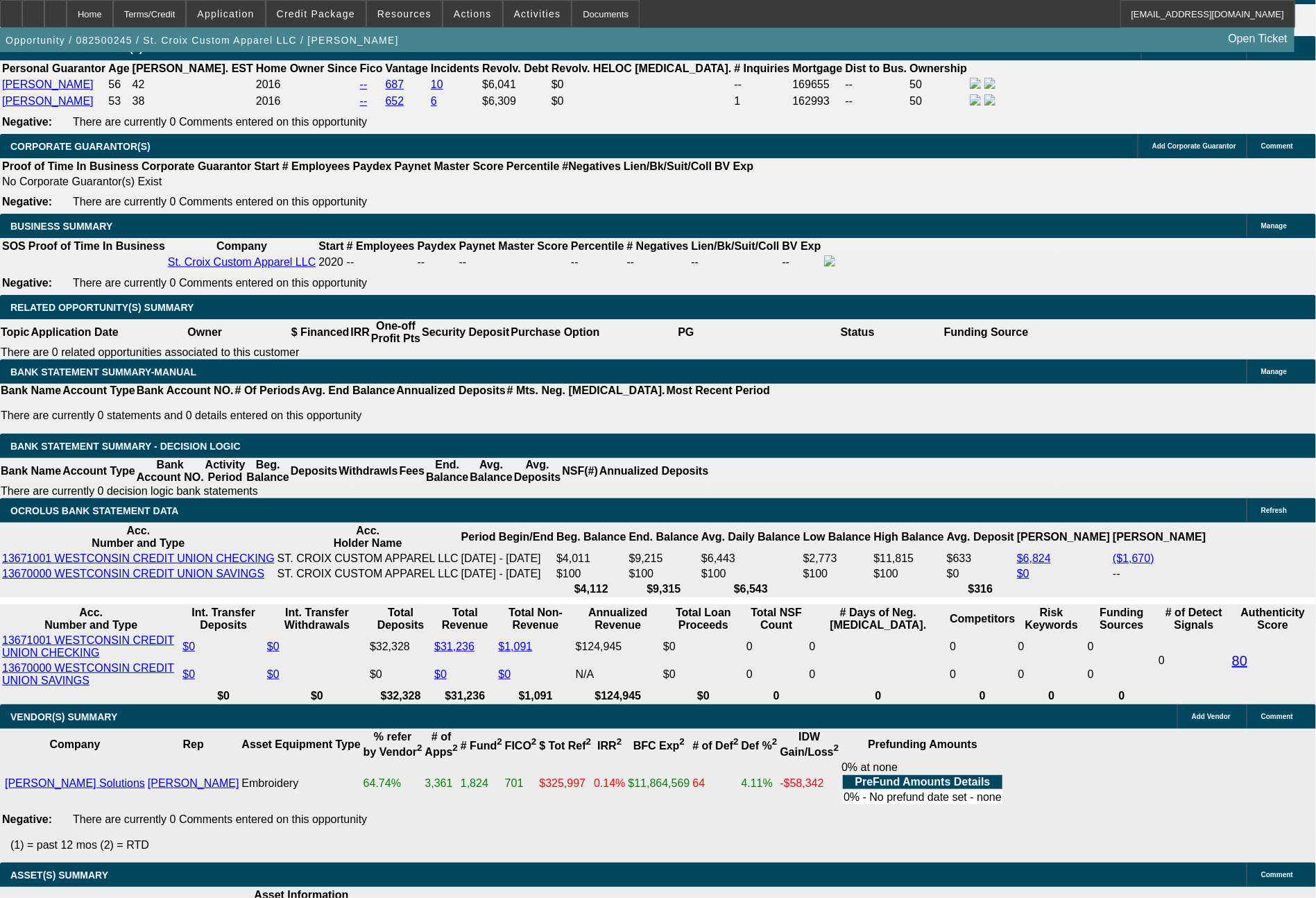
select select "6"
select select "0"
select select "2"
select select "0"
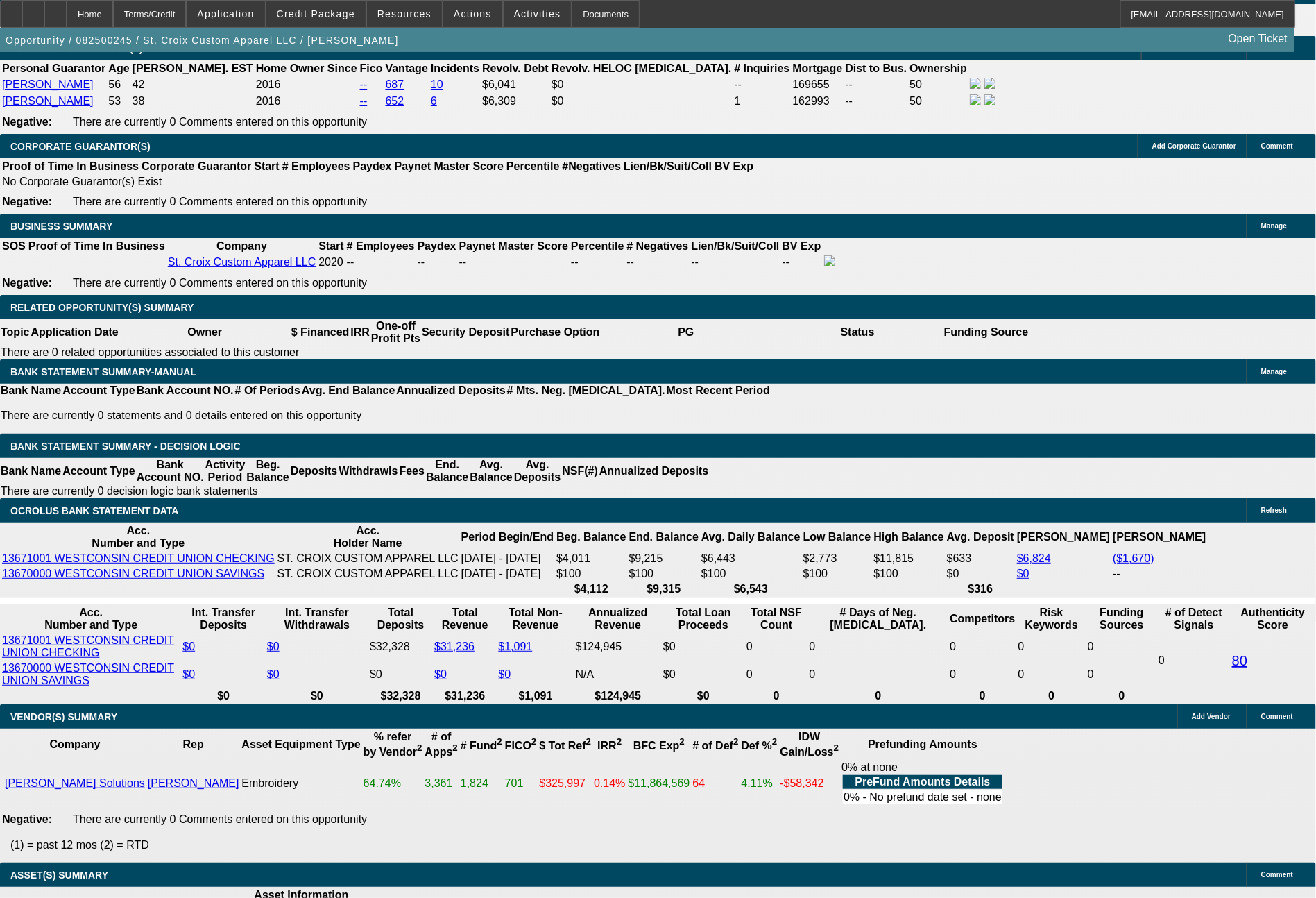
select select "6"
select select "0"
select select "2"
select select "0"
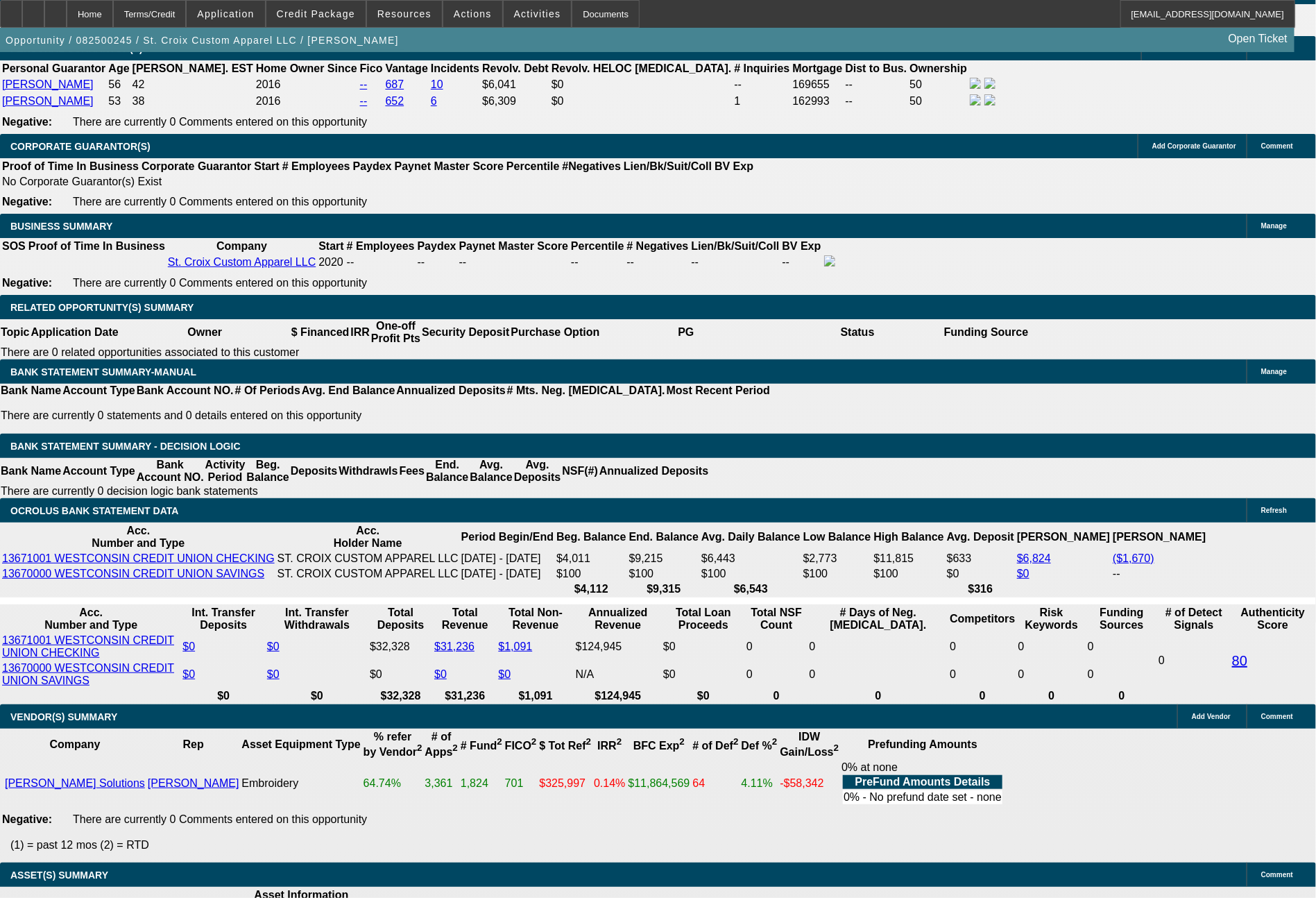
select select "6"
select select "0"
select select "2"
select select "0"
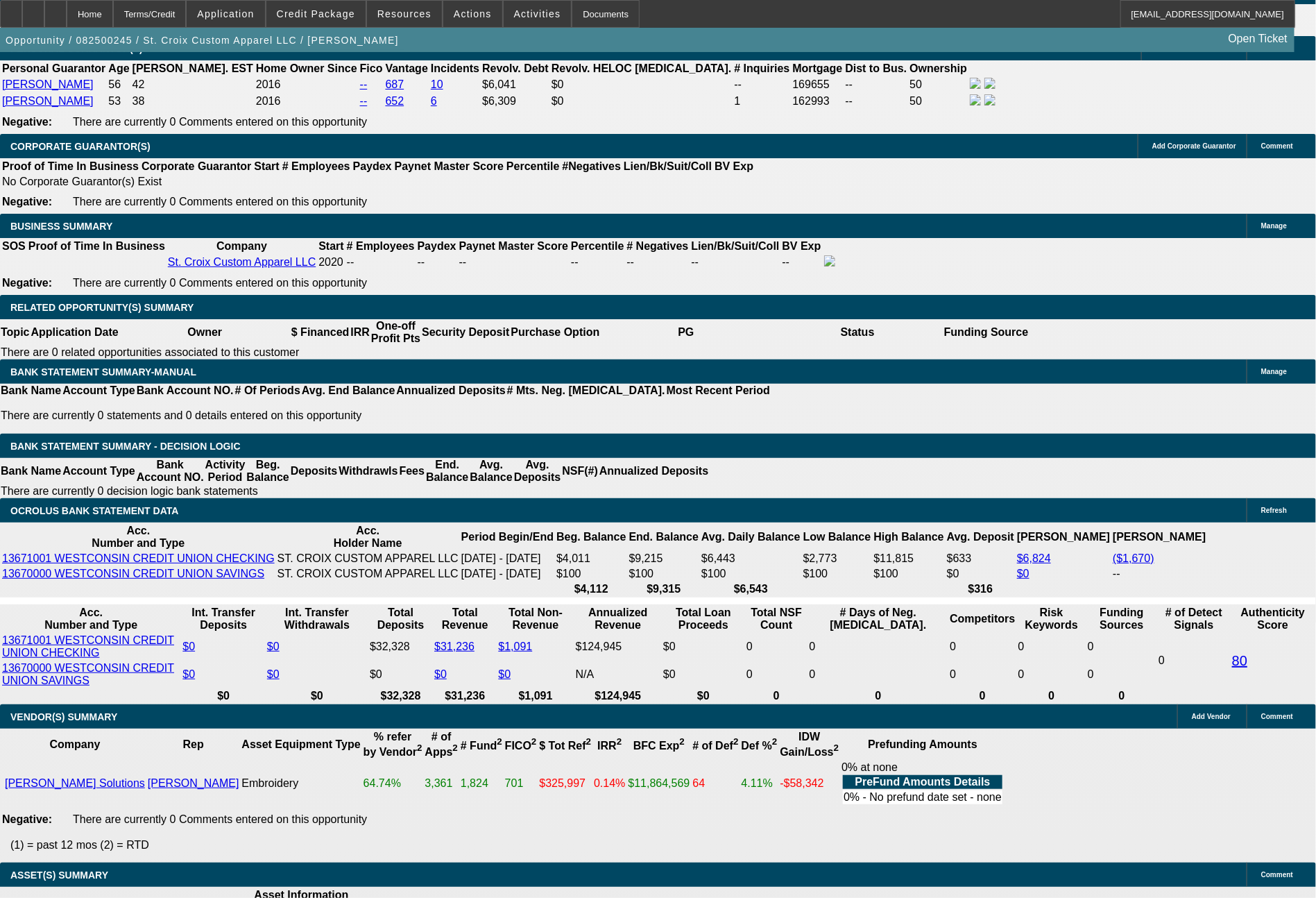
select select "6"
select select "0"
select select "2"
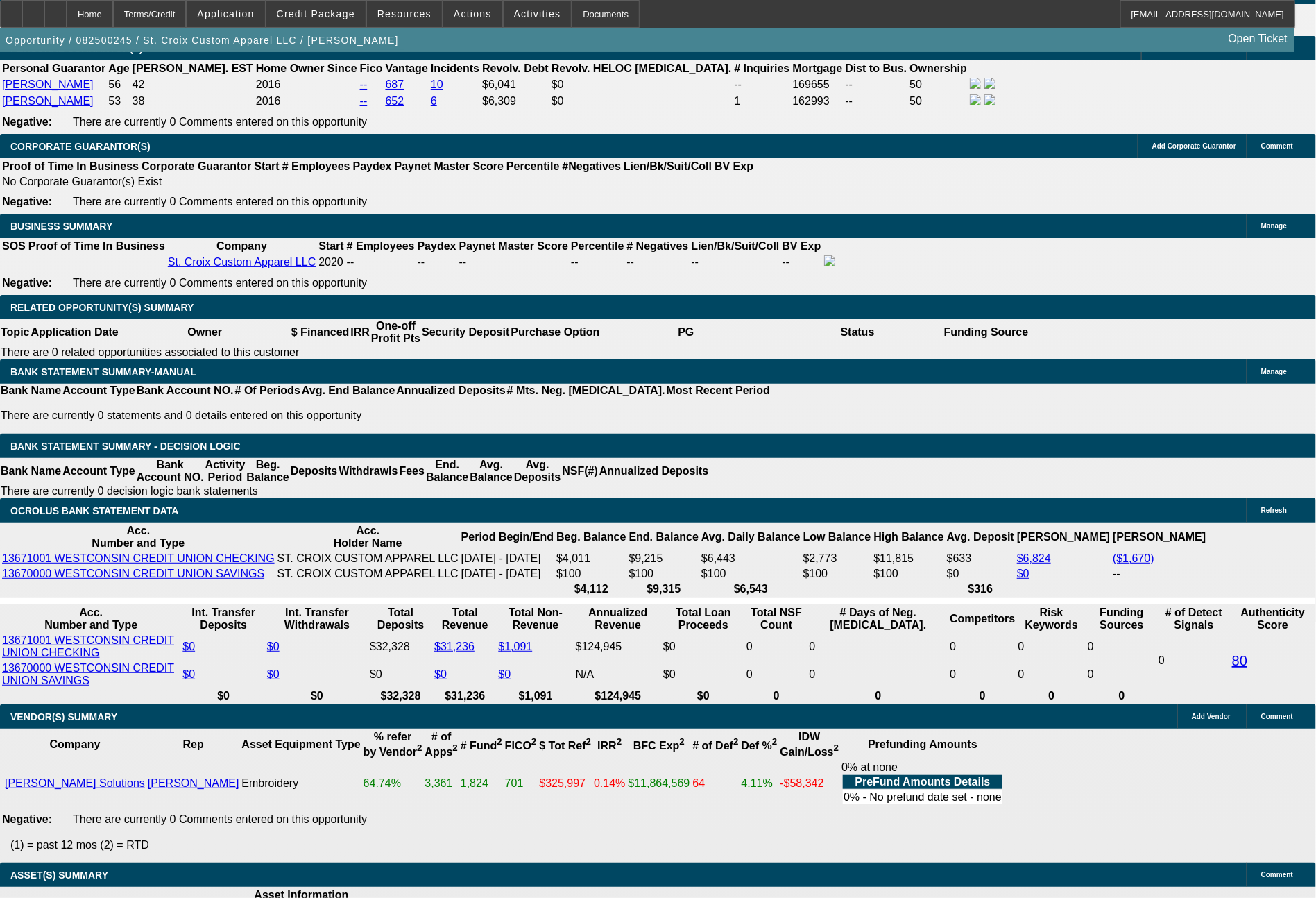
select select "0"
select select "6"
select select "0"
select select "2"
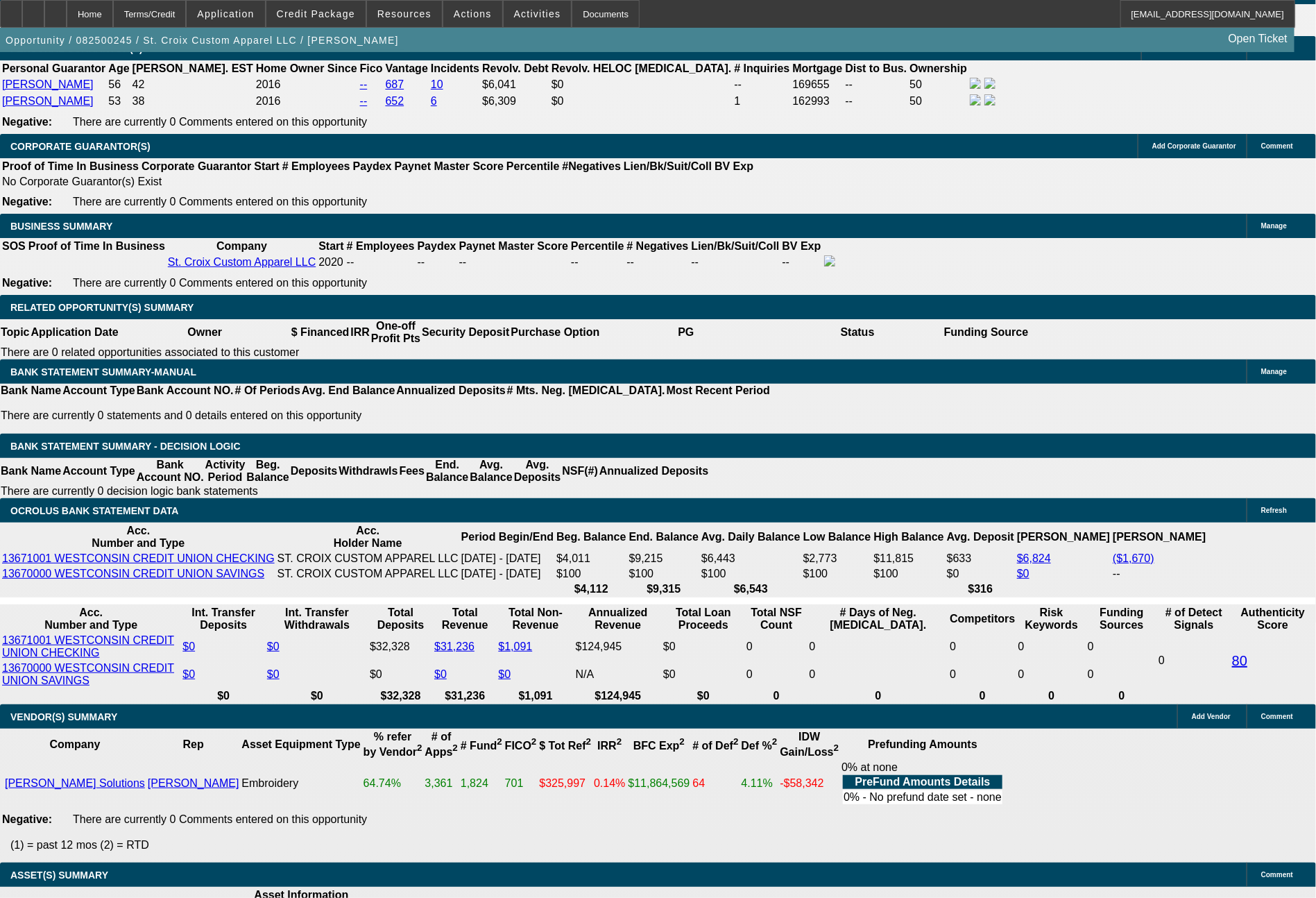
select select "0"
select select "6"
select select "0"
select select "2"
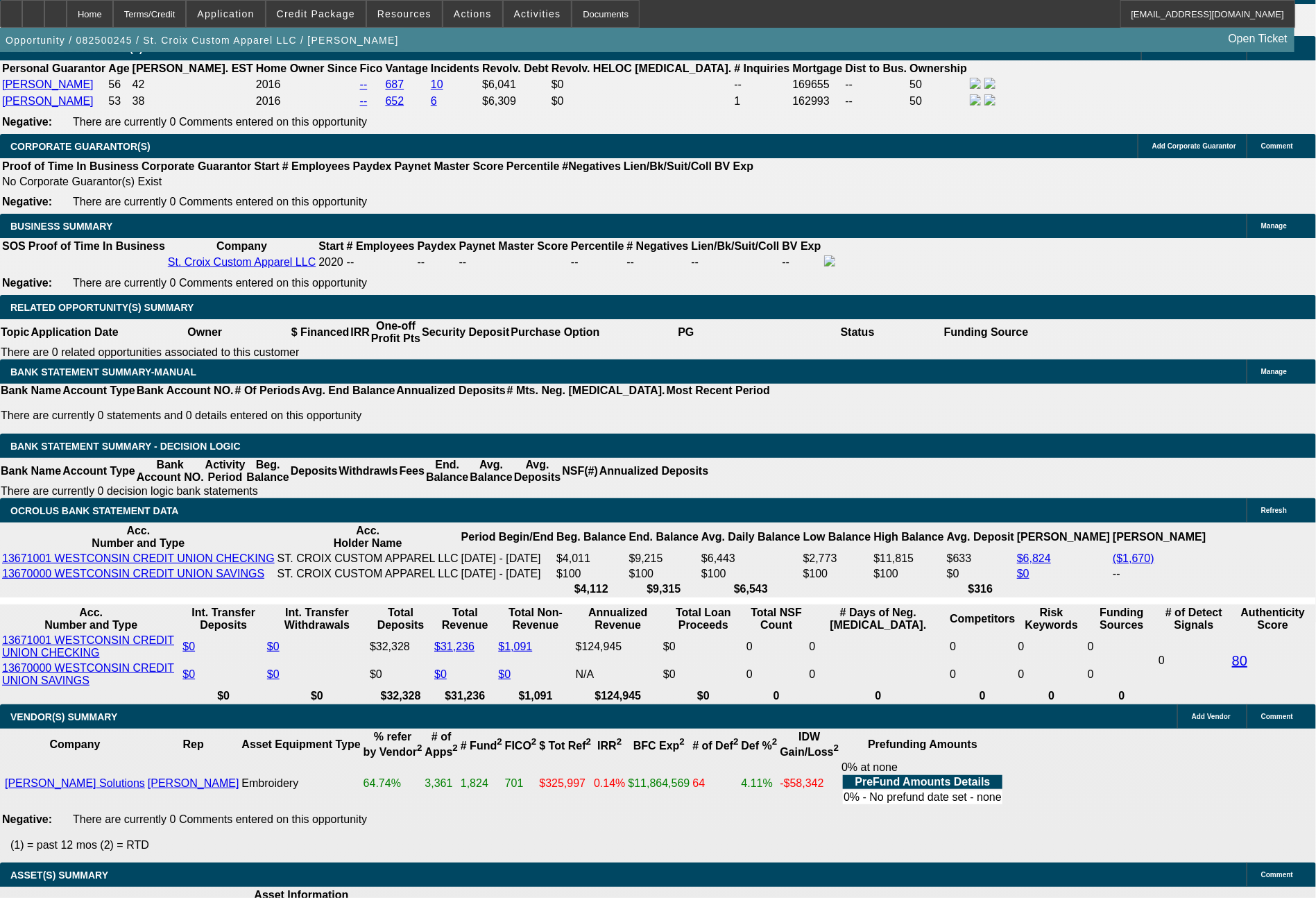
select select "0"
select select "6"
select select "0"
select select "2"
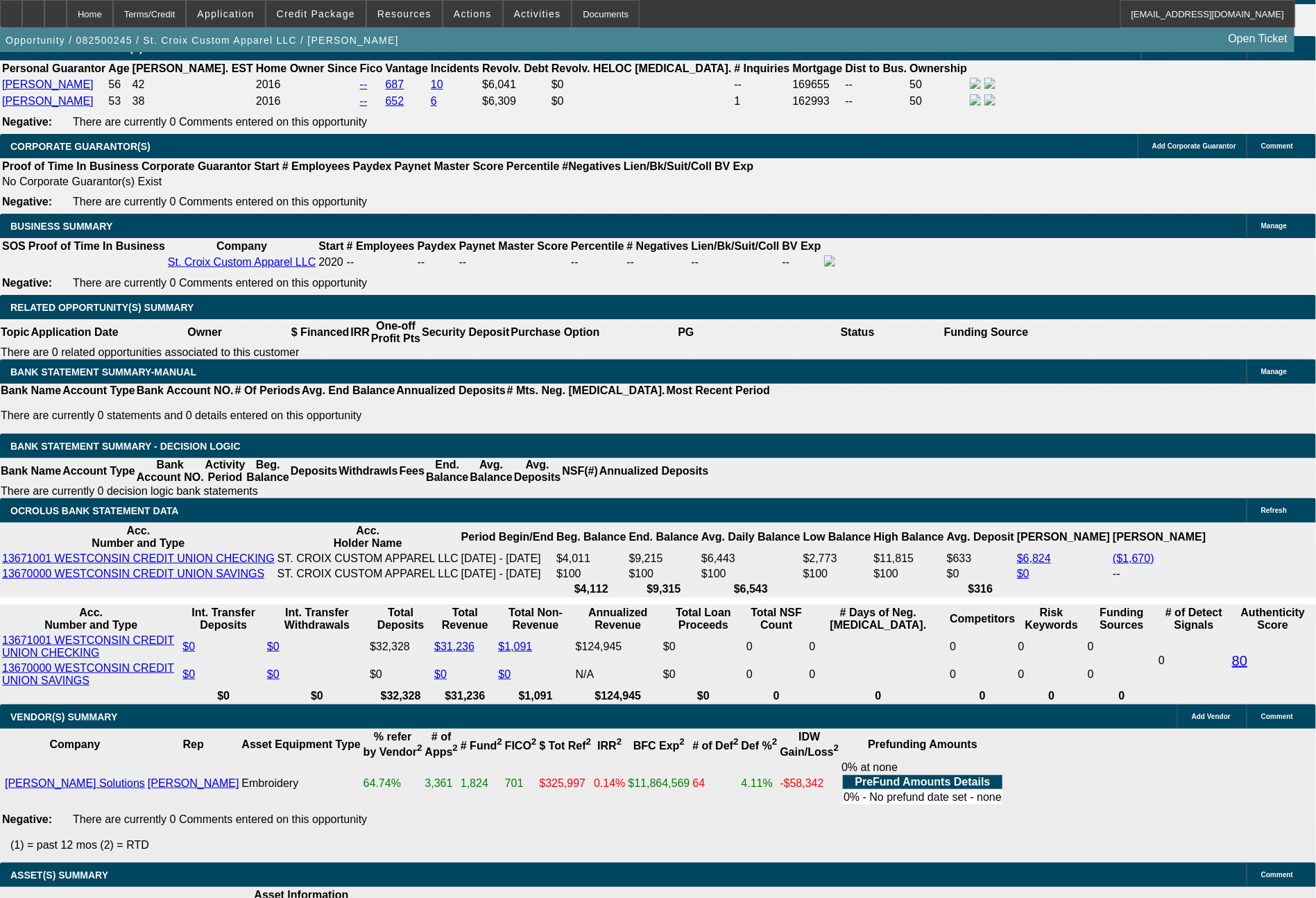
select select "0"
select select "6"
drag, startPoint x: 392, startPoint y: 525, endPoint x: 453, endPoint y: 540, distance: 62.8
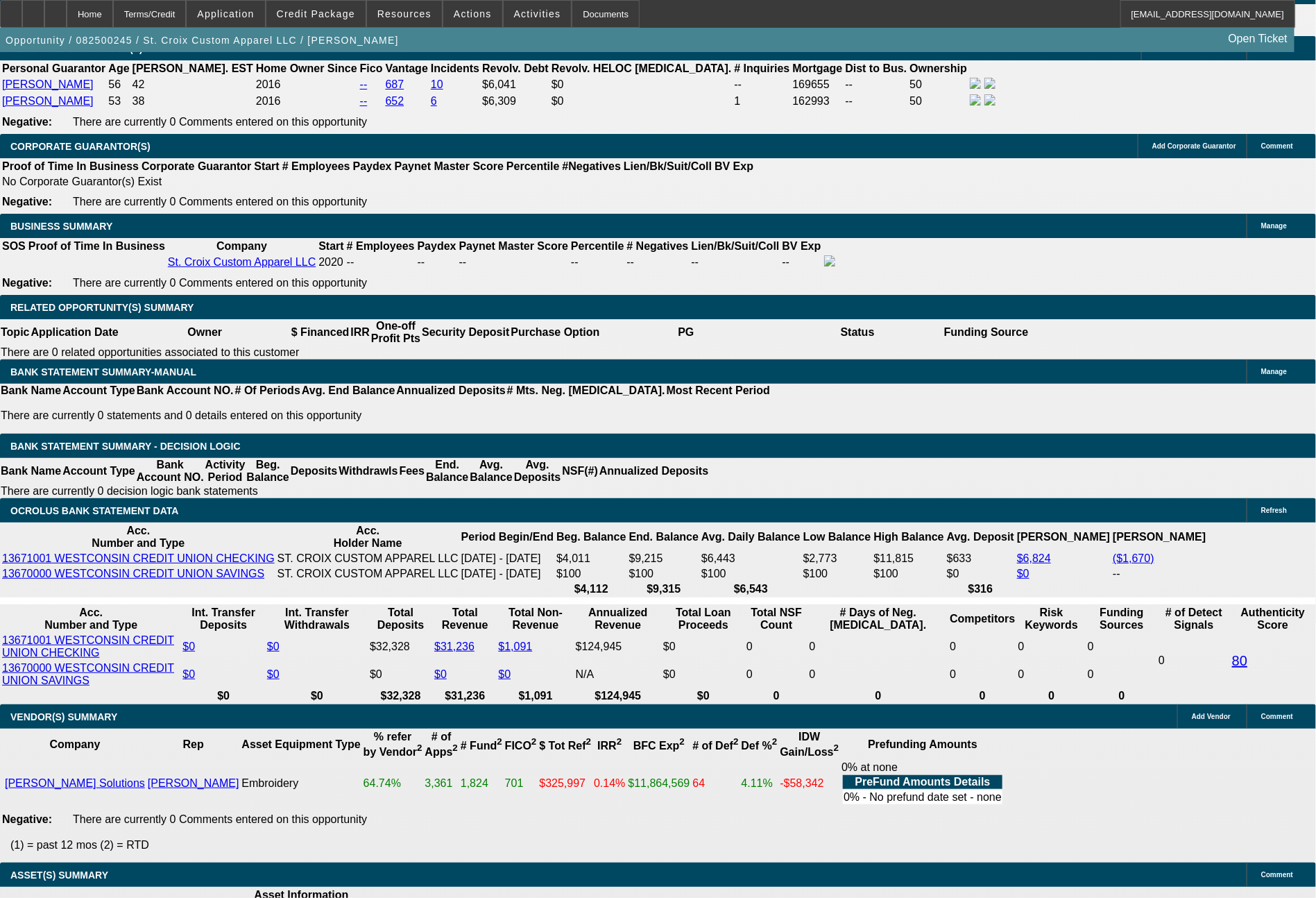
type input "72"
type input "$144.00"
type input "UNKNOWN"
type input "724"
type input "17.6"
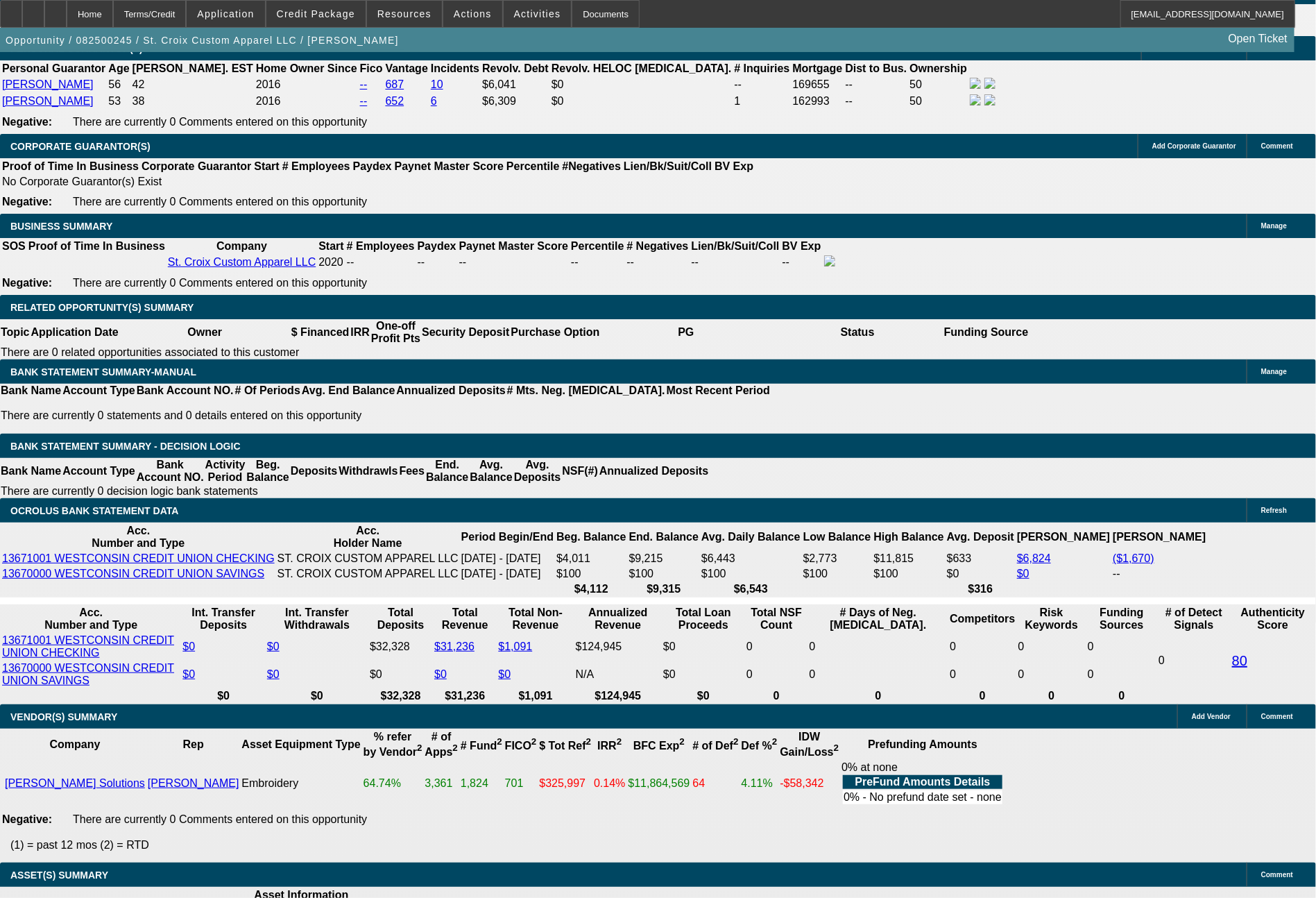
type input "$1,448.00"
type input "724"
type input "783"
type input "$724.00"
drag, startPoint x: 216, startPoint y: 522, endPoint x: 266, endPoint y: 521, distance: 50.0
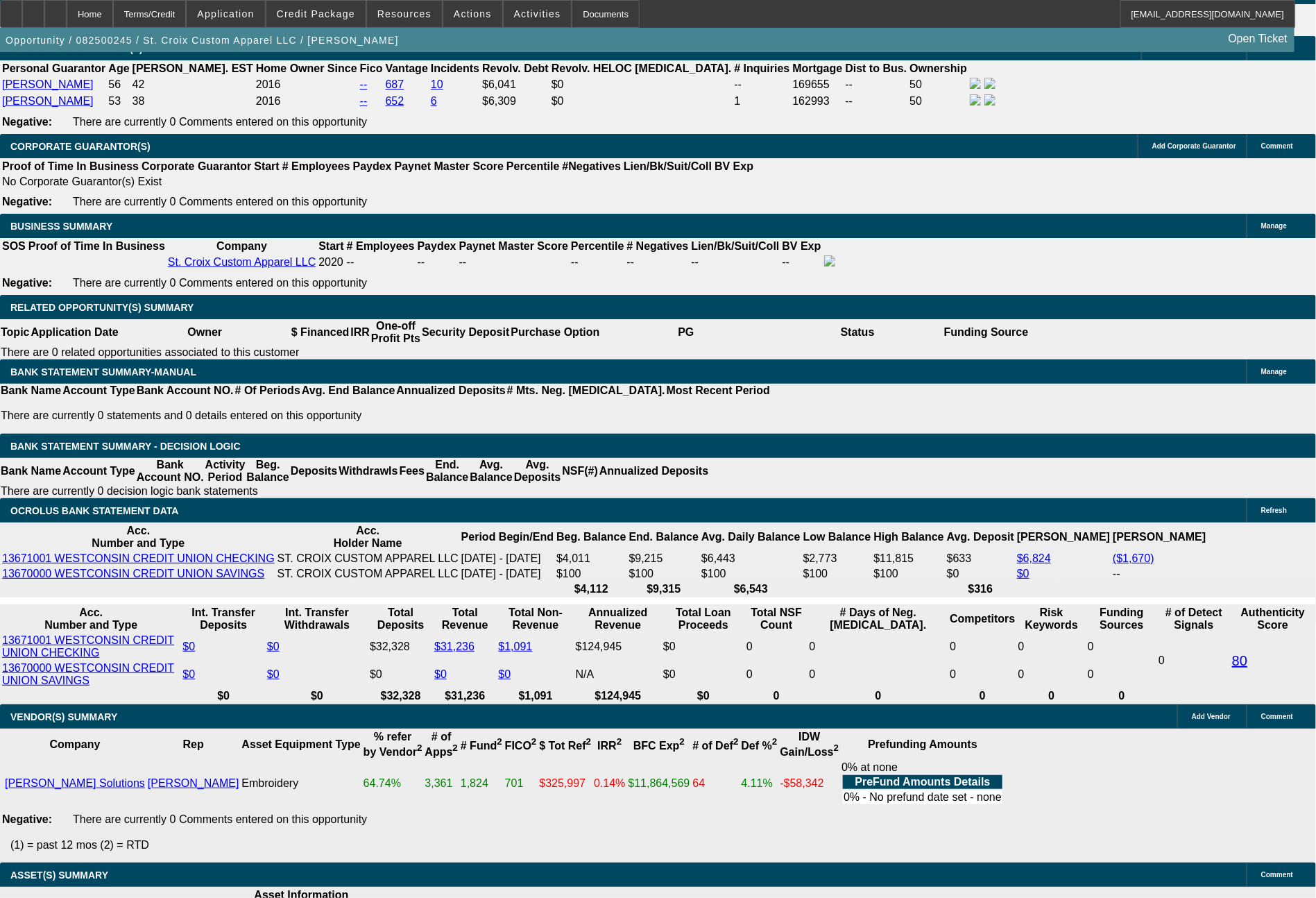
type input "77"
type input "$154.00"
type input "UNKNOWN"
type input "778"
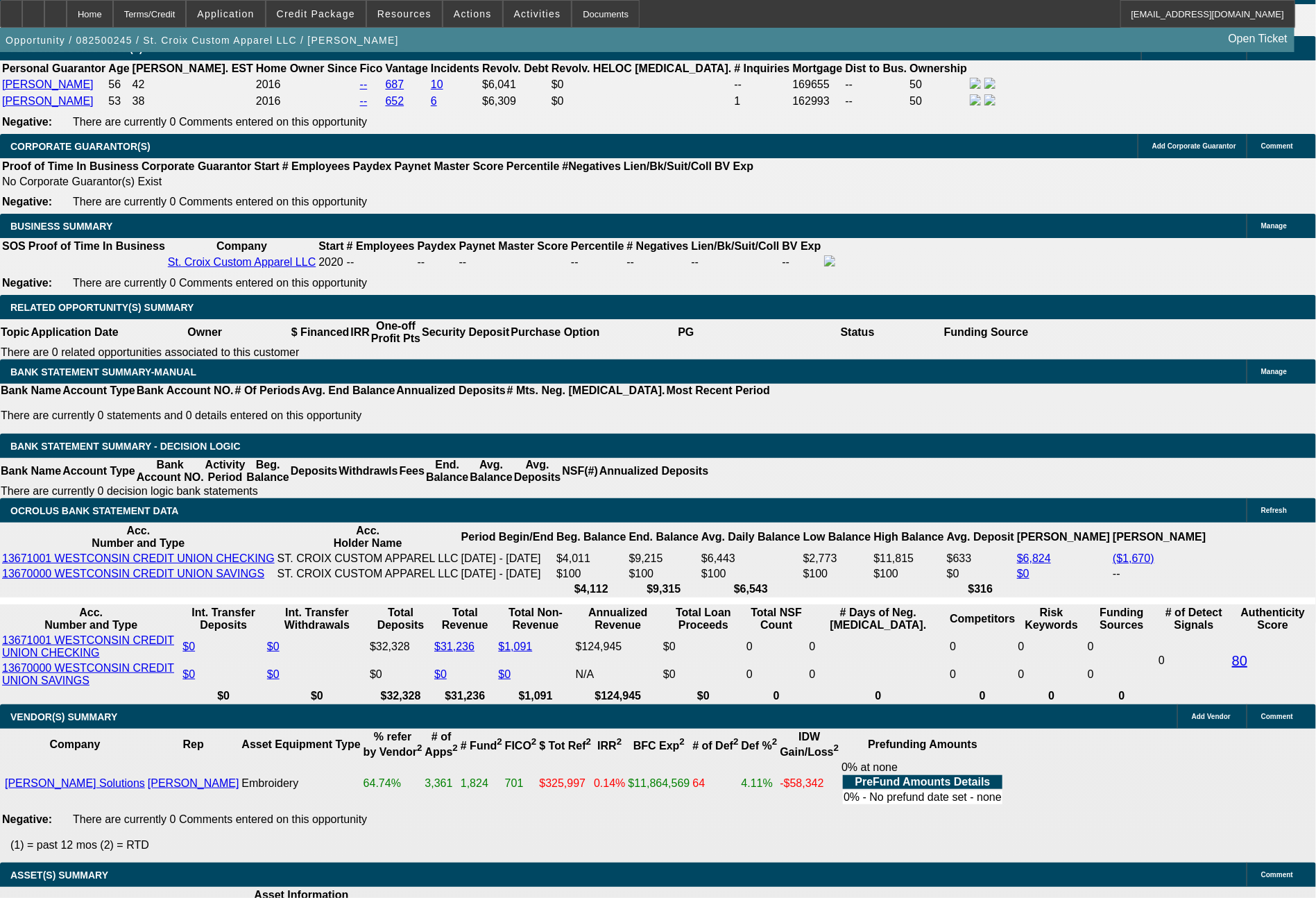
type input "16.9"
type input "$1,556.00"
type input "$778.00"
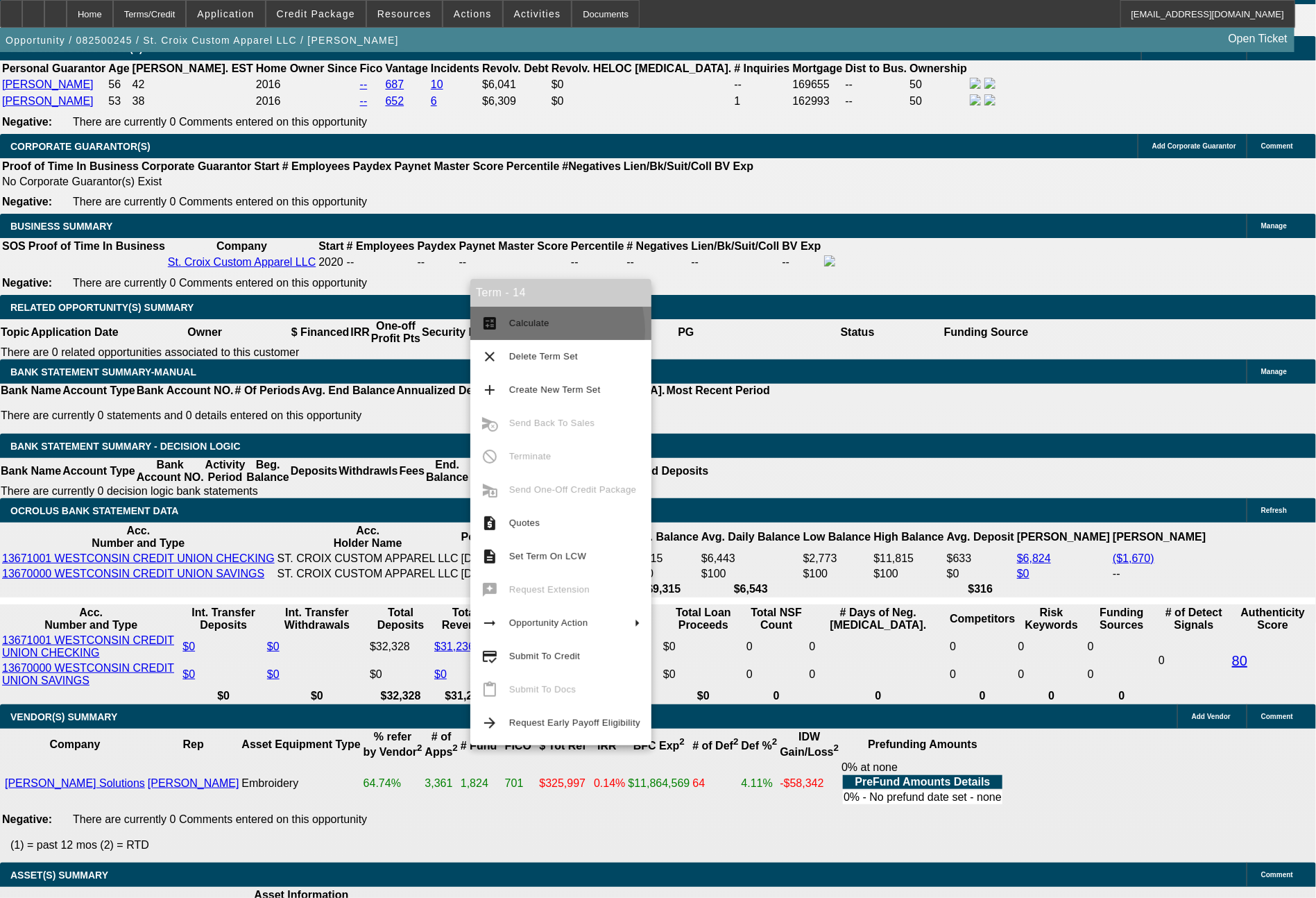
click at [530, 330] on span "Calculate" at bounding box center [575, 323] width 131 height 17
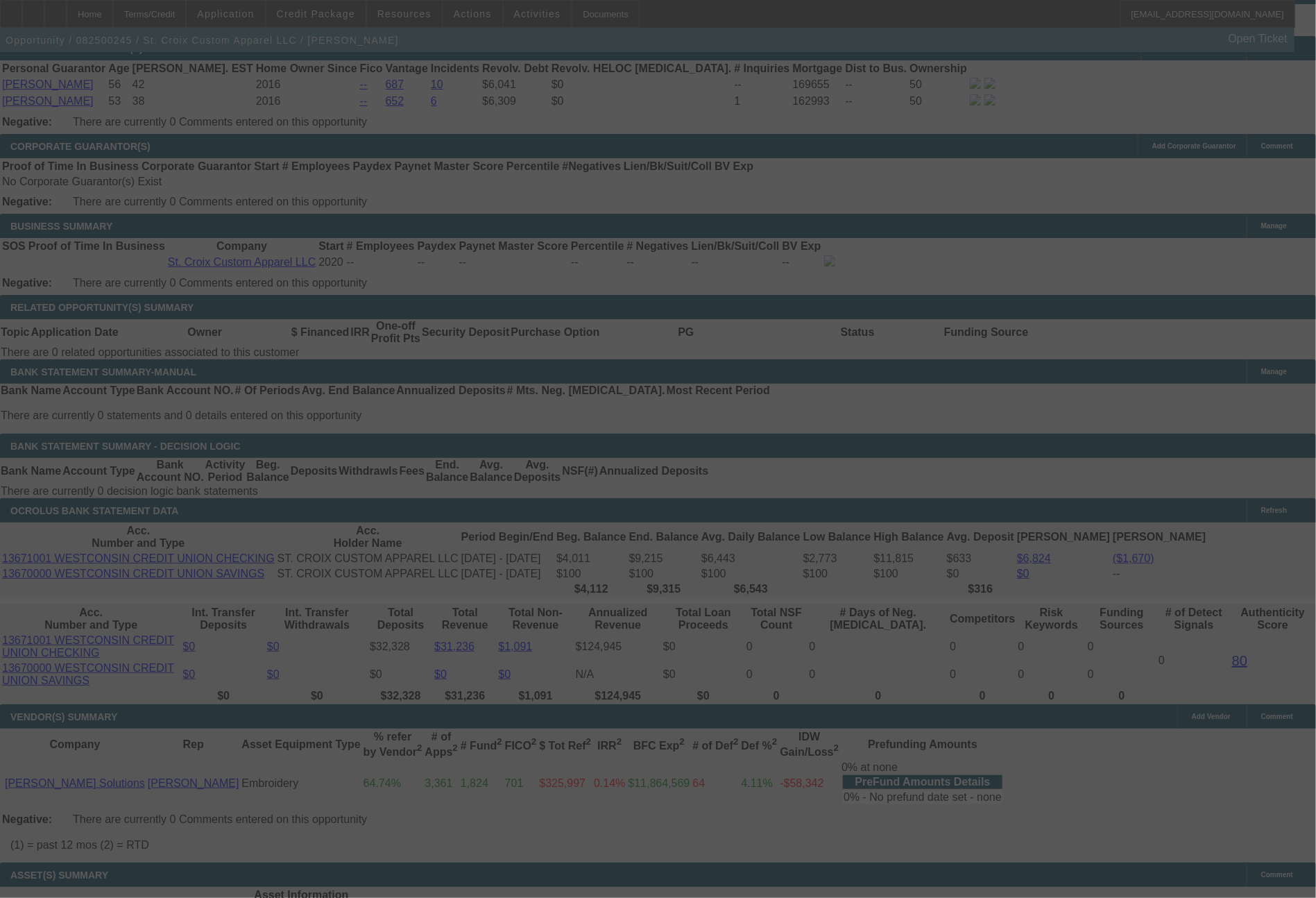
select select "0"
select select "2"
select select "0"
select select "6"
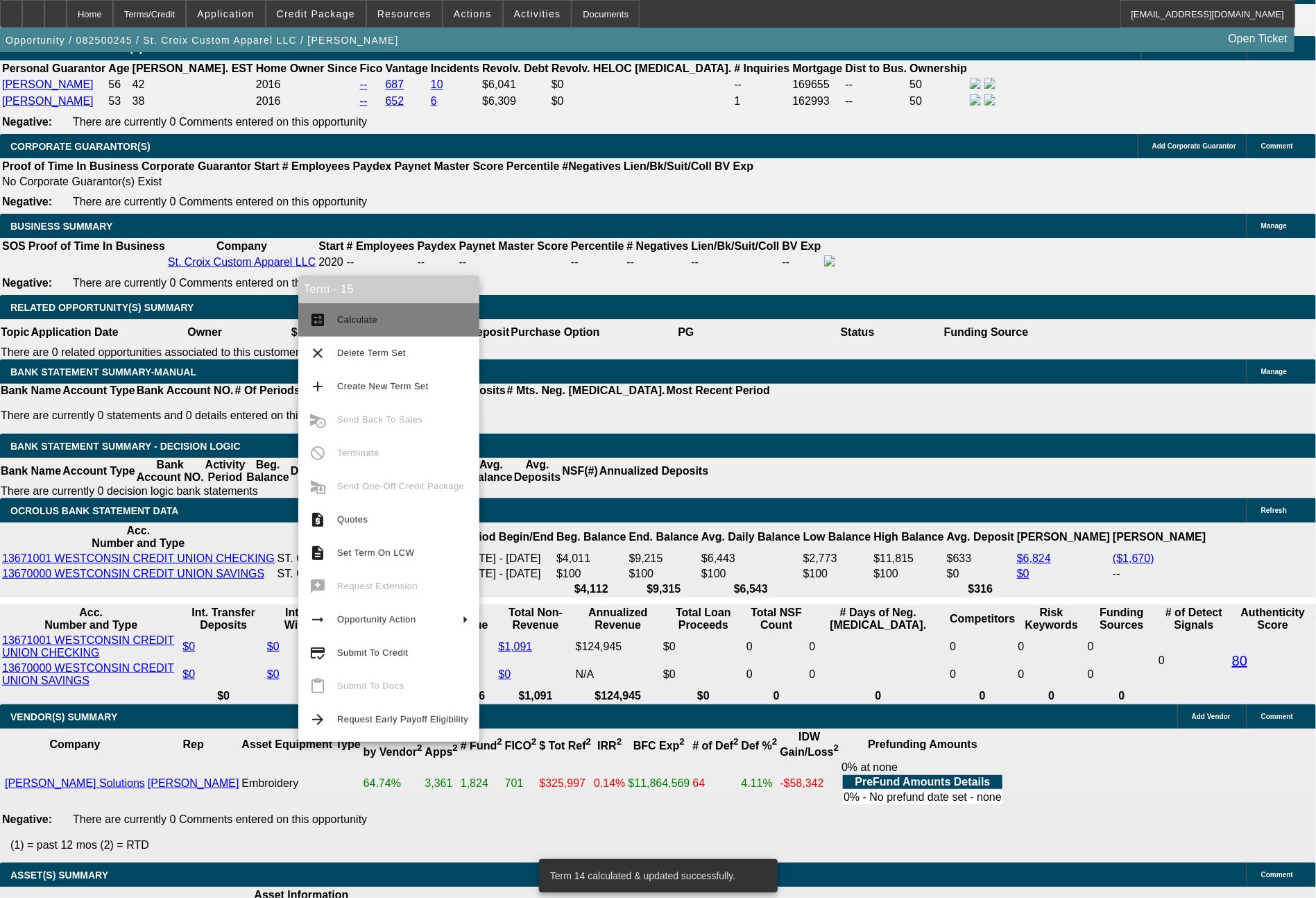
click at [322, 325] on mat-icon "calculate" at bounding box center [318, 320] width 17 height 17
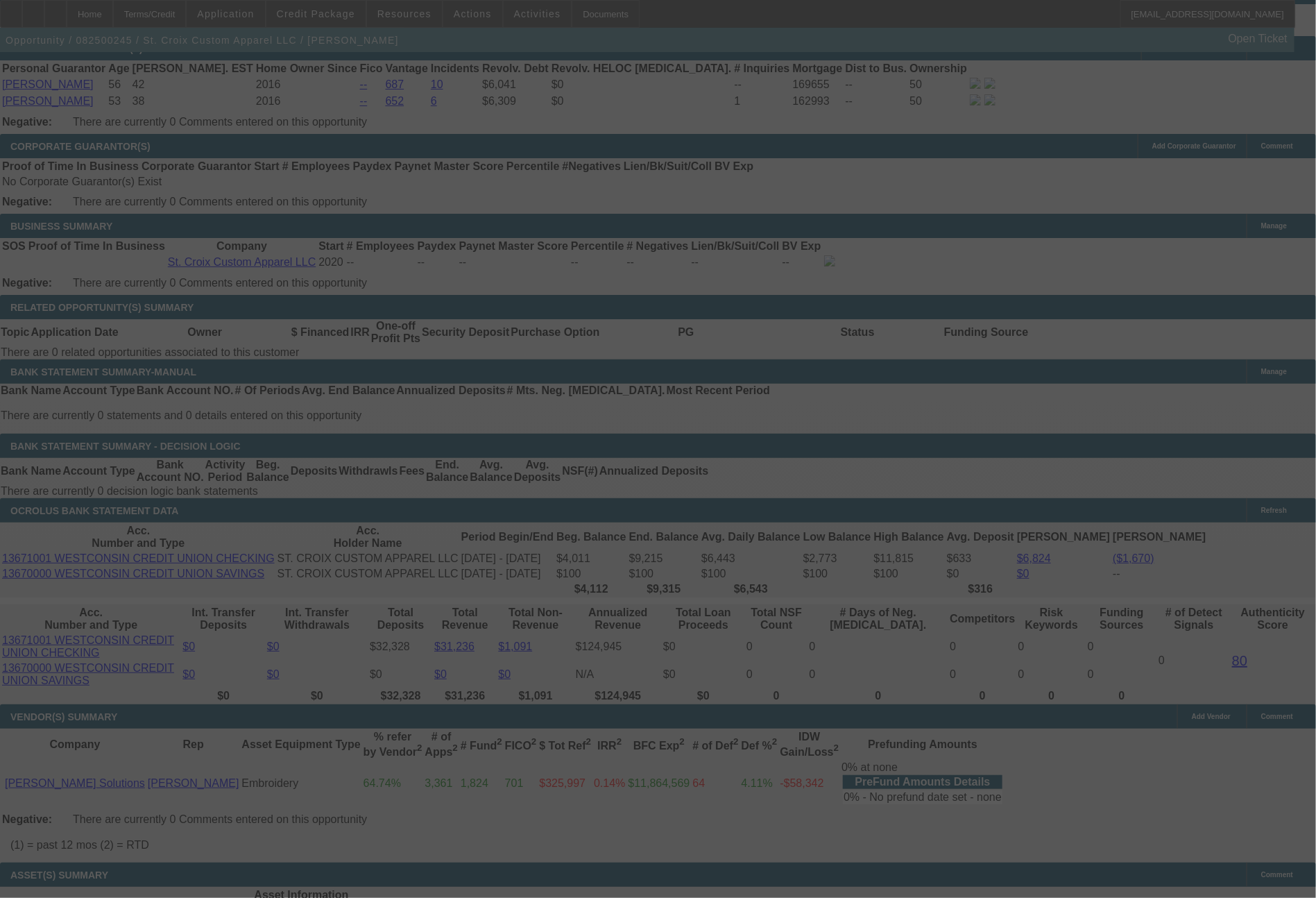
select select "0"
select select "2"
select select "0"
select select "6"
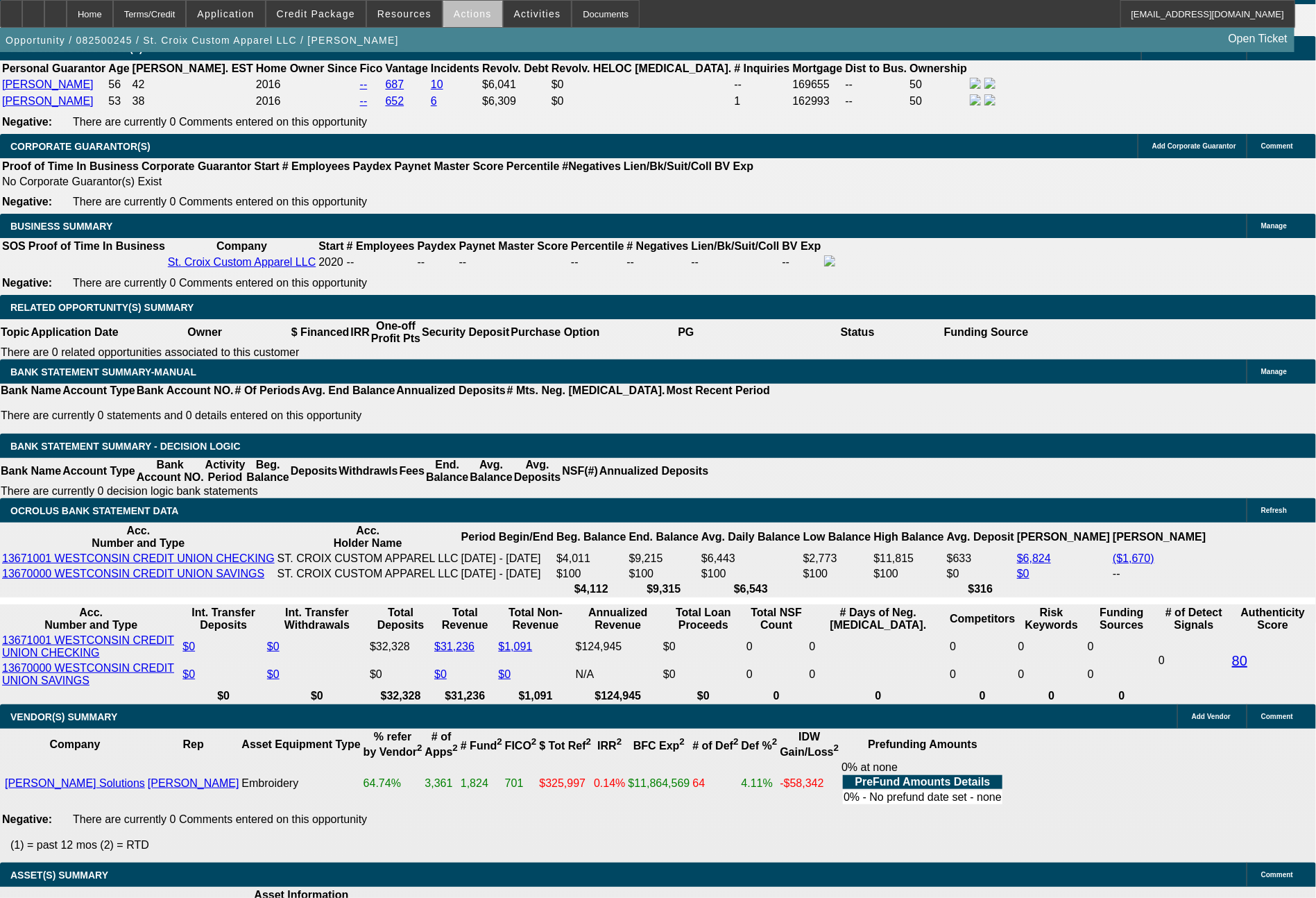
click at [478, 24] on span at bounding box center [473, 14] width 59 height 33
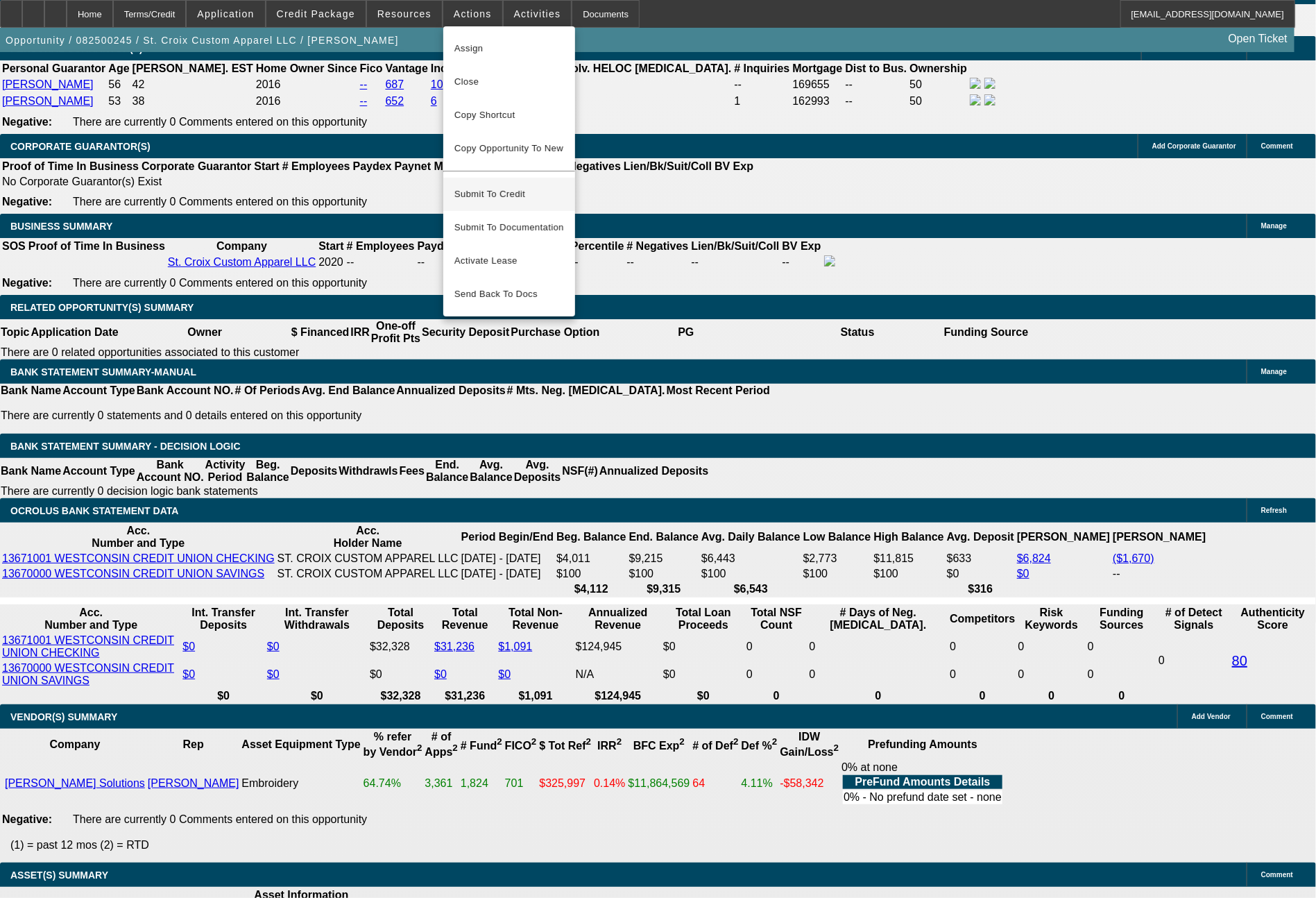
click at [492, 186] on span "Submit To Credit" at bounding box center [509, 194] width 110 height 17
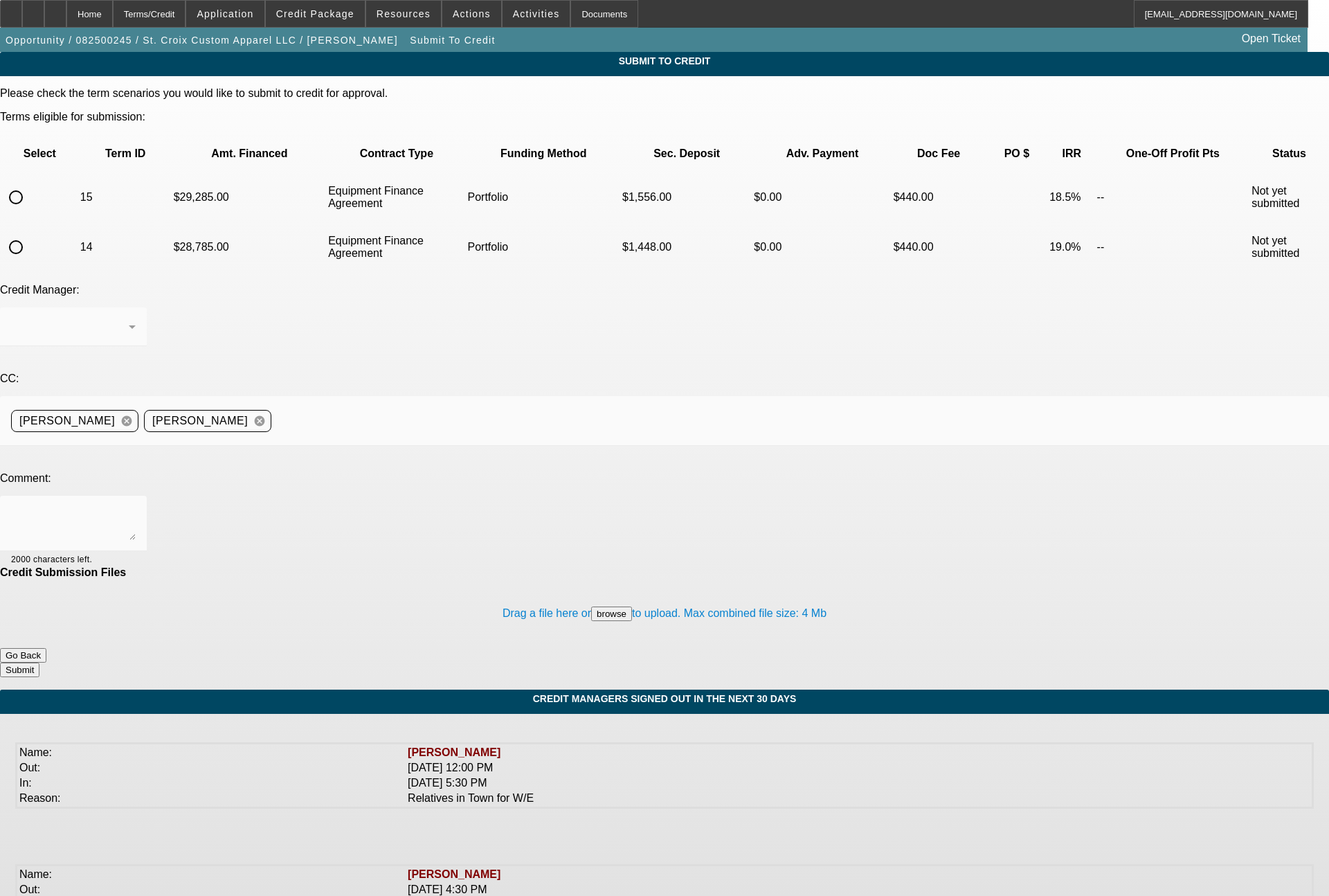
click at [30, 233] on input "radio" at bounding box center [16, 247] width 28 height 28
radio input "true"
click at [136, 307] on div "[PERSON_NAME]" at bounding box center [73, 326] width 125 height 39
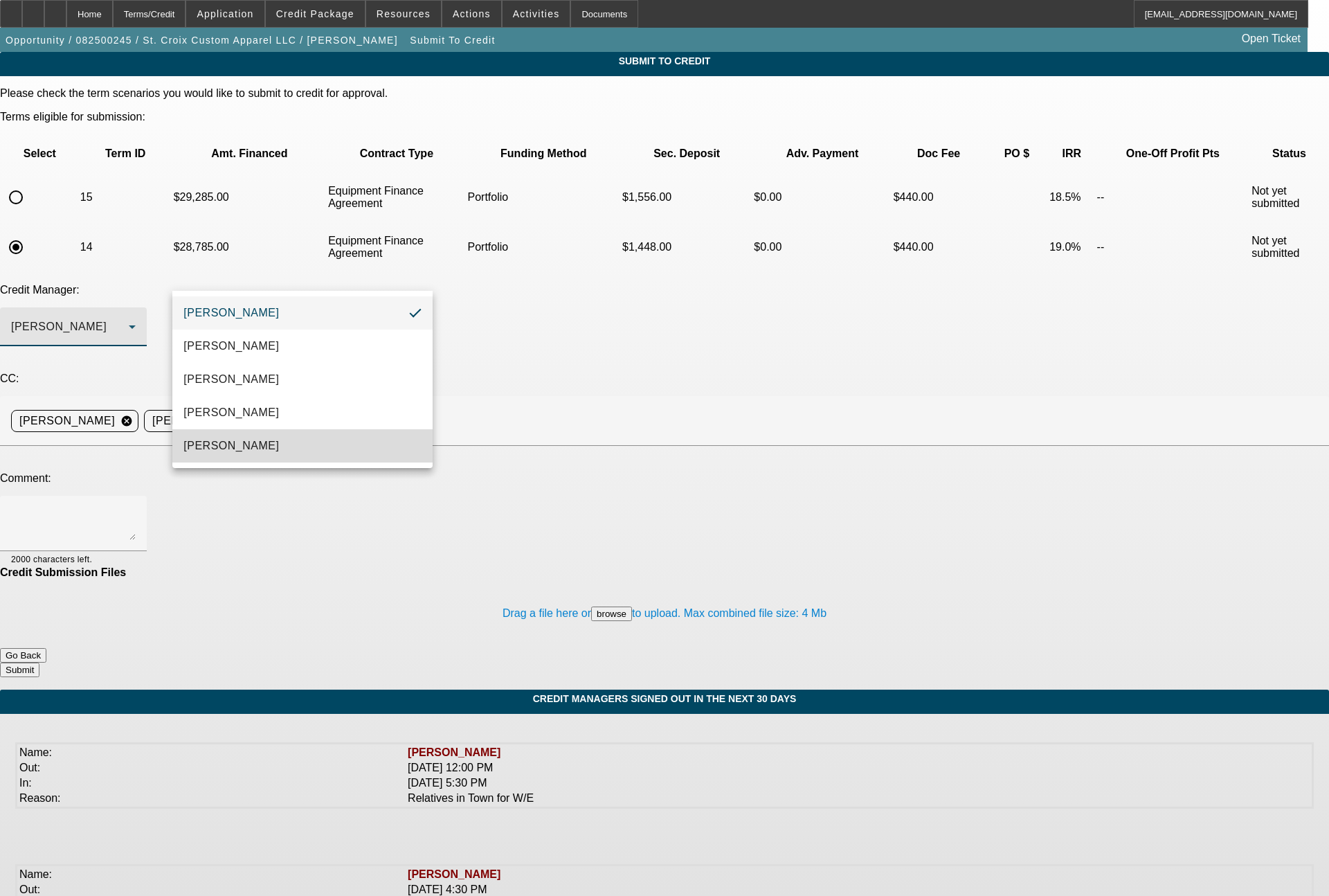
click at [239, 452] on span "[PERSON_NAME]" at bounding box center [231, 445] width 96 height 17
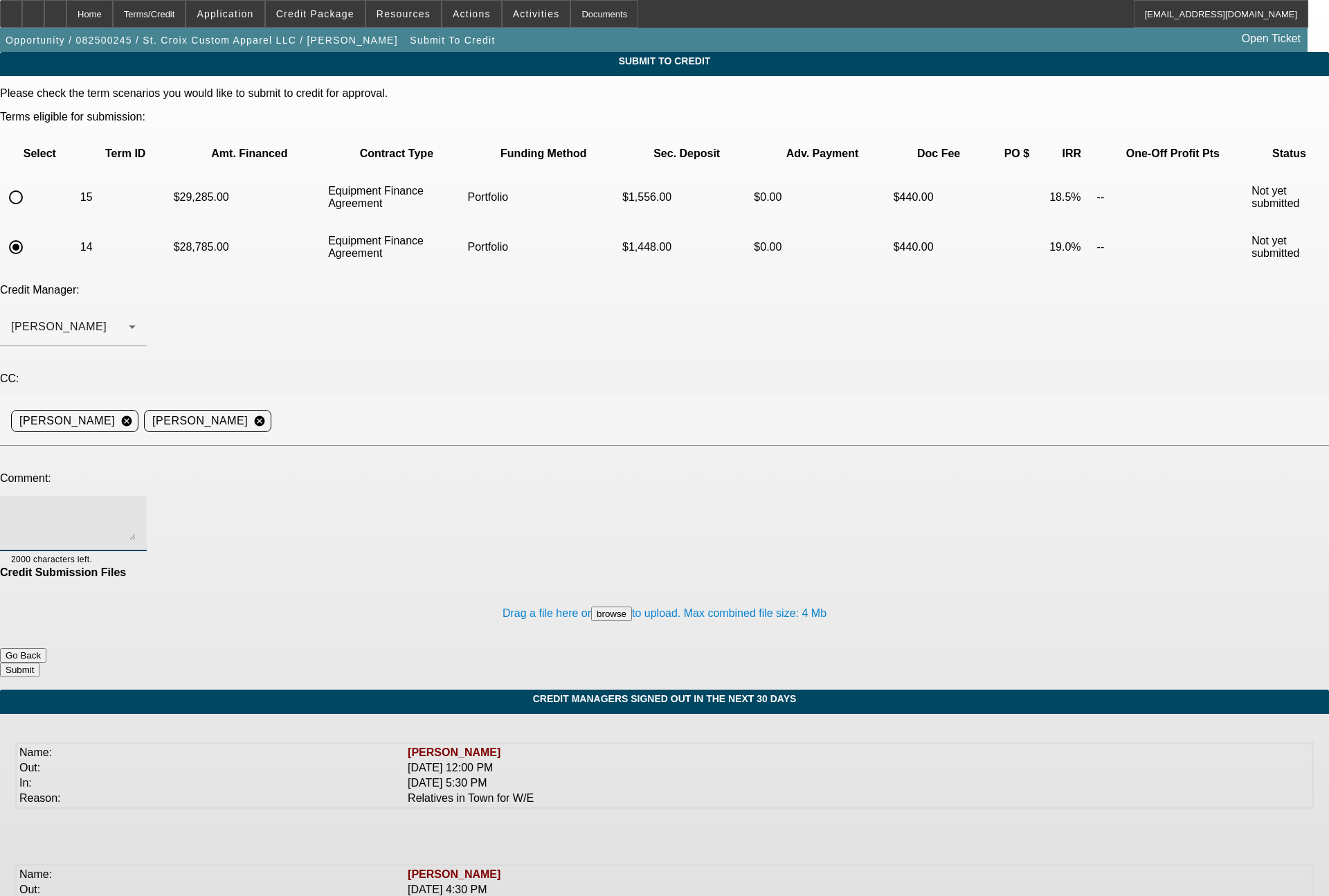
click at [136, 507] on textarea at bounding box center [73, 524] width 125 height 33
click at [136, 507] on textarea "[PERSON_NAME] - you had approved this deal late [DATE] with the same down payme…" at bounding box center [73, 524] width 125 height 33
drag, startPoint x: 738, startPoint y: 416, endPoint x: 199, endPoint y: 371, distance: 540.9
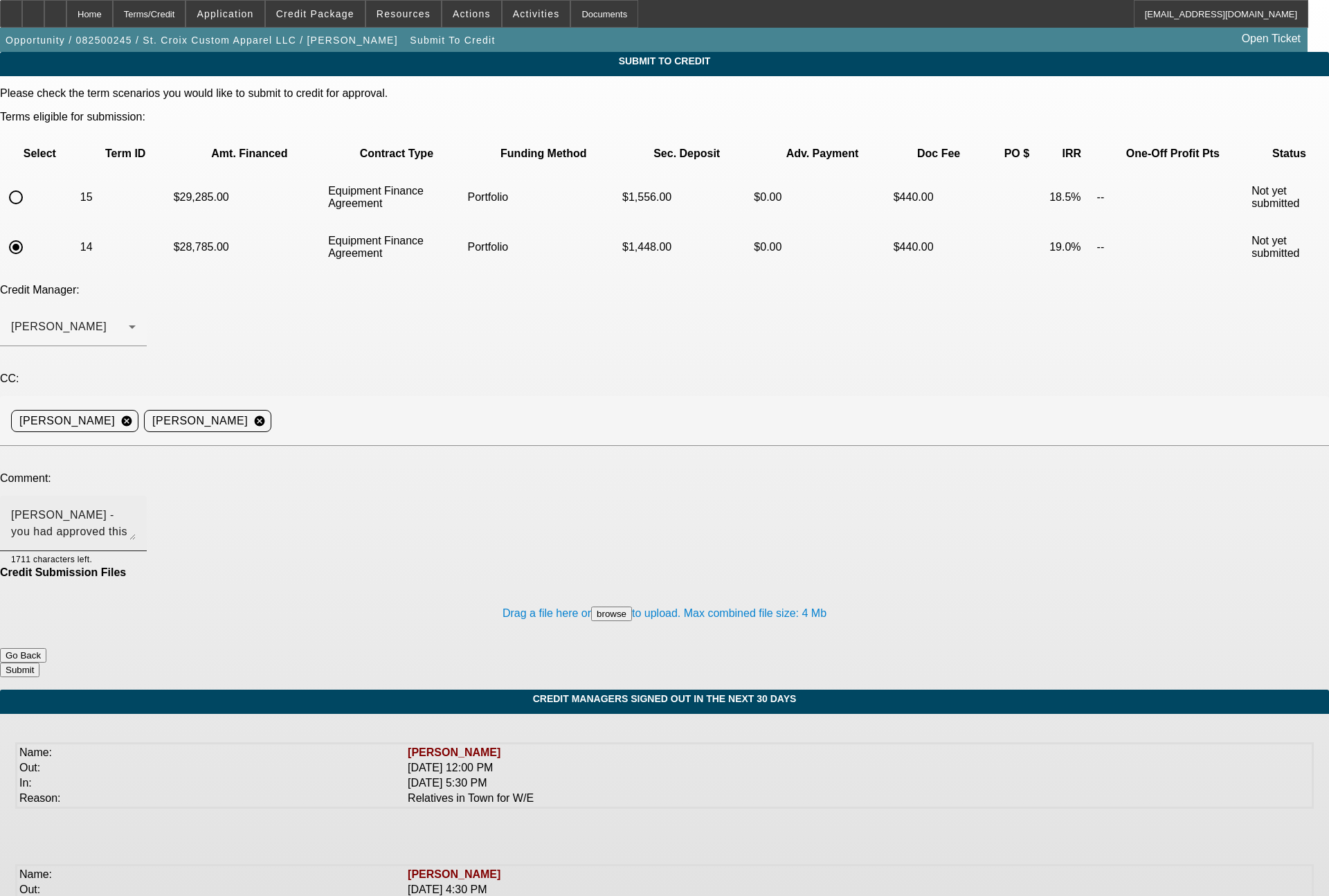
click at [136, 496] on div "[PERSON_NAME] - you had approved this deal late [DATE] with the same down payme…" at bounding box center [73, 524] width 125 height 55
drag, startPoint x: 701, startPoint y: 411, endPoint x: 148, endPoint y: 397, distance: 553.2
click at [148, 472] on div "Comment: [PERSON_NAME] - you had approved this deal late [DATE] with the same d…" at bounding box center [664, 519] width 1329 height 94
click at [136, 507] on textarea "[PERSON_NAME] - you had approved this deal late [DATE] with the same down payme…" at bounding box center [73, 524] width 125 height 33
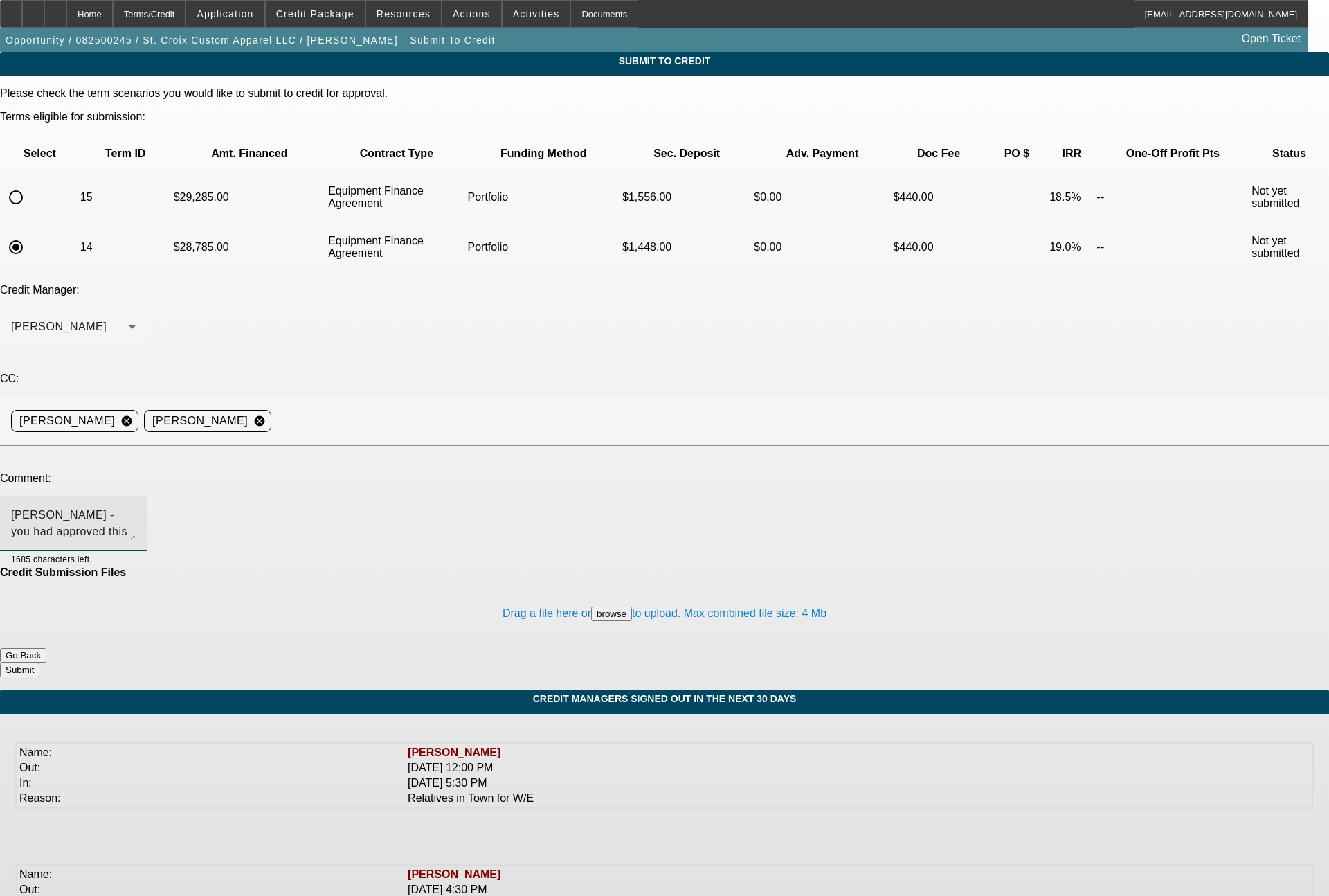
click at [136, 507] on textarea "[PERSON_NAME] - you had approved this deal late [DATE] with the same down payme…" at bounding box center [73, 524] width 125 height 33
drag, startPoint x: 804, startPoint y: 404, endPoint x: 133, endPoint y: 368, distance: 672.0
click at [133, 368] on div "Please check the term scenarios you would like to submit to credit for approval…" at bounding box center [664, 383] width 1329 height 590
type textarea "[PERSON_NAME] - you had approved this deal late [DATE] with the same down payme…"
click at [40, 662] on button "Submit" at bounding box center [19, 669] width 40 height 15
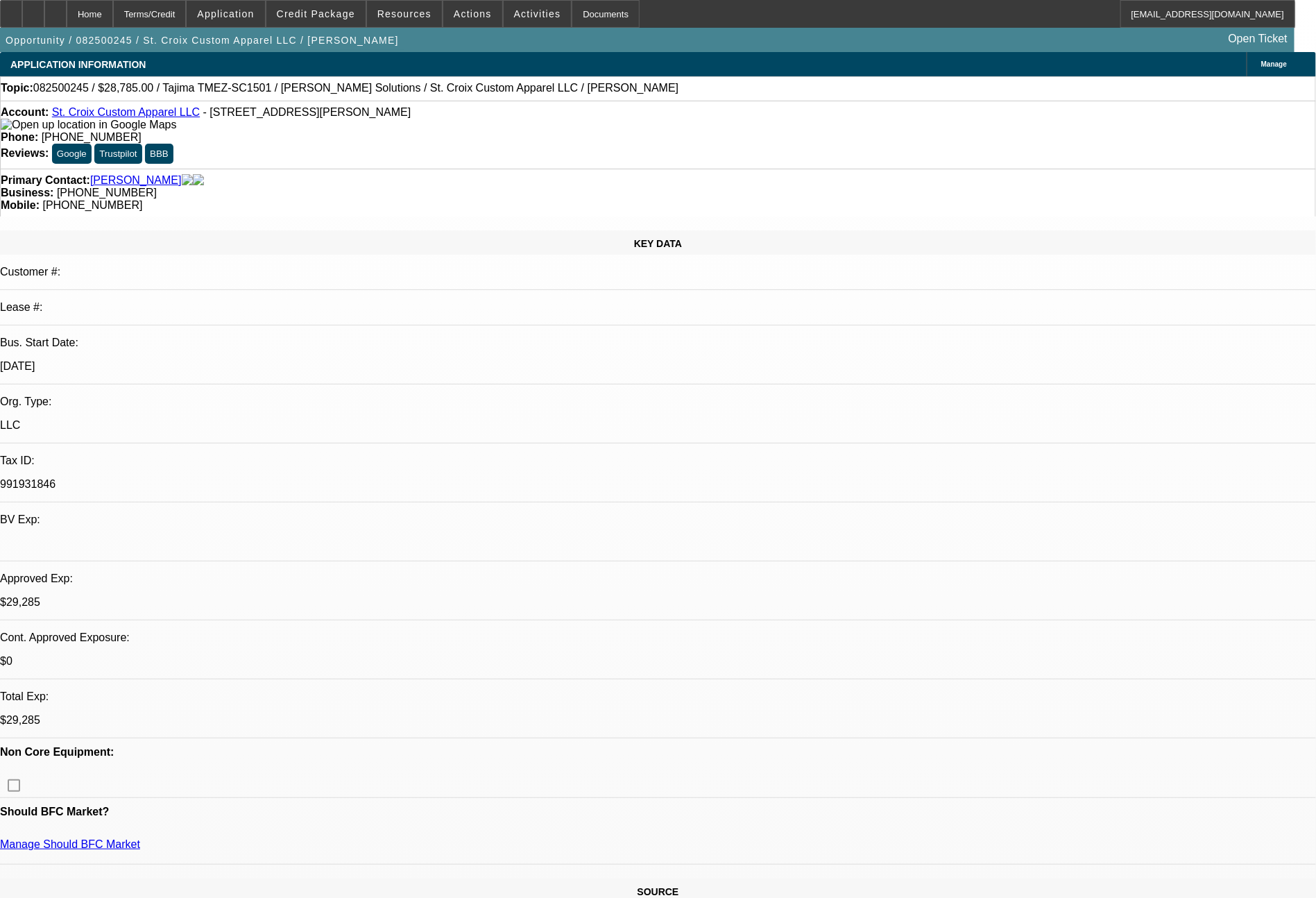
select select "0"
select select "2"
select select "0"
select select "6"
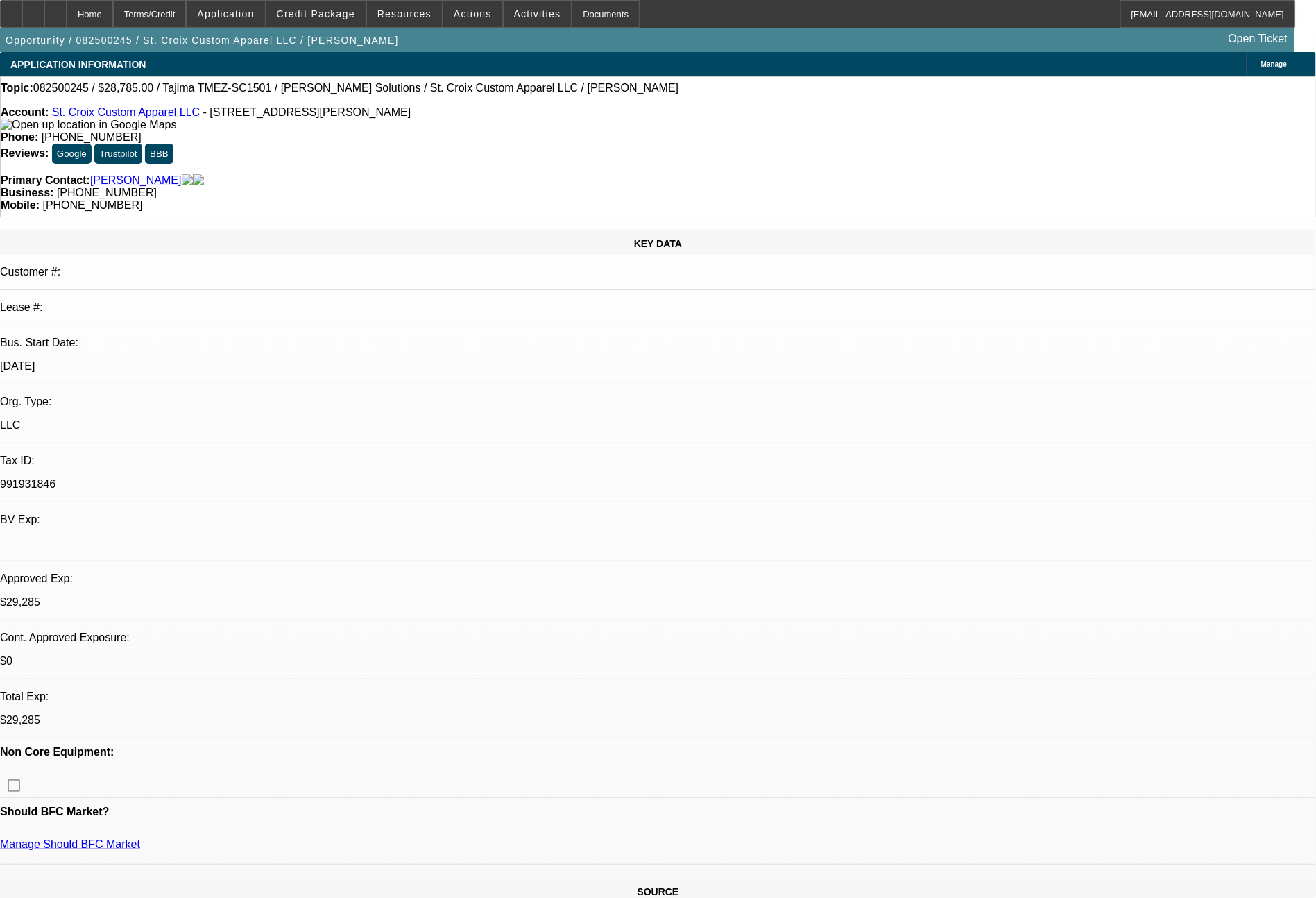
select select "0"
select select "2"
select select "0"
select select "6"
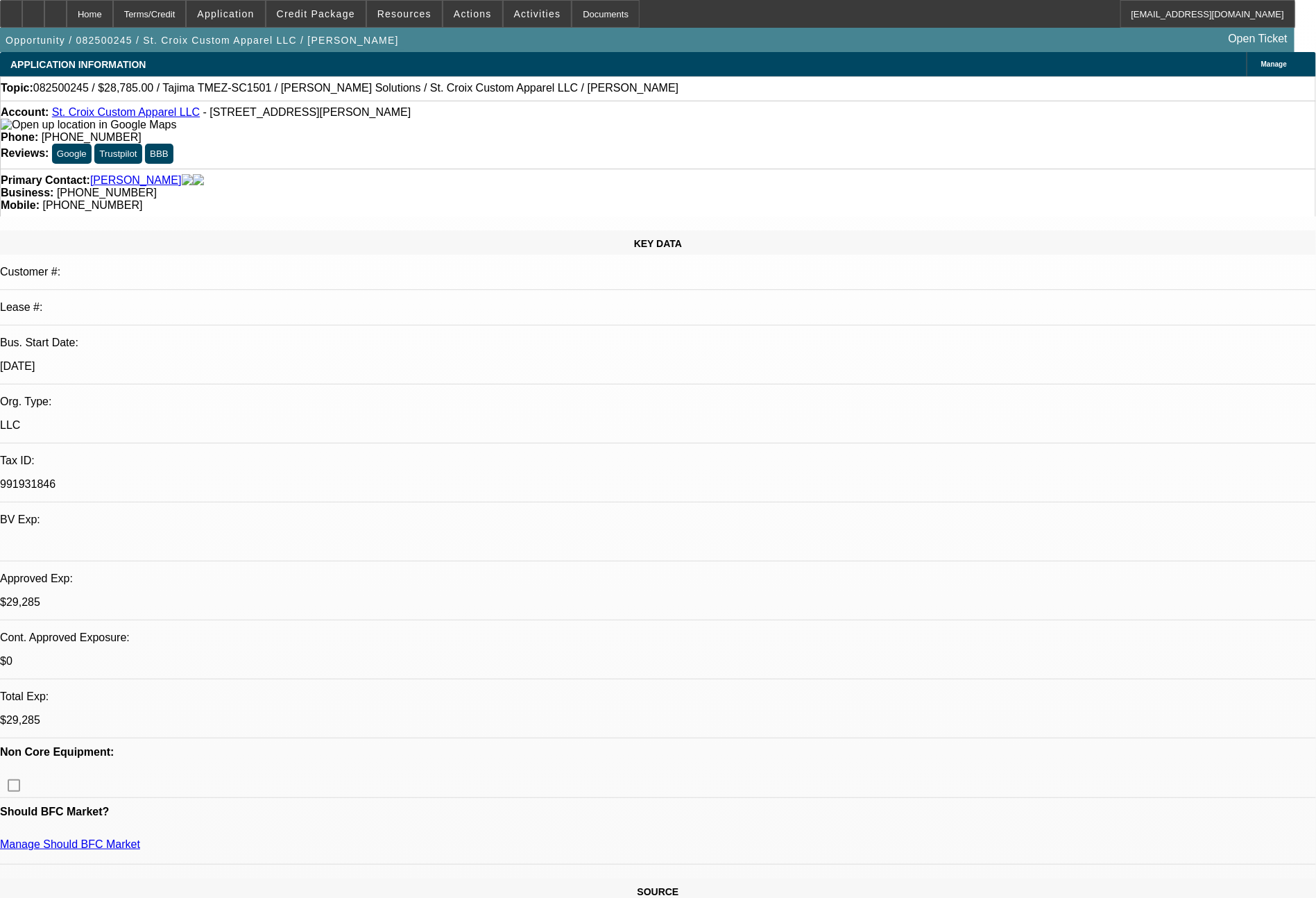
select select "0"
select select "2"
select select "0"
select select "6"
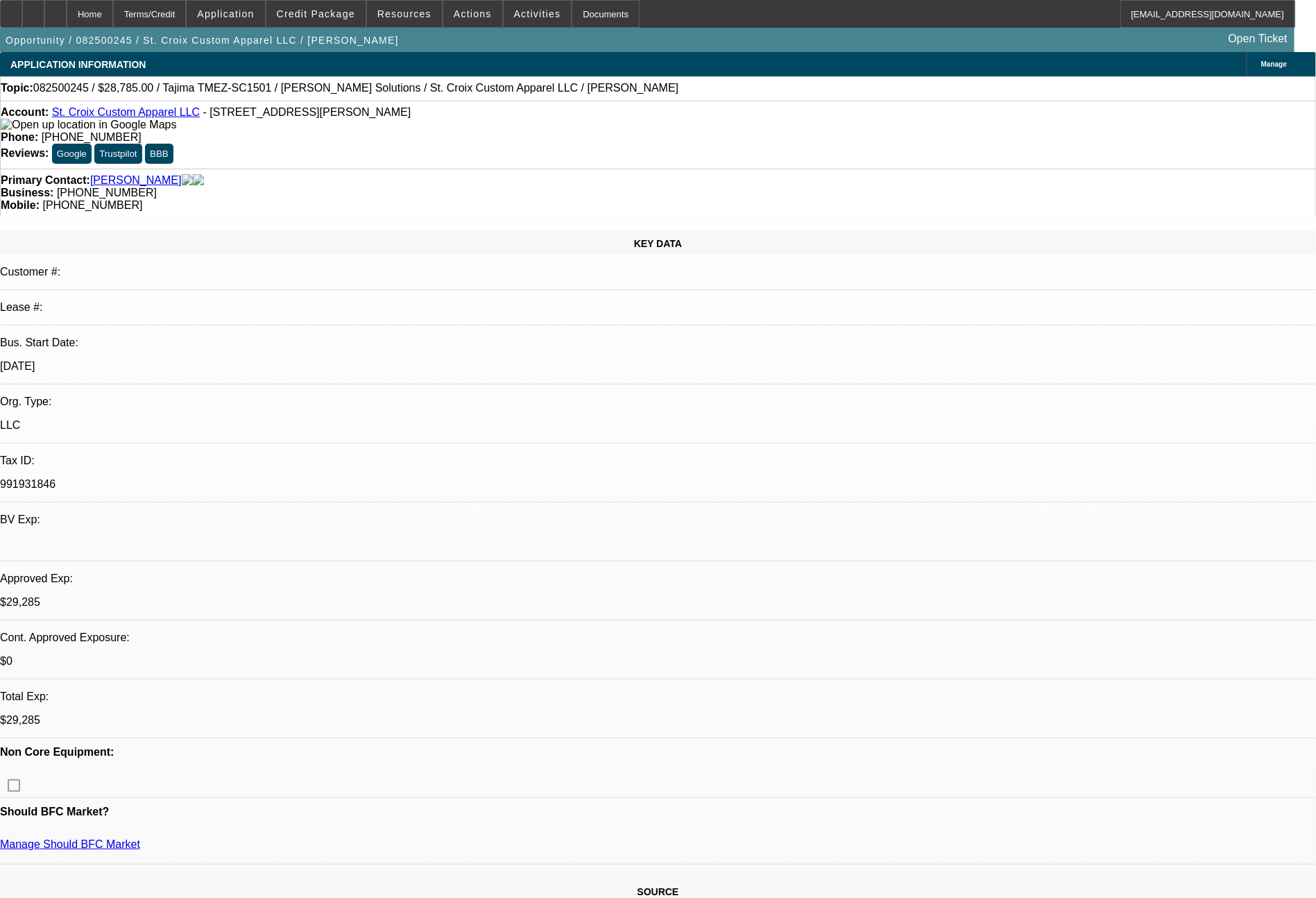
select select "0"
select select "2"
select select "0"
select select "6"
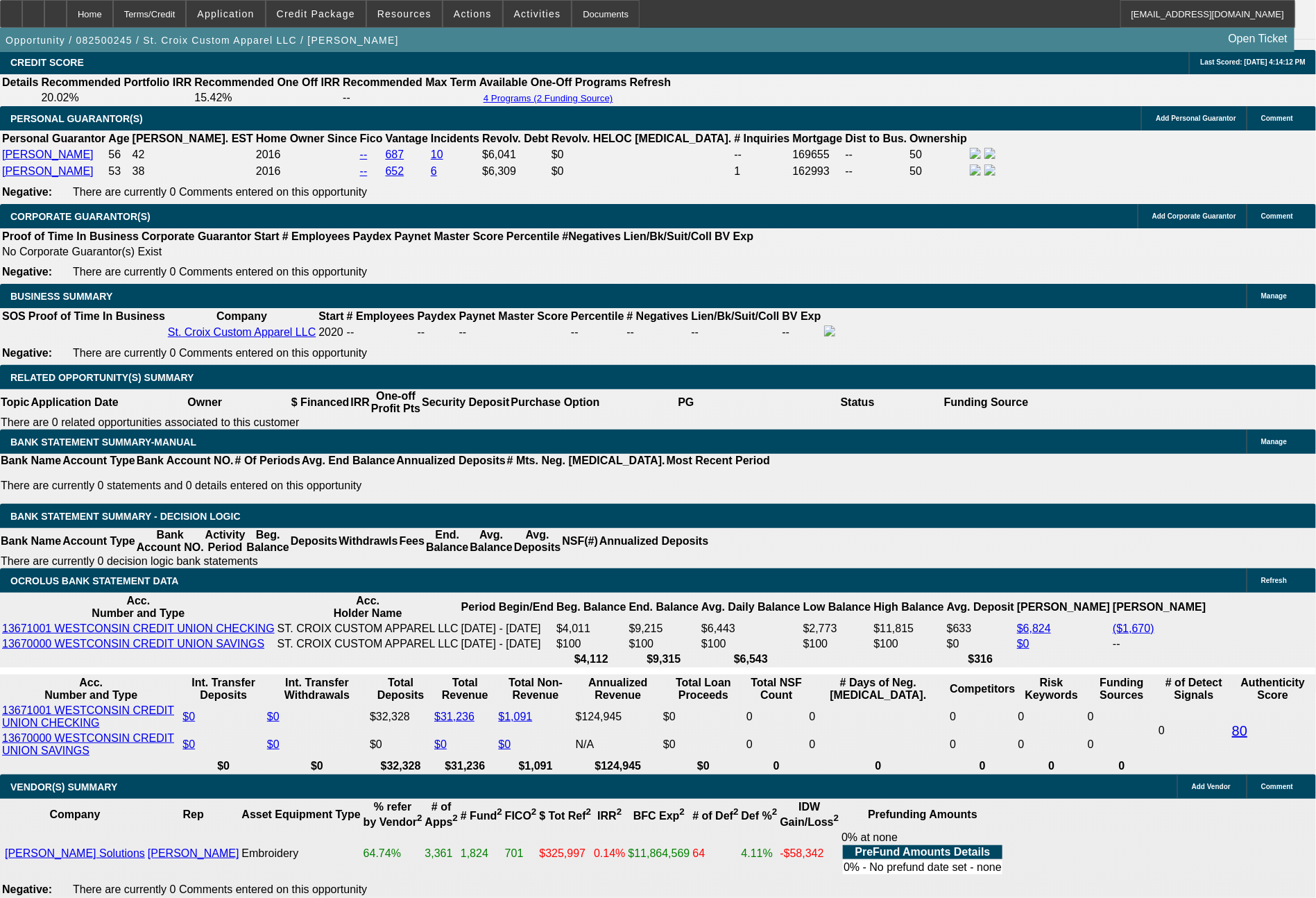
scroll to position [2042, 0]
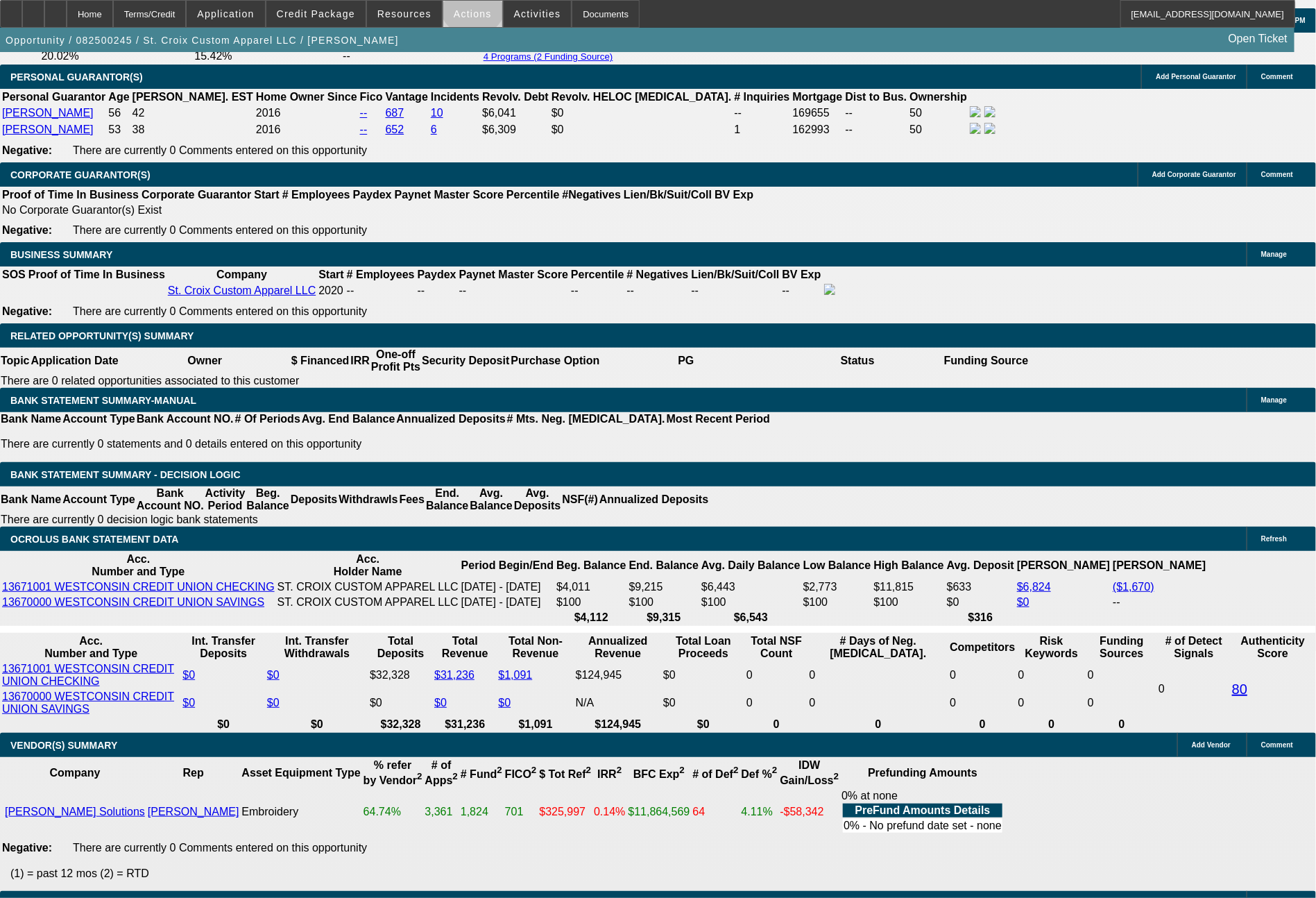
click at [472, 7] on span at bounding box center [473, 14] width 59 height 33
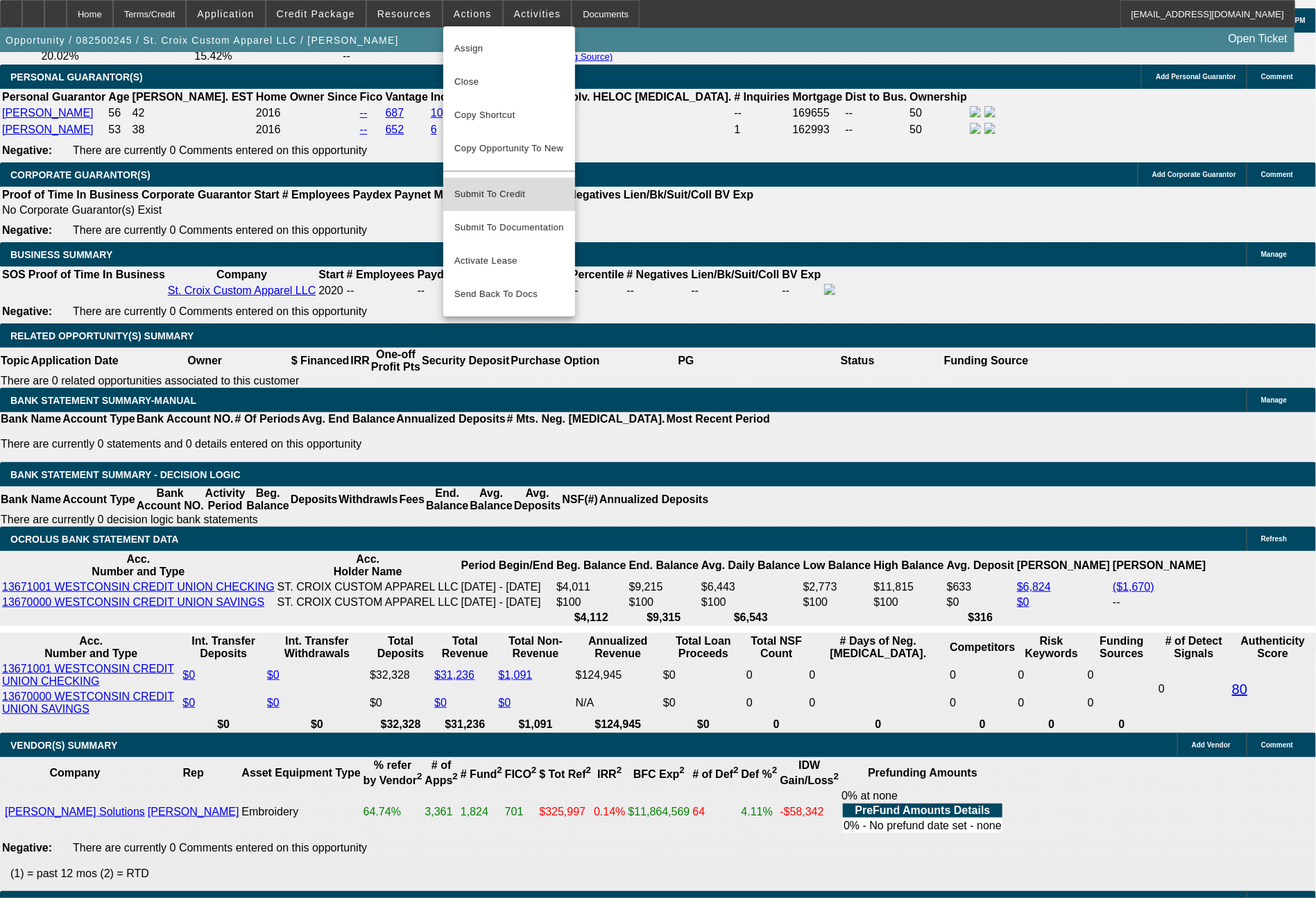
click at [517, 186] on span "Submit To Credit" at bounding box center [509, 194] width 110 height 17
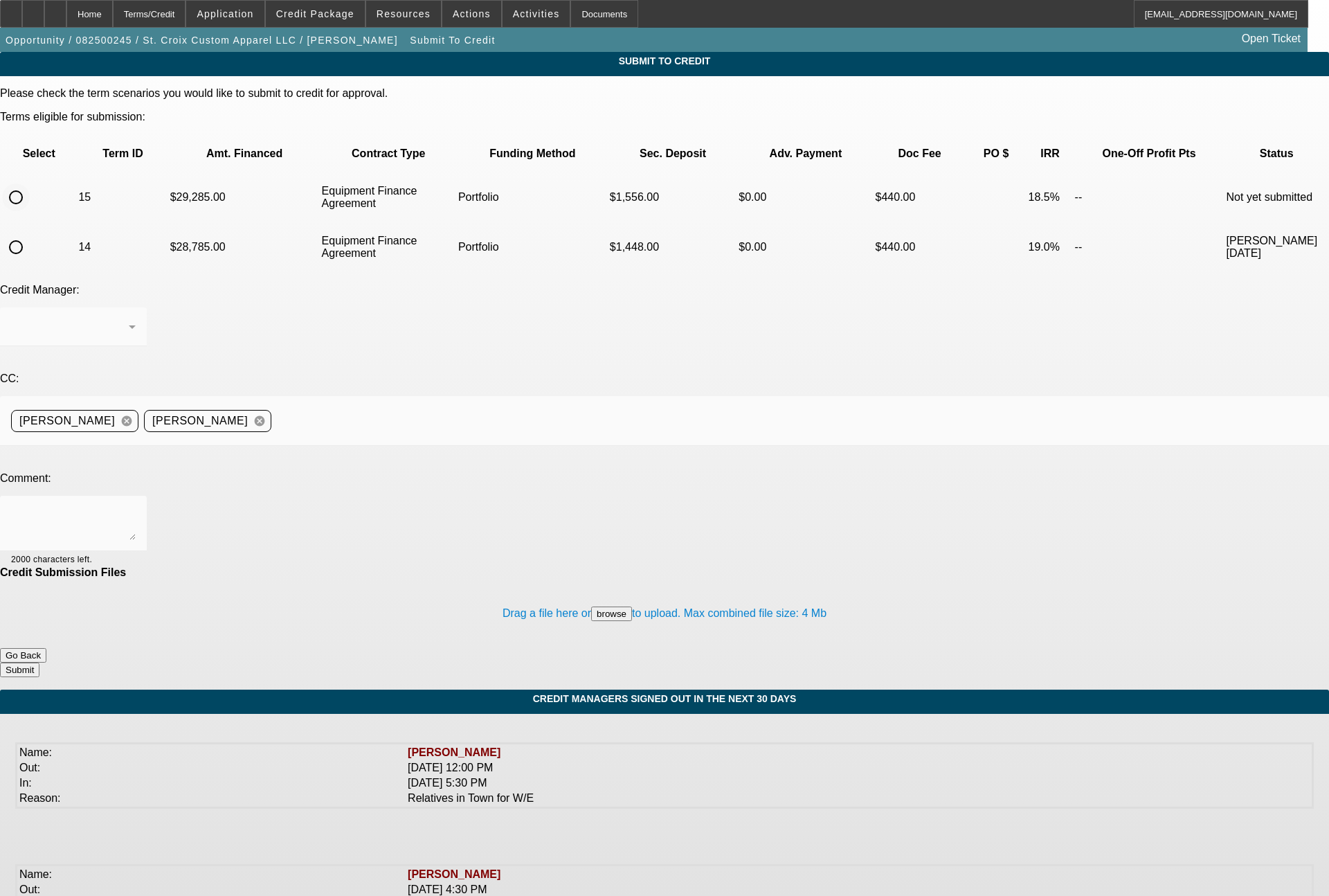
click at [30, 183] on input "radio" at bounding box center [16, 197] width 28 height 28
radio input "true"
click at [136, 307] on div "[PERSON_NAME]" at bounding box center [73, 326] width 125 height 39
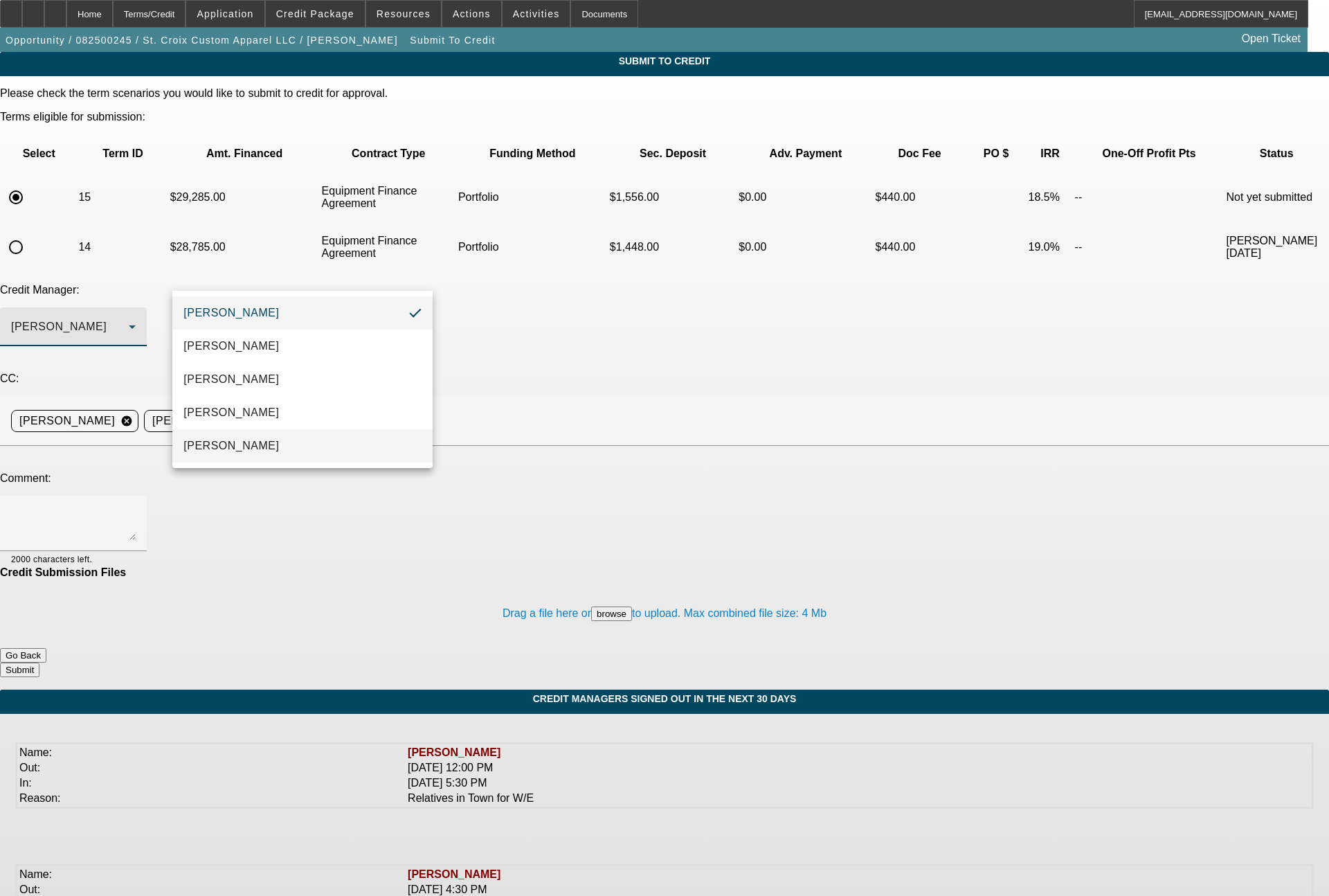
click at [230, 446] on span "[PERSON_NAME]" at bounding box center [231, 445] width 96 height 17
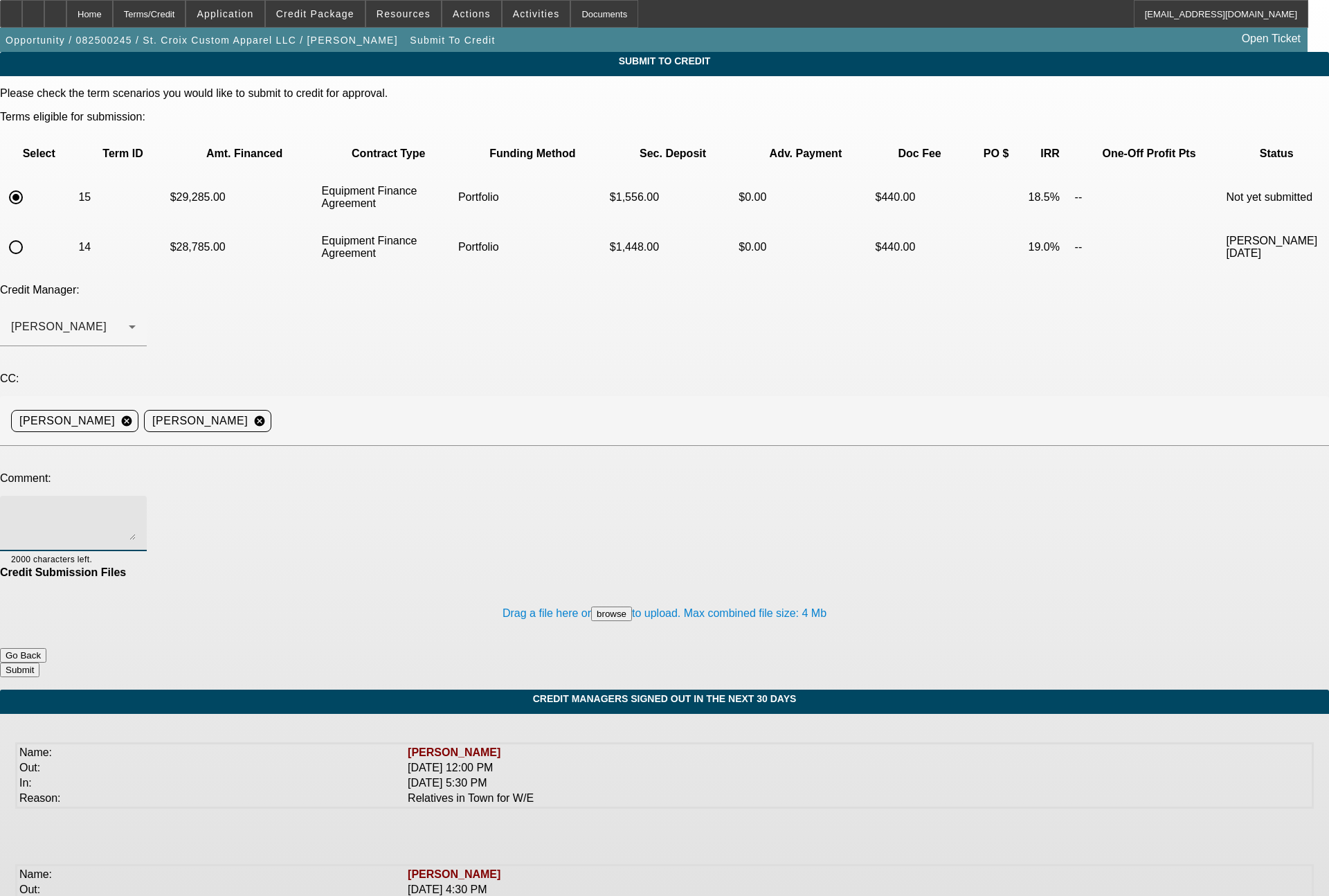
click at [136, 507] on textarea at bounding box center [73, 524] width 125 height 33
type textarea "same thing here. please advise, thanks"
click at [40, 662] on button "Submit" at bounding box center [19, 669] width 40 height 15
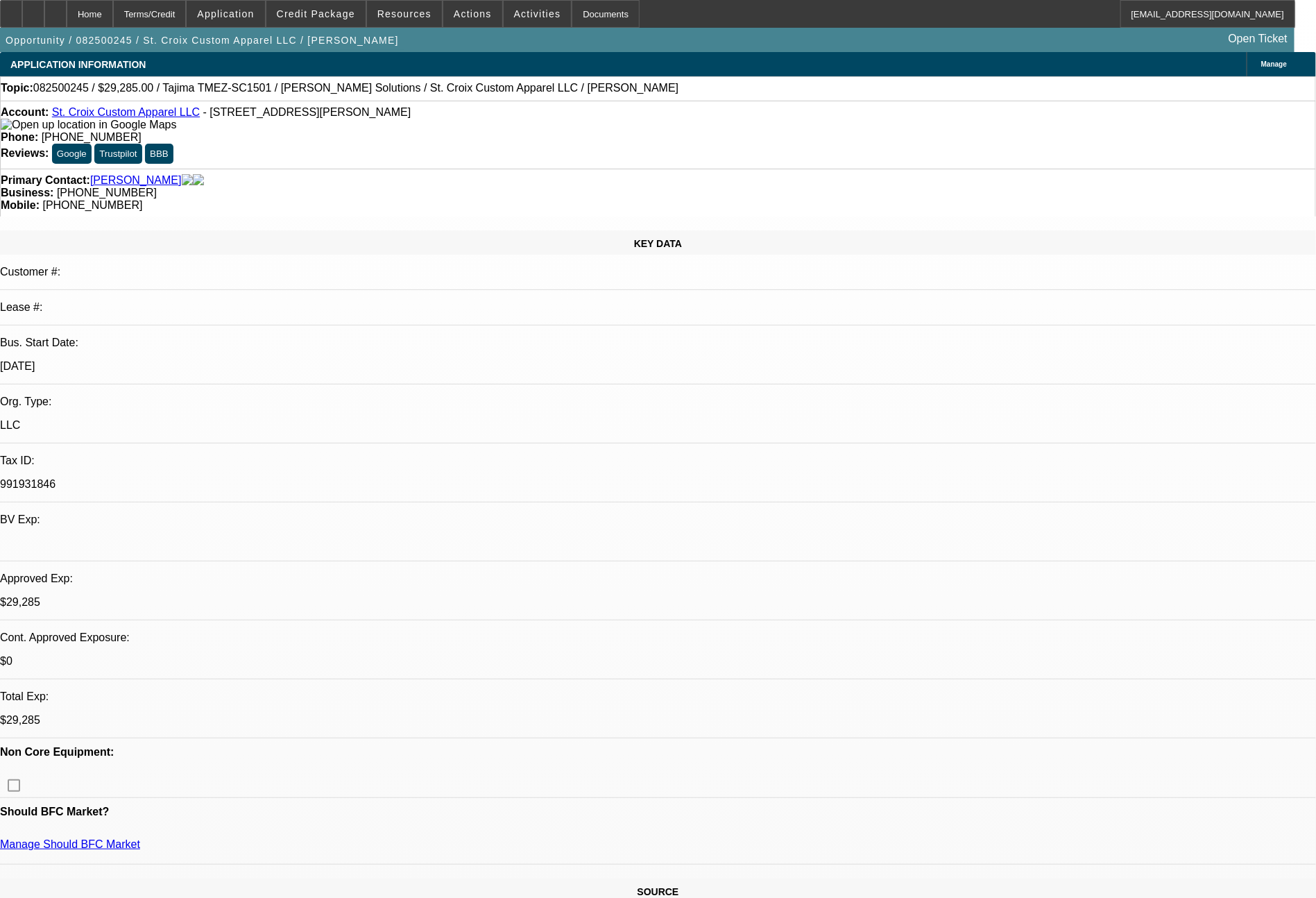
select select "0"
select select "2"
select select "0"
select select "6"
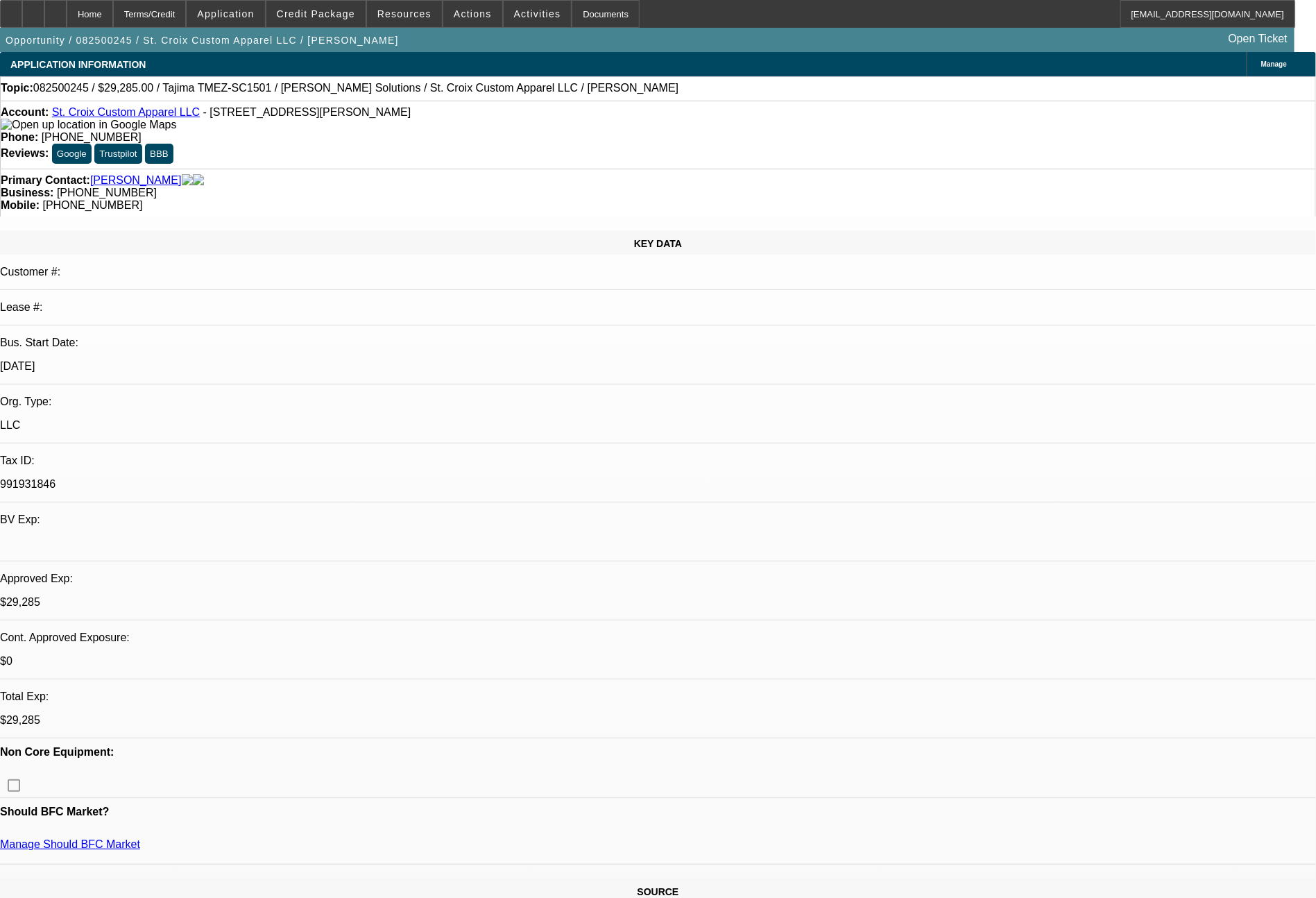
select select "0"
select select "2"
select select "0"
select select "6"
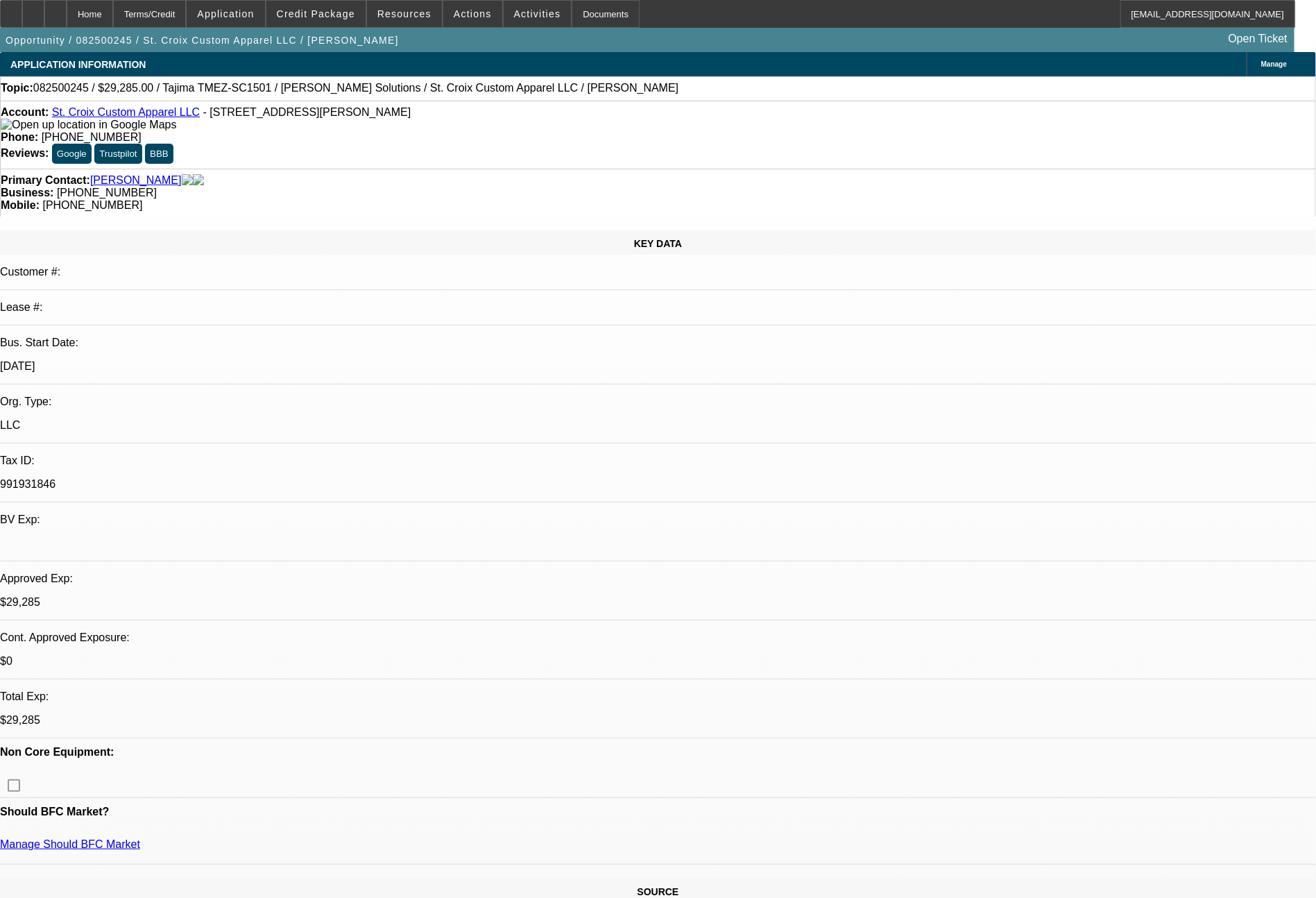
select select "0"
select select "2"
select select "0"
select select "6"
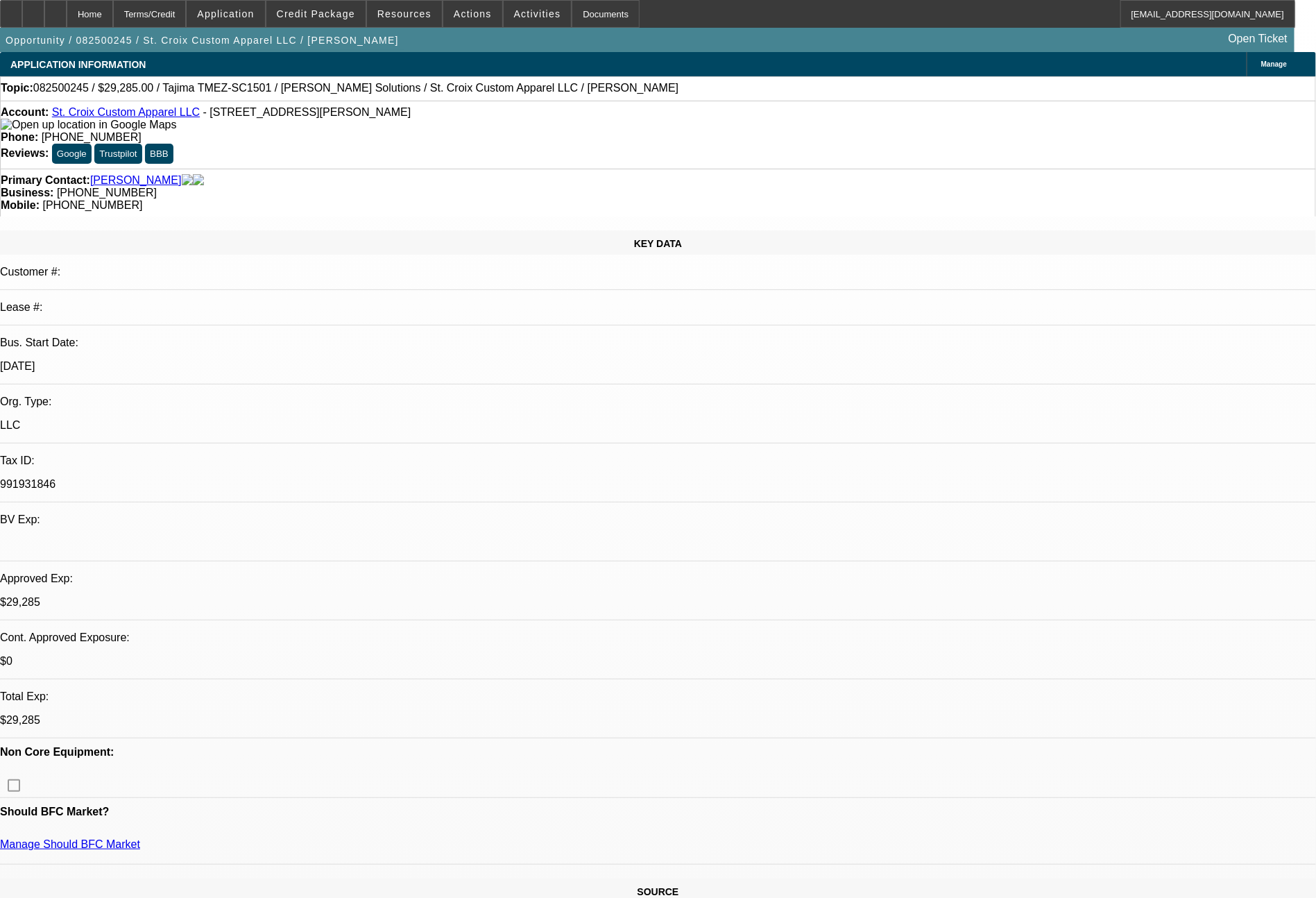
select select "0"
select select "2"
select select "0"
select select "6"
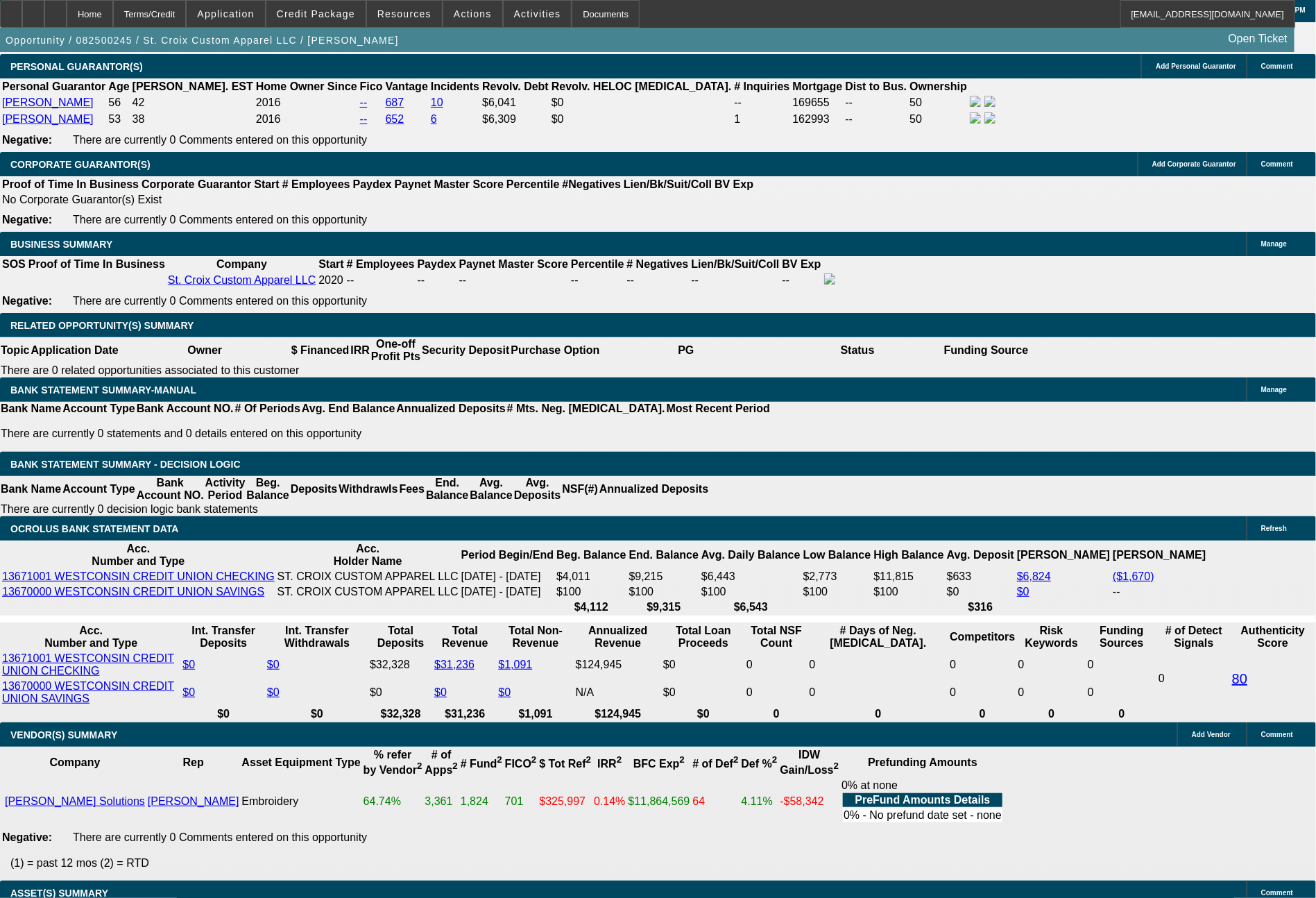
scroll to position [2070, 0]
